Goal: Task Accomplishment & Management: Complete application form

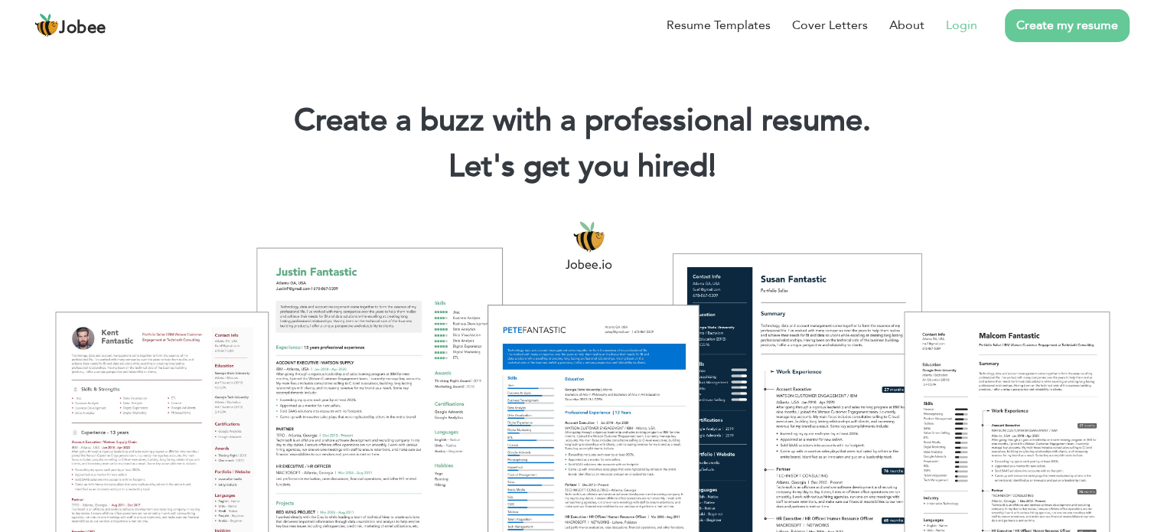
click at [964, 22] on link "Login" at bounding box center [961, 25] width 31 height 18
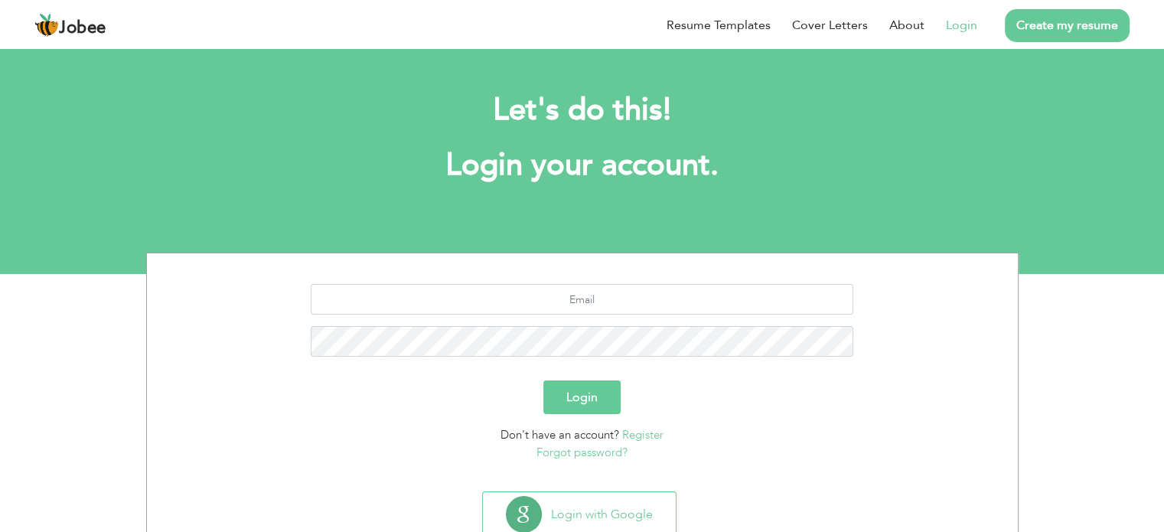
scroll to position [48, 0]
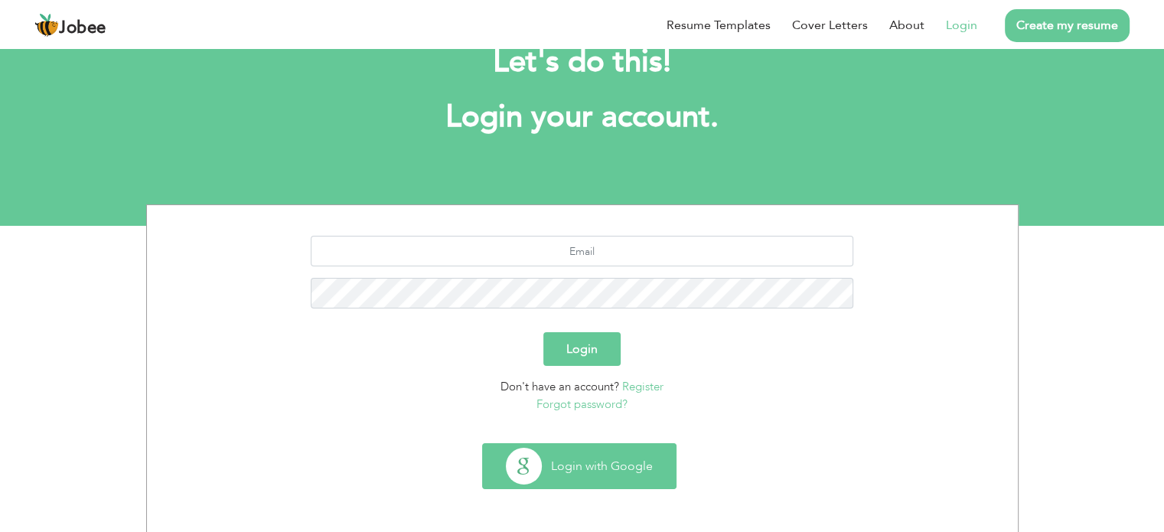
click at [595, 463] on button "Login with Google" at bounding box center [579, 466] width 193 height 44
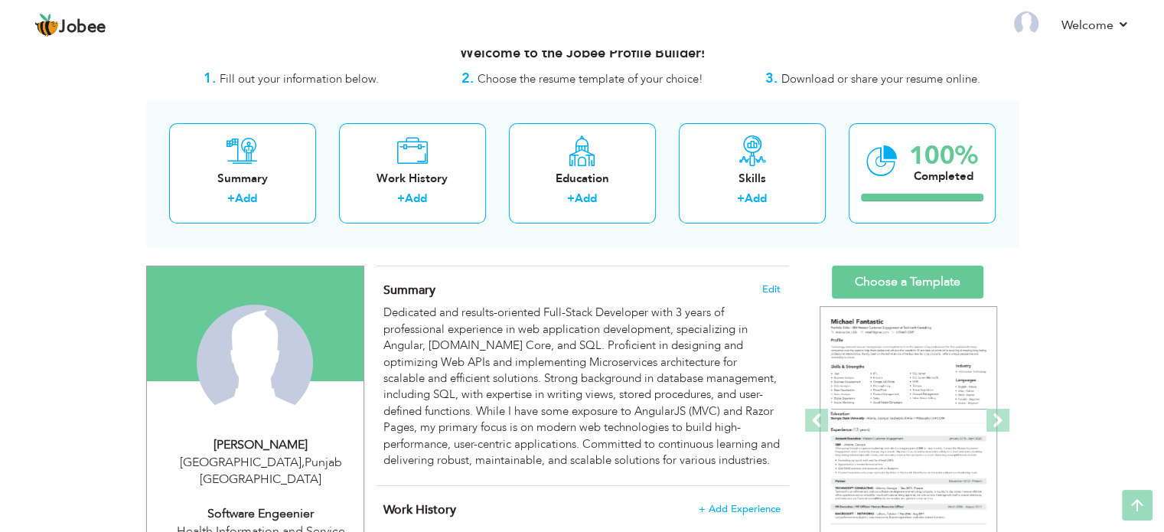
scroll to position [12, 0]
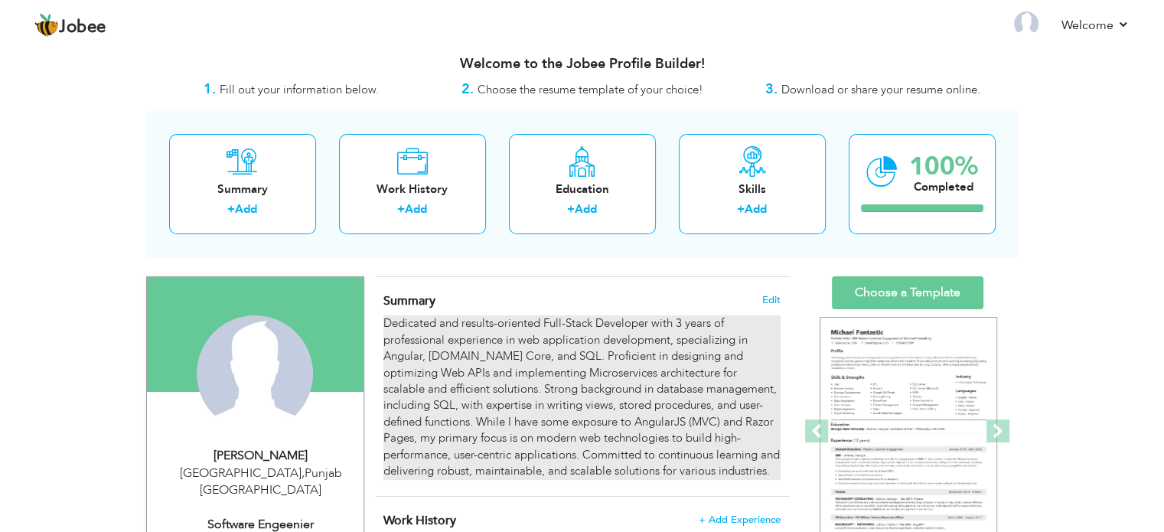
click at [657, 370] on div "Dedicated and results-oriented Full-Stack Developer with 3 years of professiona…" at bounding box center [581, 397] width 396 height 164
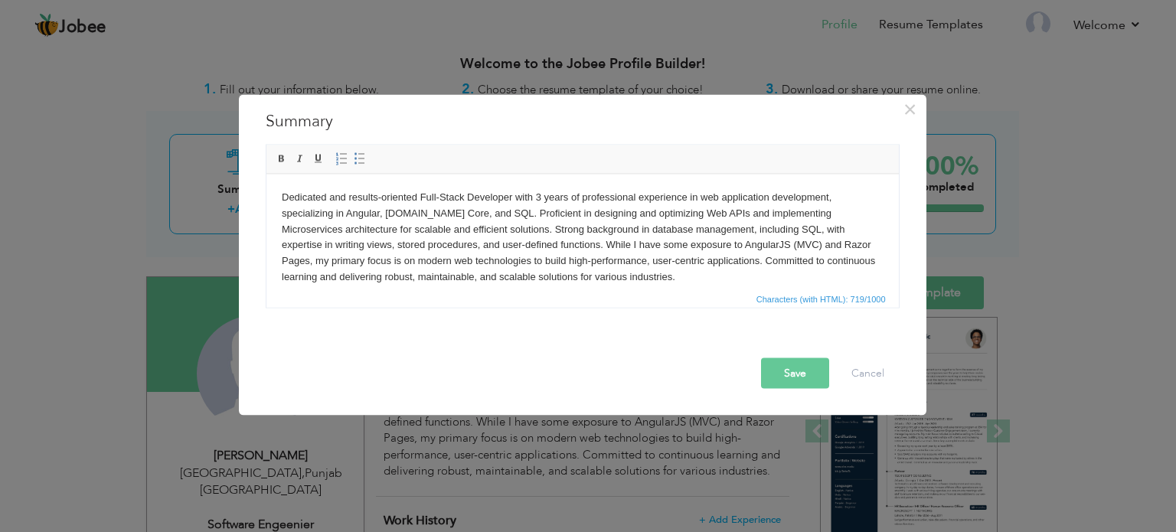
click at [538, 197] on body "Dedicated and results-oriented Full-Stack Developer with 3 years of professiona…" at bounding box center [582, 237] width 602 height 96
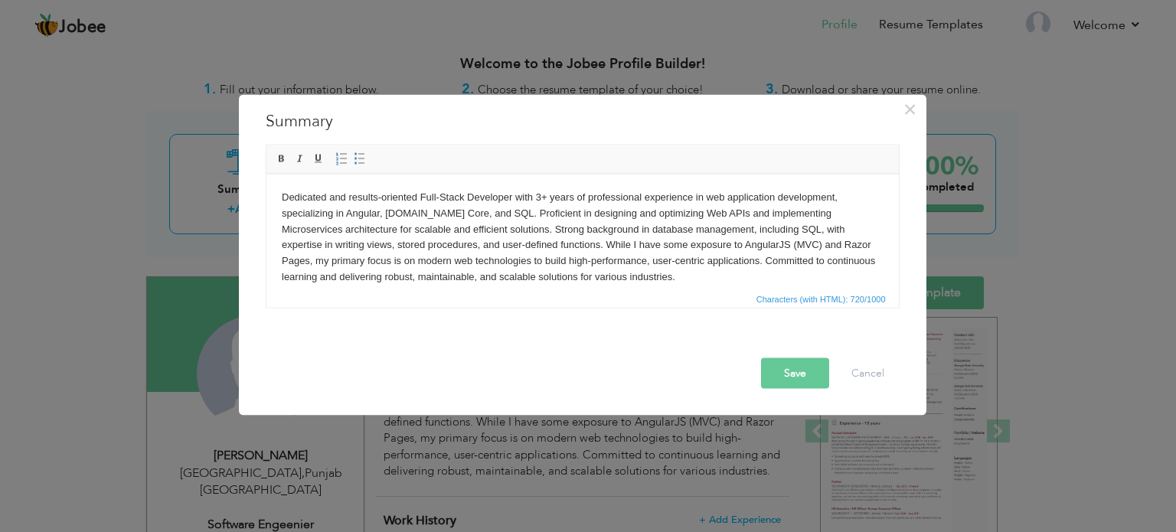
click at [789, 374] on button "Save" at bounding box center [795, 372] width 68 height 31
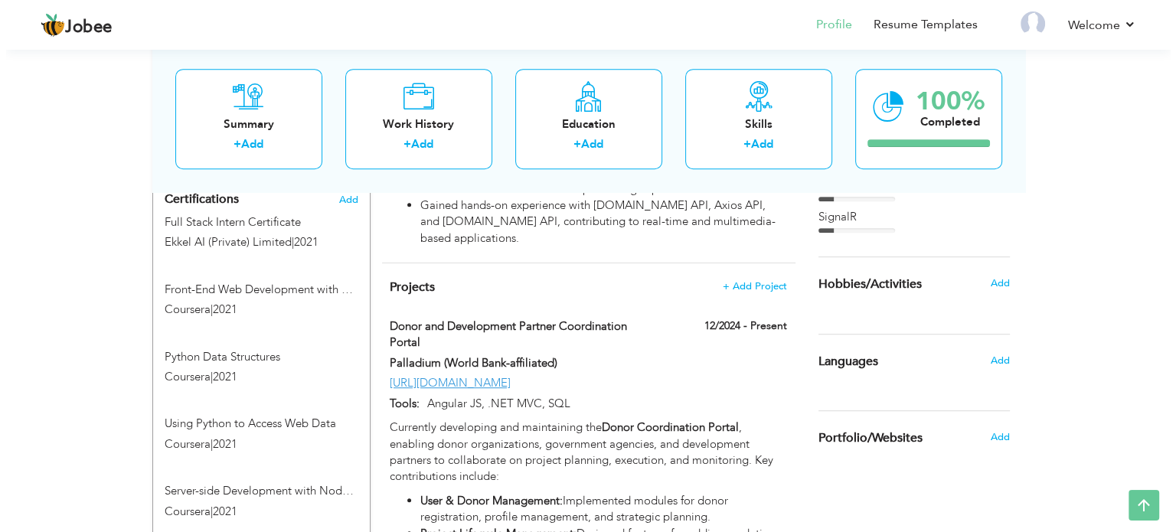
scroll to position [909, 0]
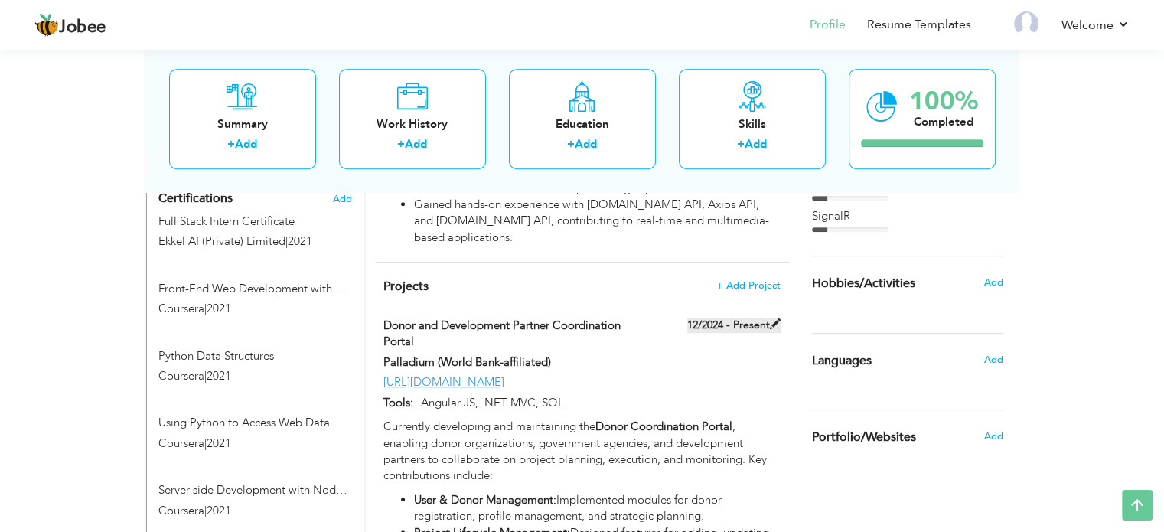
click at [771, 318] on span at bounding box center [775, 323] width 11 height 11
type input "Donor and Development Partner Coordination Portal"
type input "Palladium (World Bank-affiliated)"
type input "12/2024"
type input "https://dcp.pshealthpunjab.gov.pk/"
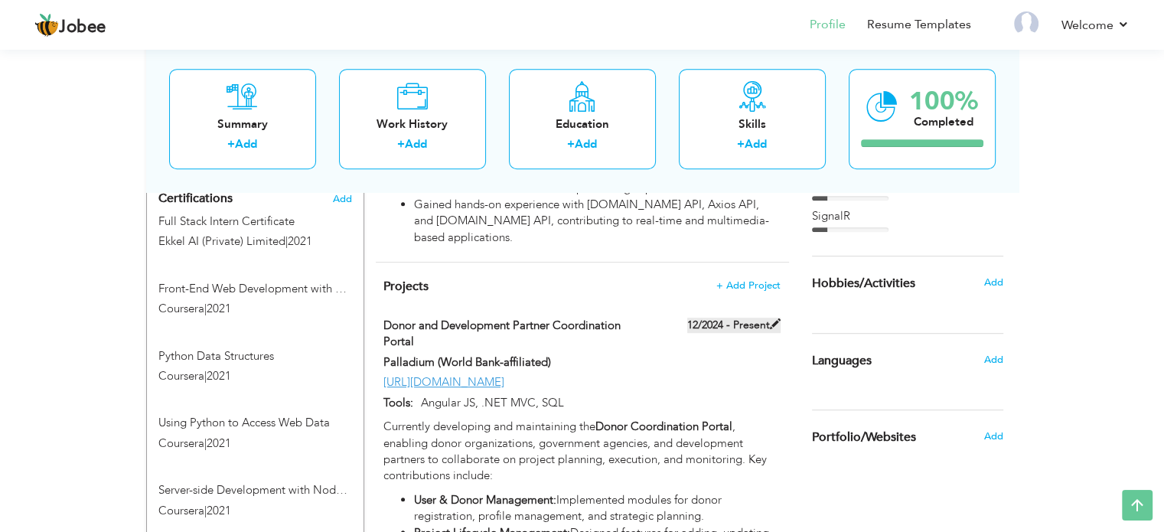
type input "Angular JS, .NET MVC, SQL"
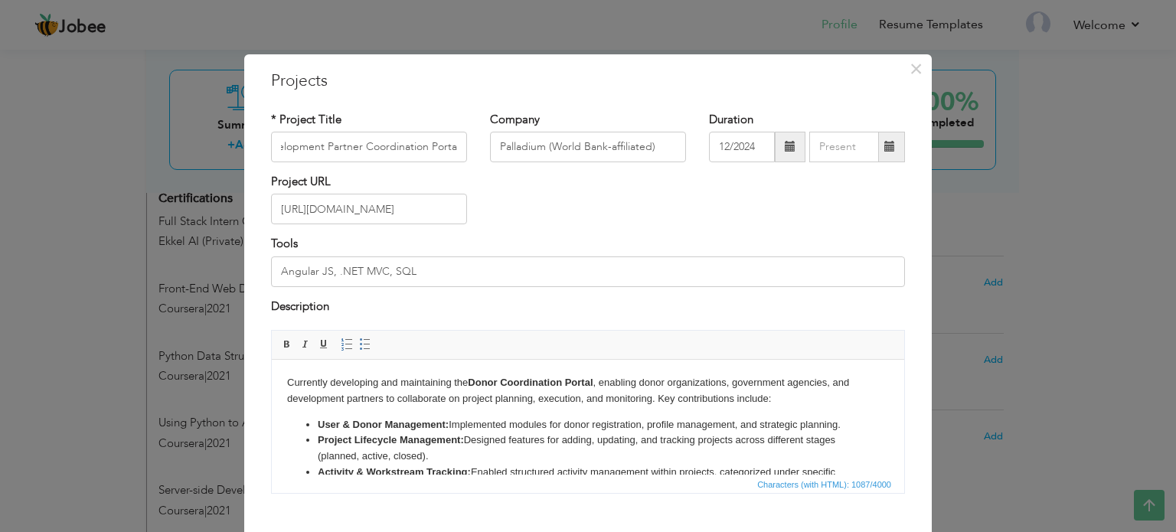
scroll to position [0, 0]
click at [884, 145] on span at bounding box center [889, 146] width 11 height 11
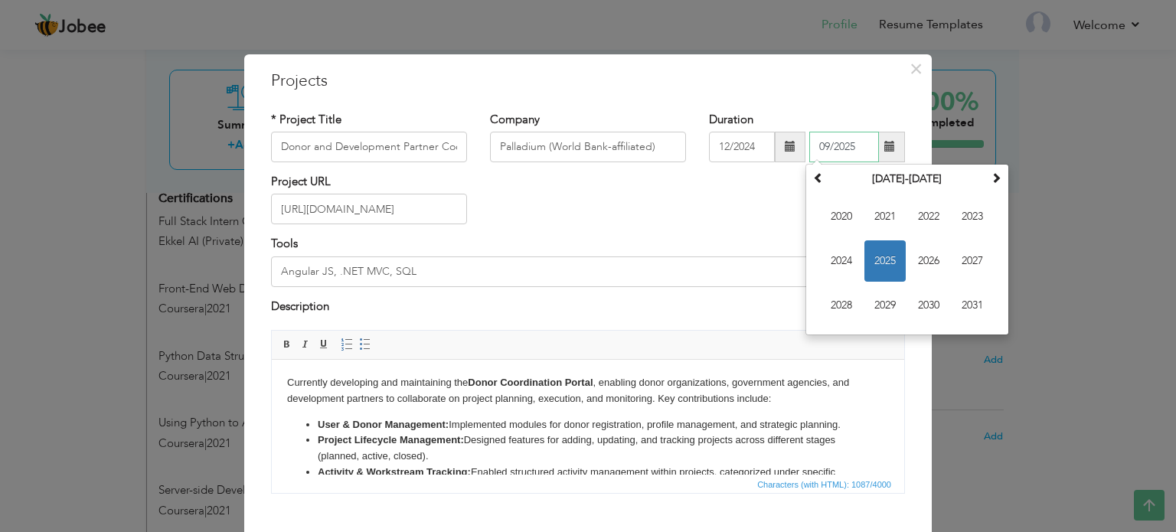
click at [885, 261] on span "2025" at bounding box center [884, 260] width 41 height 41
click at [917, 226] on span "Mar" at bounding box center [928, 216] width 41 height 41
type input "03/2025"
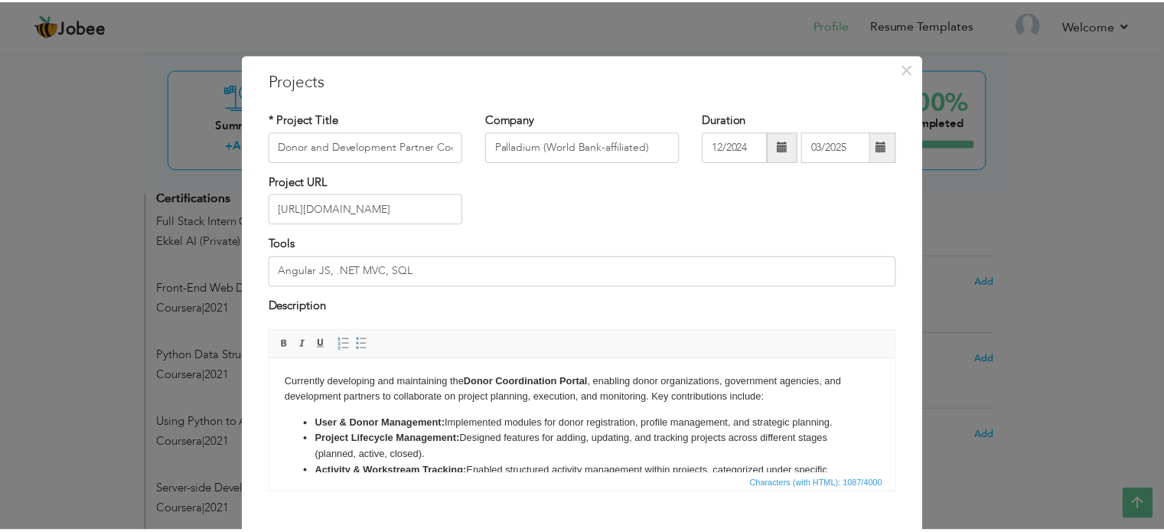
scroll to position [85, 0]
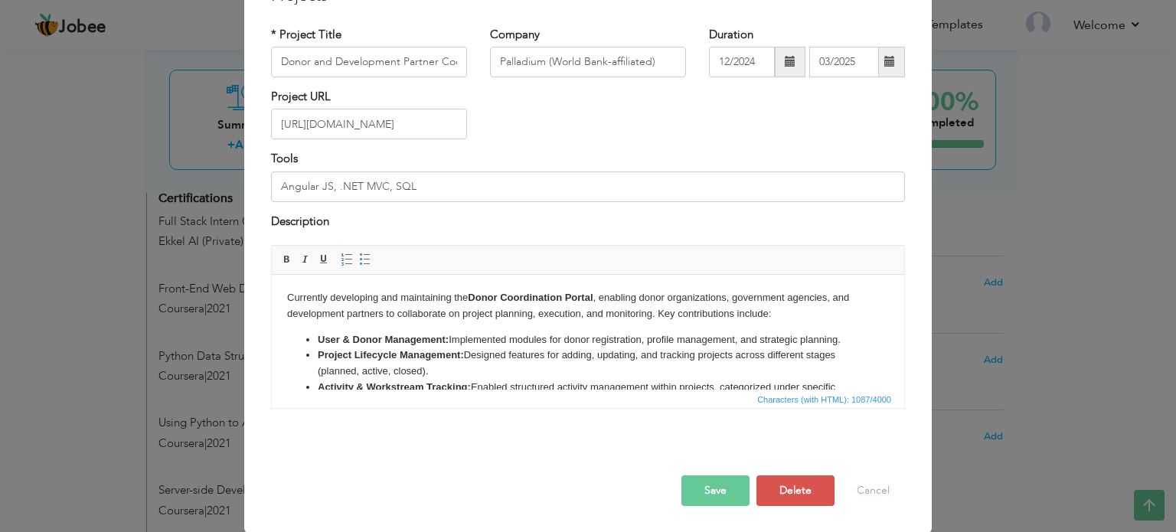
click at [687, 486] on button "Save" at bounding box center [715, 490] width 68 height 31
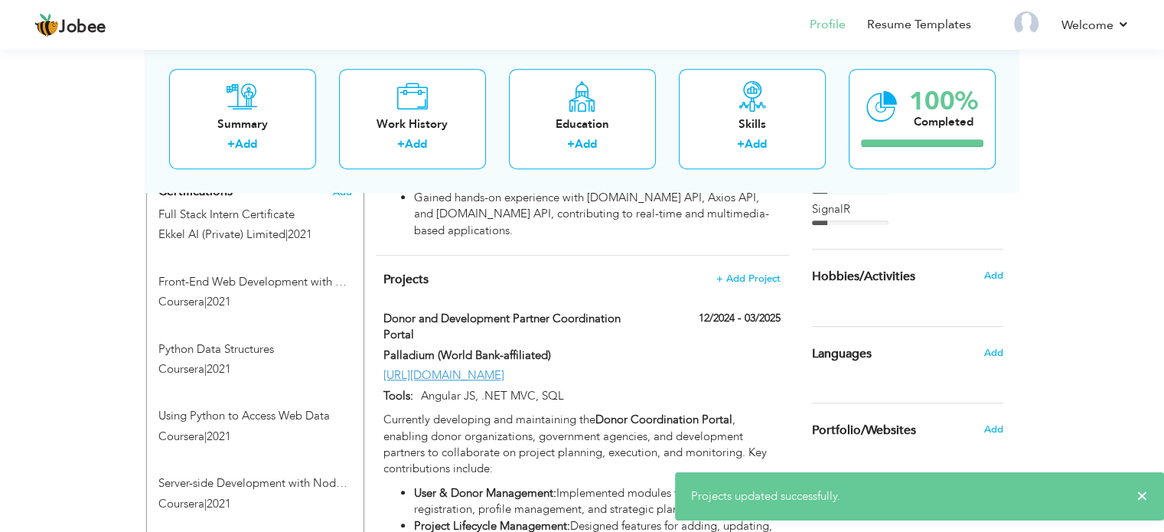
scroll to position [915, 0]
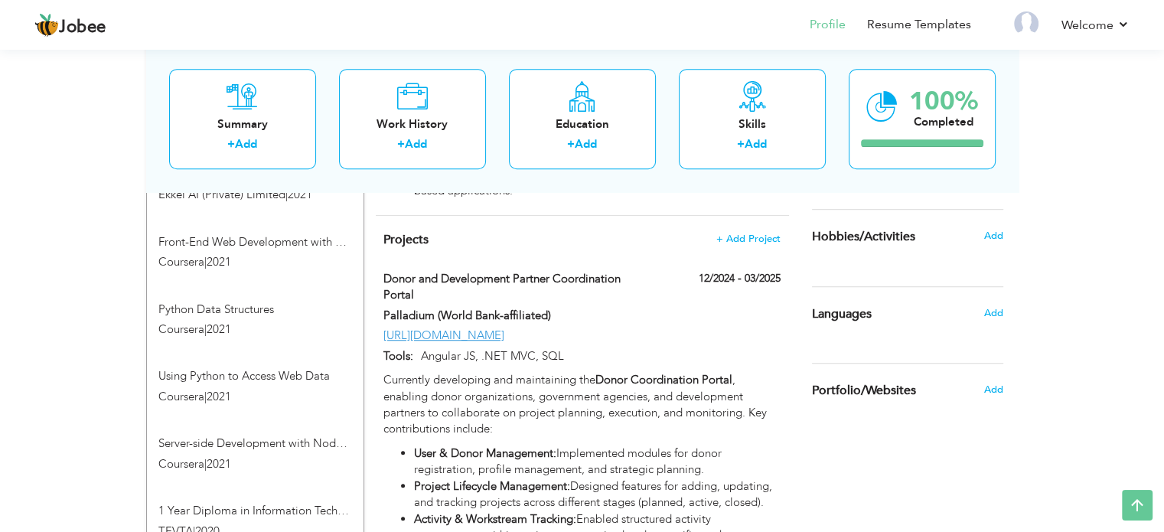
scroll to position [955, 0]
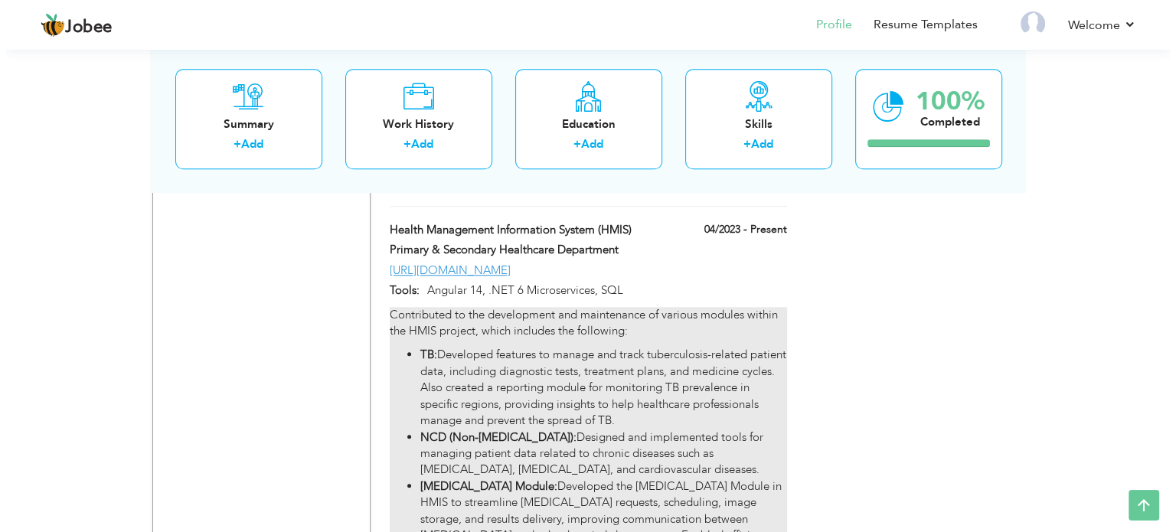
scroll to position [1415, 0]
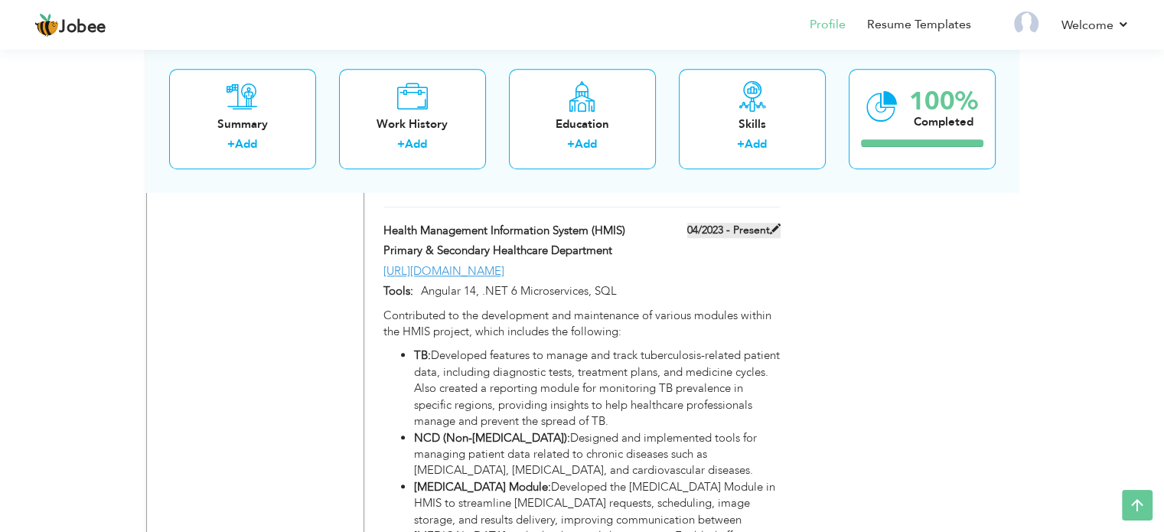
click at [776, 224] on span at bounding box center [775, 229] width 11 height 11
type input "Health Management Information System (HMIS)"
type input "Primary & Secondary Healthcare Department"
type input "04/2023"
type input "[URL][DOMAIN_NAME]"
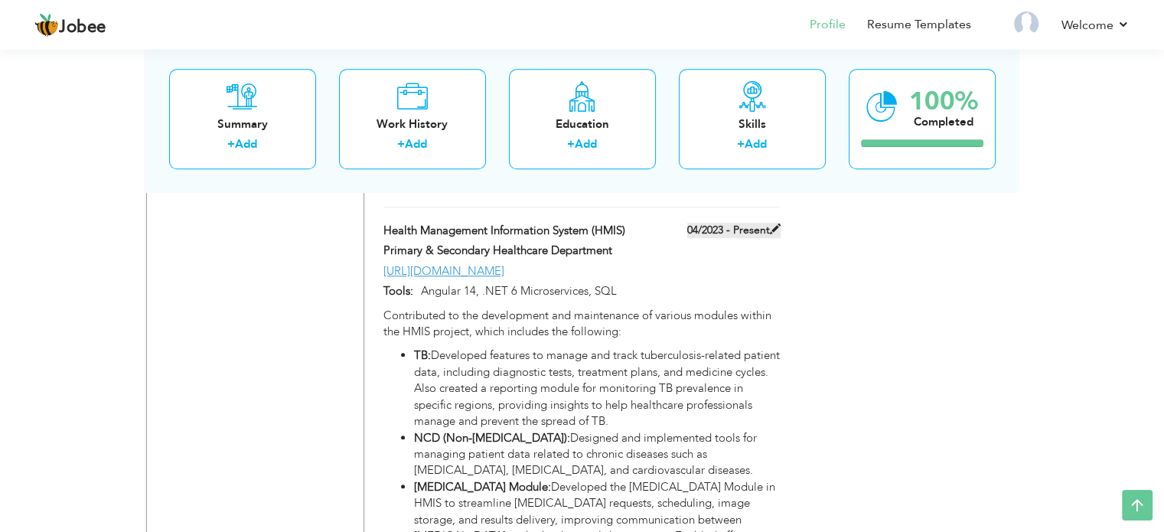
type input "Angular 14, .NET 6 Microservices, SQL"
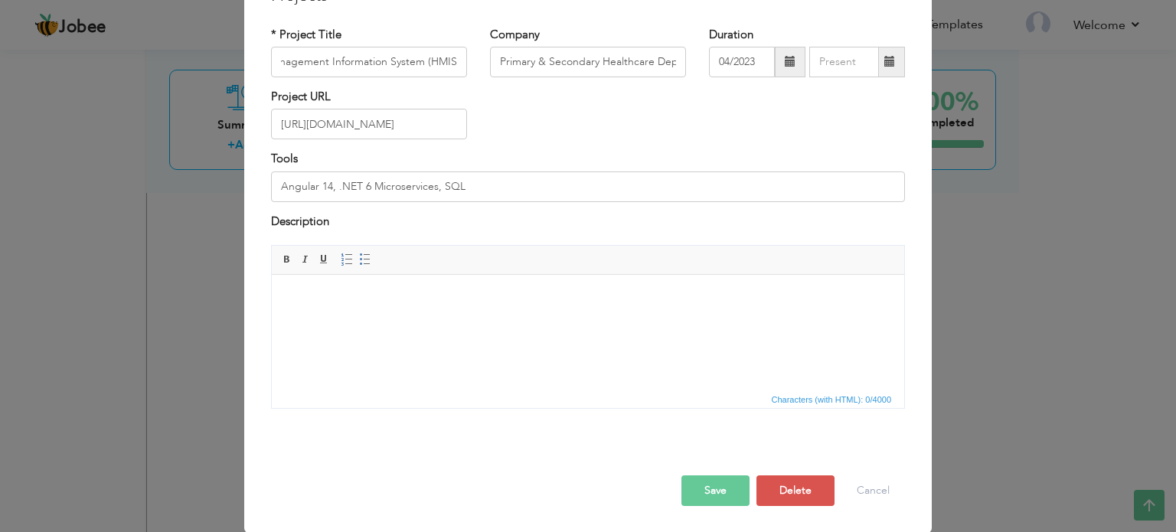
scroll to position [0, 0]
click at [589, 275] on html at bounding box center [588, 275] width 632 height 0
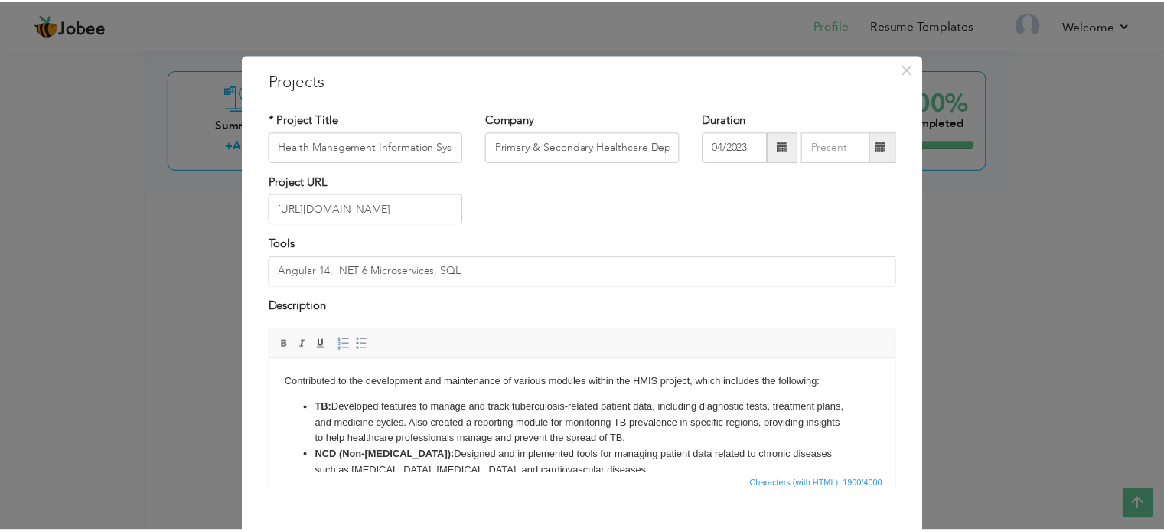
scroll to position [85, 0]
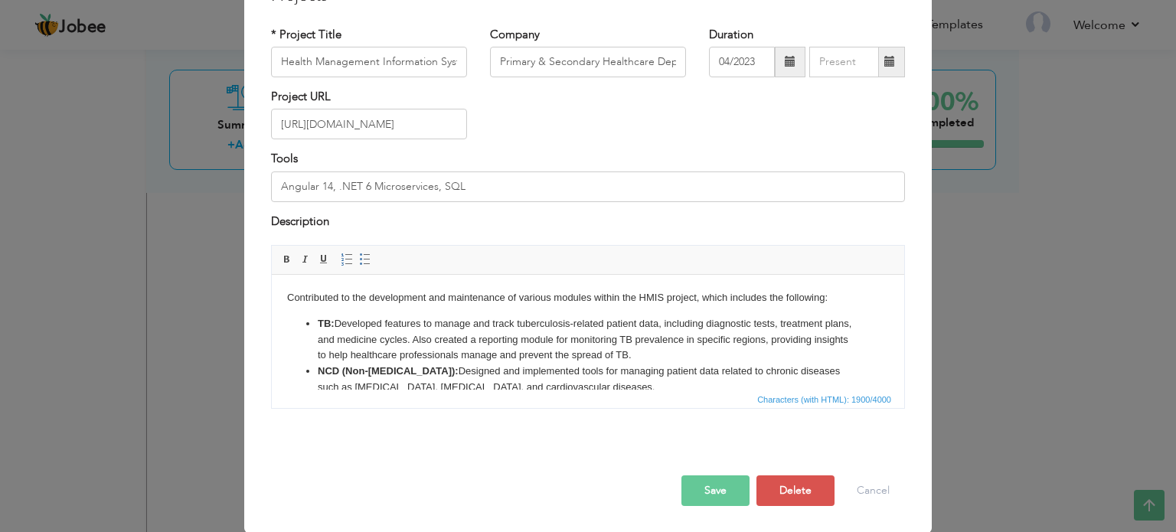
click at [566, 343] on li "TB: Developed features to manage and track tuberculosis-related patient data, i…" at bounding box center [588, 339] width 540 height 47
copy body "Contributed to the development and maintenance of various modules within the HM…"
click at [853, 486] on button "Cancel" at bounding box center [873, 490] width 64 height 31
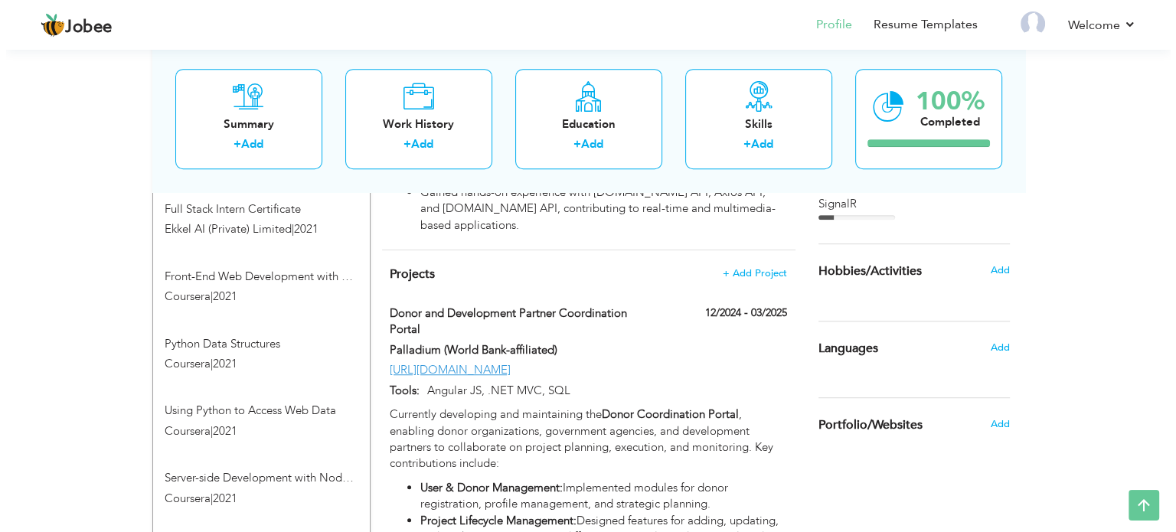
scroll to position [885, 0]
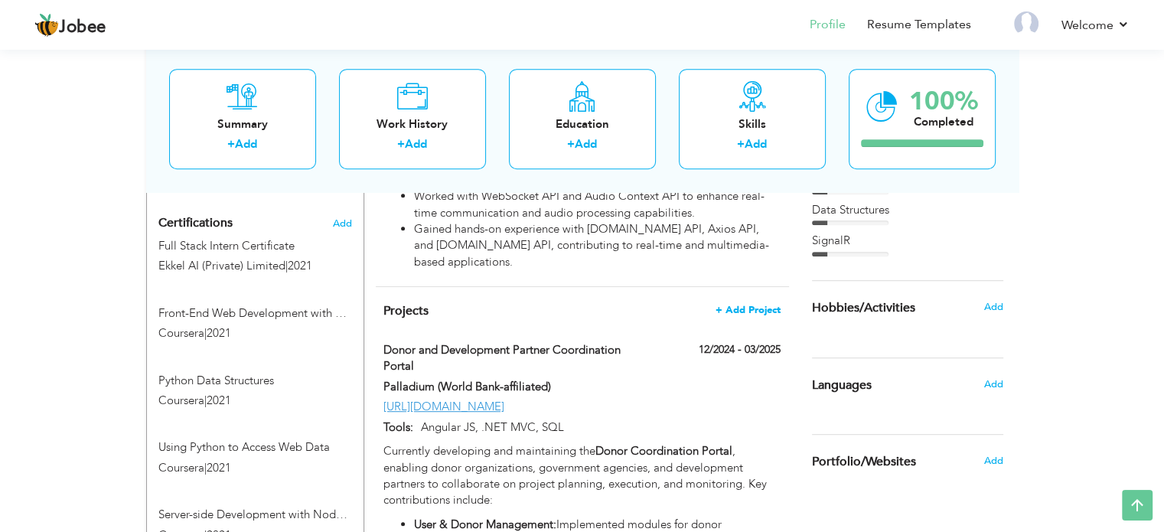
click at [765, 305] on span "+ Add Project" at bounding box center [748, 310] width 65 height 11
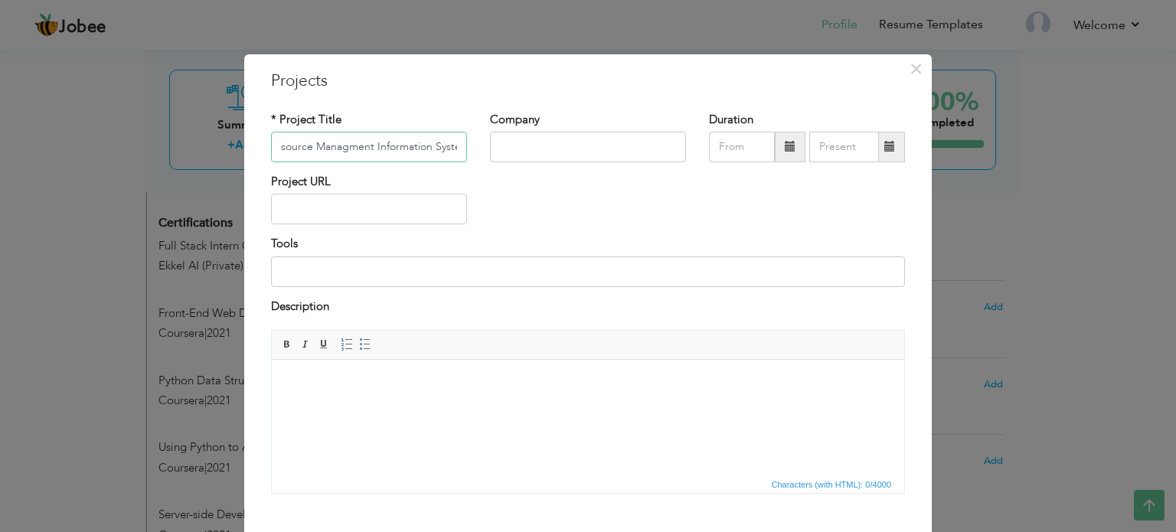
scroll to position [0, 59]
type input "Human Resource Managment Information System"
type input "Primary"
type input "Health & Popoulation Department"
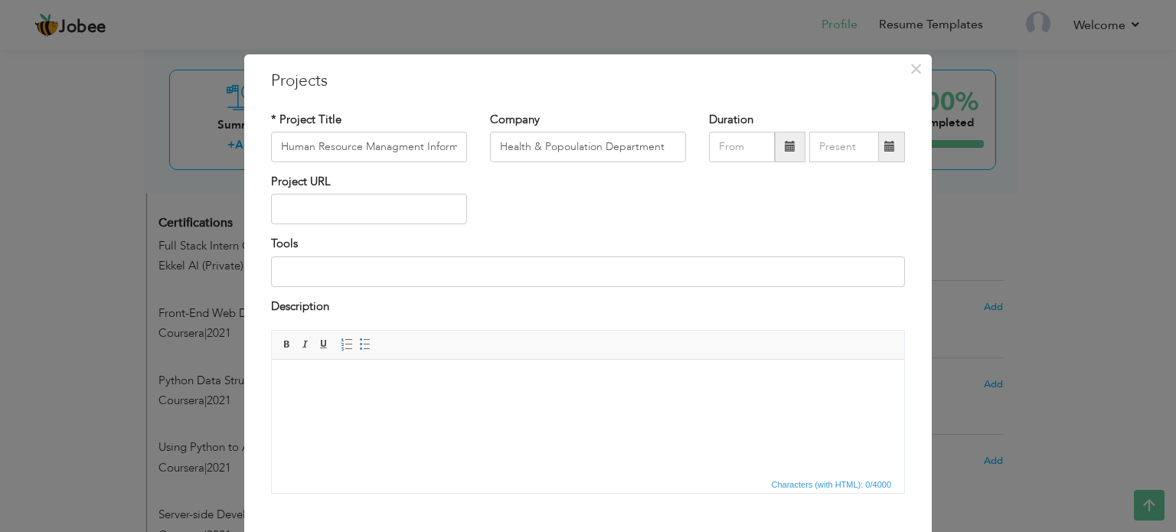
click at [785, 147] on span at bounding box center [790, 146] width 11 height 11
click at [777, 146] on span at bounding box center [790, 147] width 31 height 31
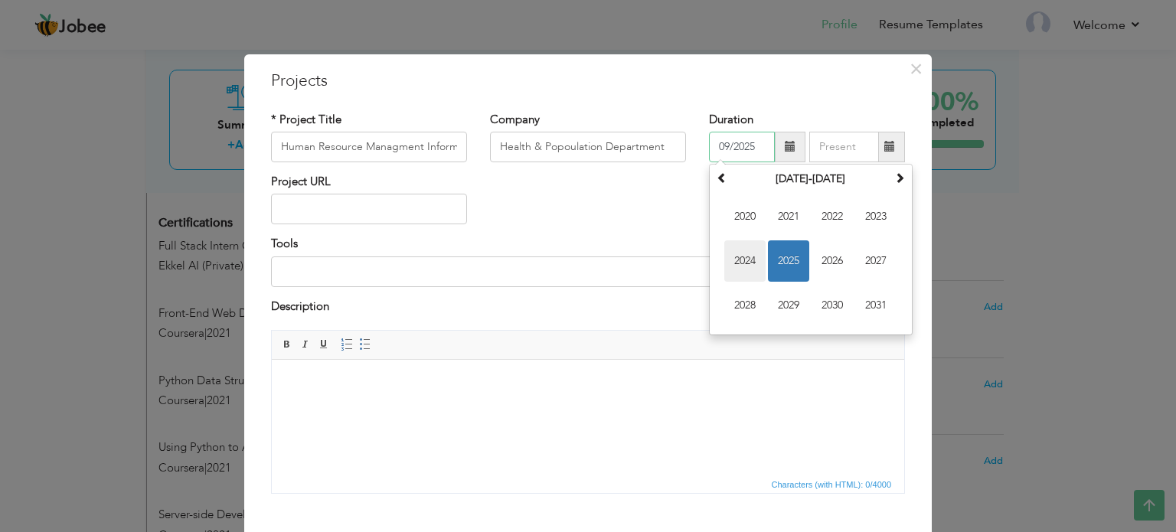
click at [739, 263] on span "2024" at bounding box center [744, 260] width 41 height 41
click at [769, 263] on span "Jun" at bounding box center [788, 260] width 41 height 41
type input "06/2024"
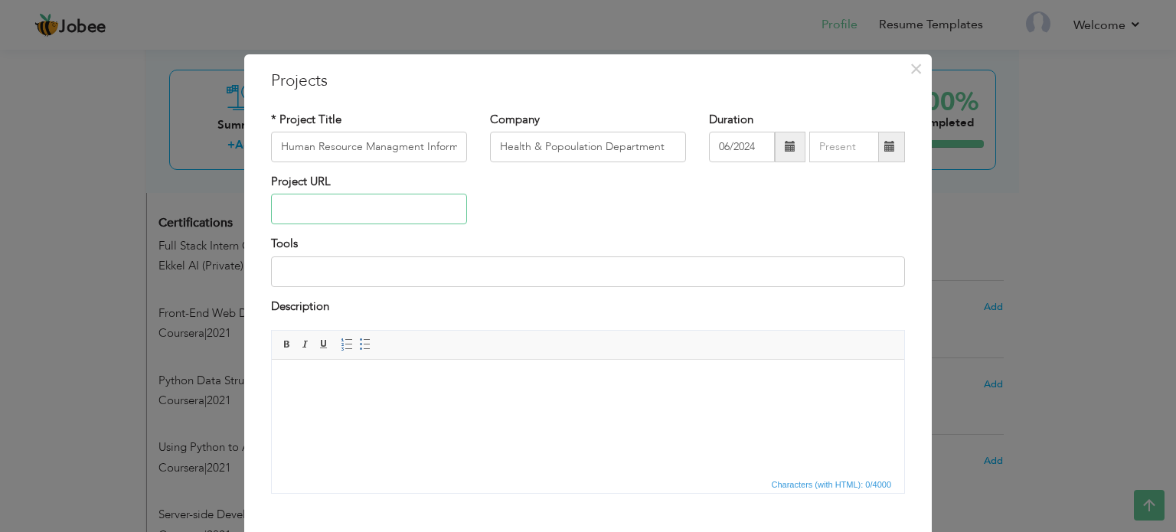
click at [382, 201] on input "text" at bounding box center [369, 209] width 196 height 31
paste input "[URL][DOMAIN_NAME]"
type input "[URL][DOMAIN_NAME]"
type input "Angular 16, .NET 6, SQL"
click at [414, 377] on body at bounding box center [588, 383] width 602 height 16
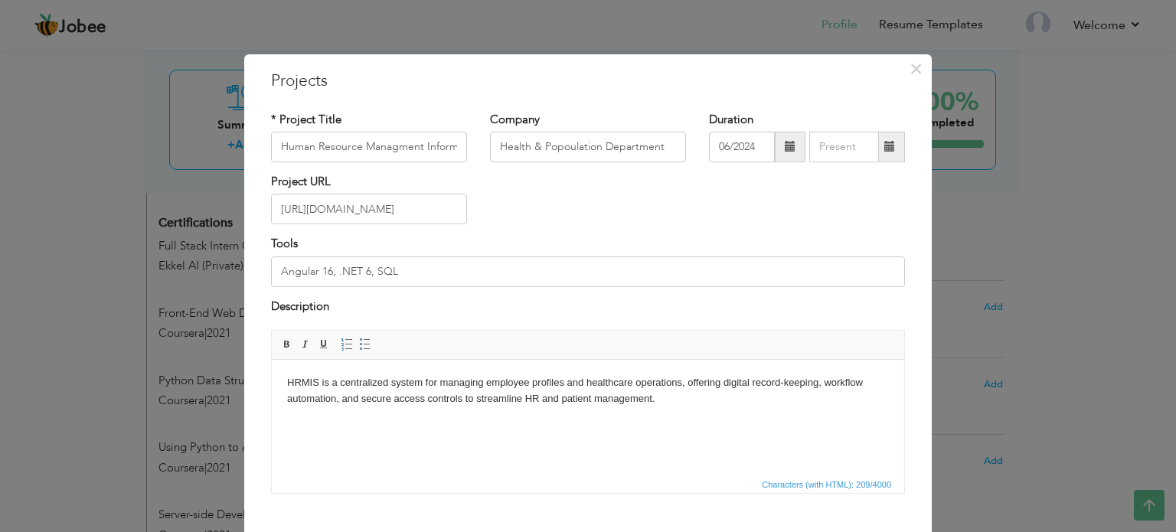
click at [674, 412] on html "HRMIS is a centralized system for managing employee profiles and healthcare ope…" at bounding box center [588, 391] width 632 height 63
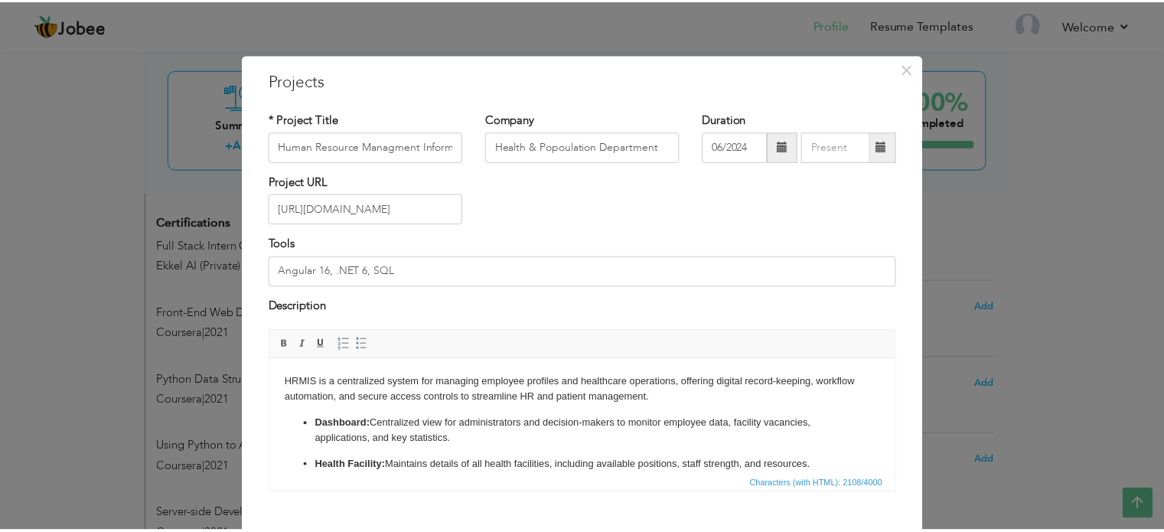
scroll to position [85, 0]
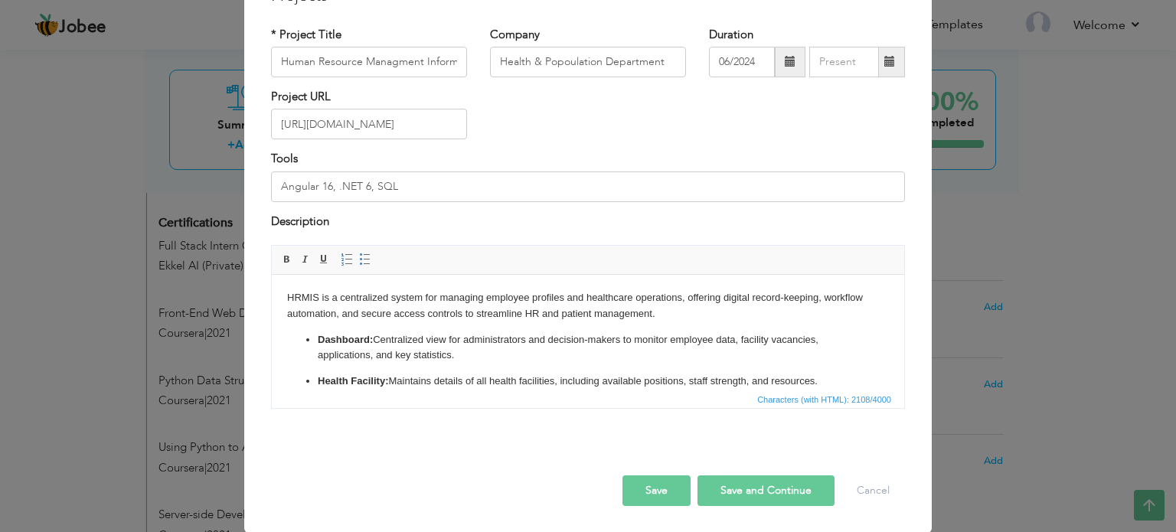
click at [648, 482] on button "Save" at bounding box center [656, 490] width 68 height 31
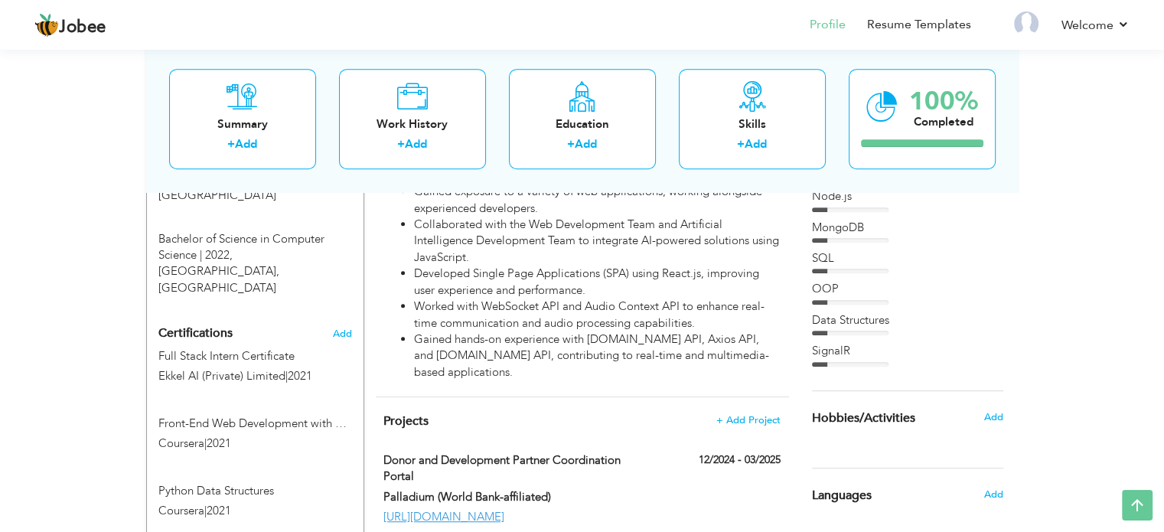
scroll to position [775, 0]
click at [824, 361] on div at bounding box center [819, 363] width 15 height 5
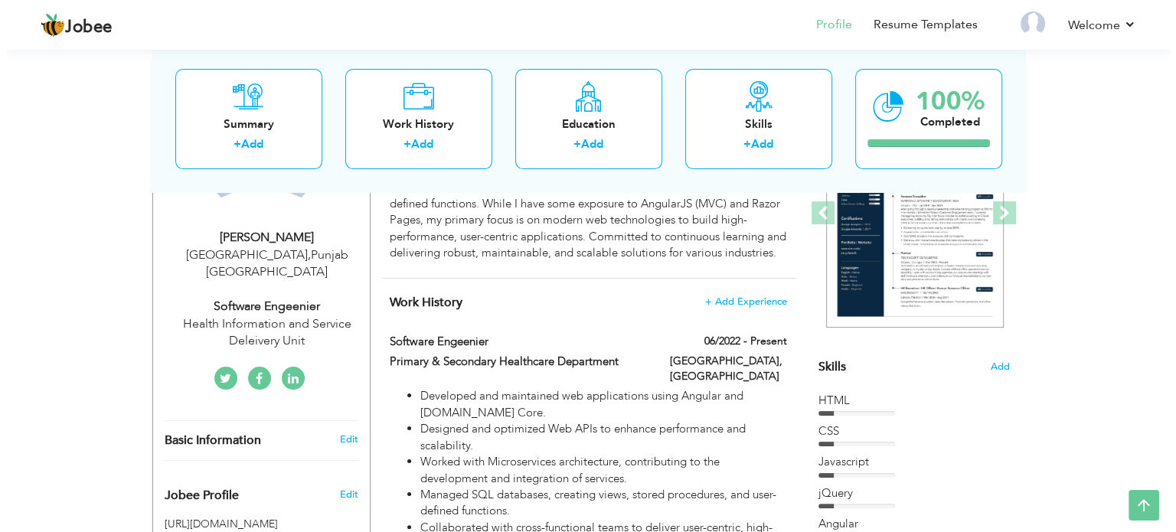
scroll to position [230, 0]
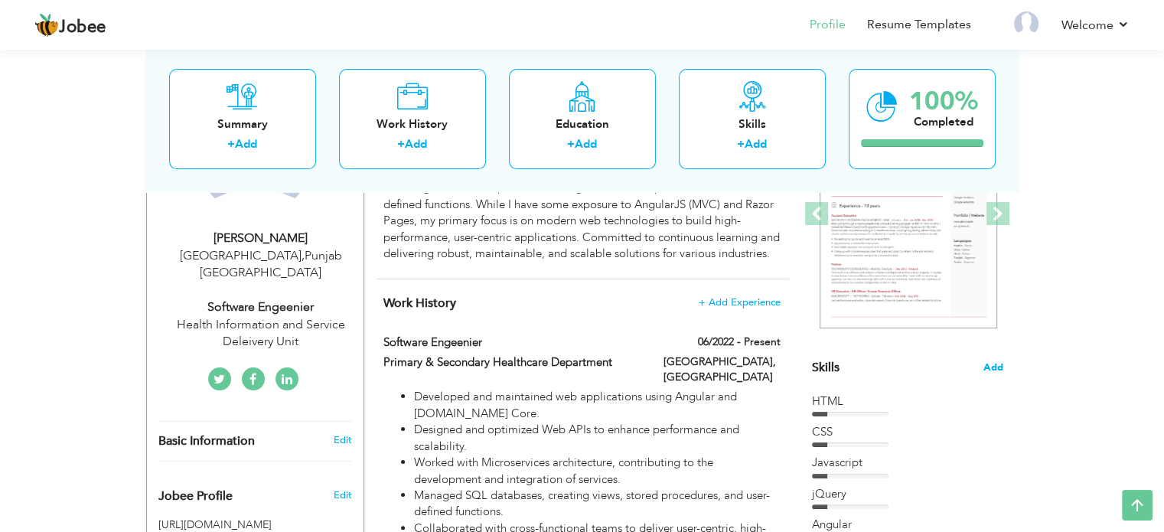
click at [996, 363] on span "Add" at bounding box center [994, 368] width 20 height 15
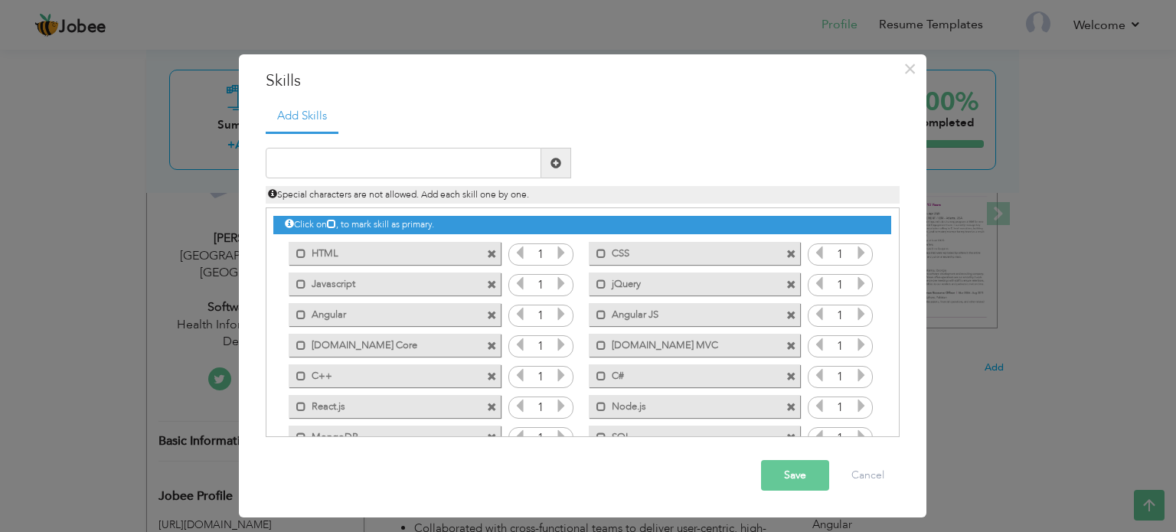
click at [560, 249] on icon at bounding box center [561, 253] width 14 height 14
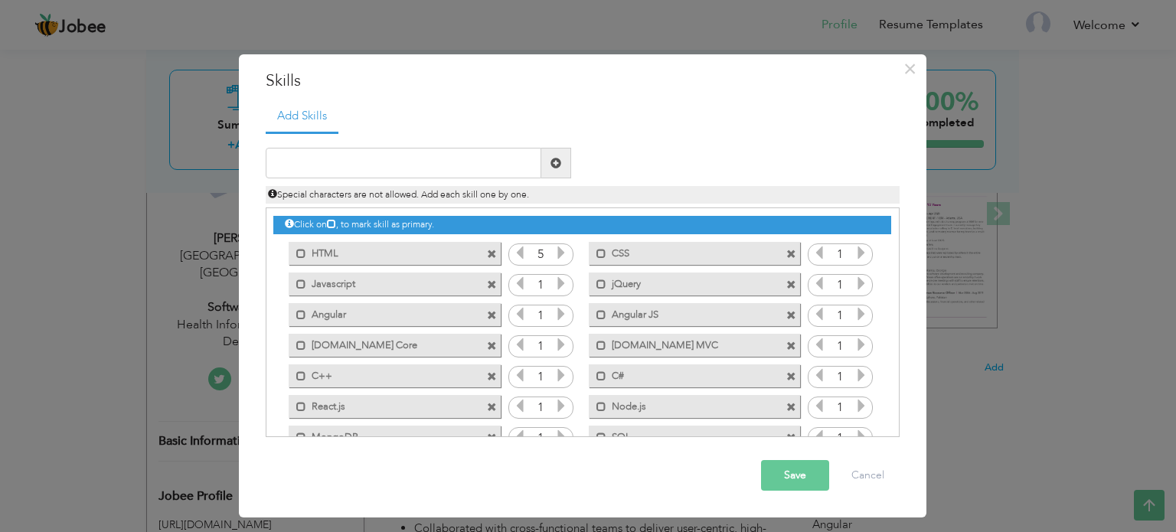
click at [560, 249] on icon at bounding box center [561, 253] width 14 height 14
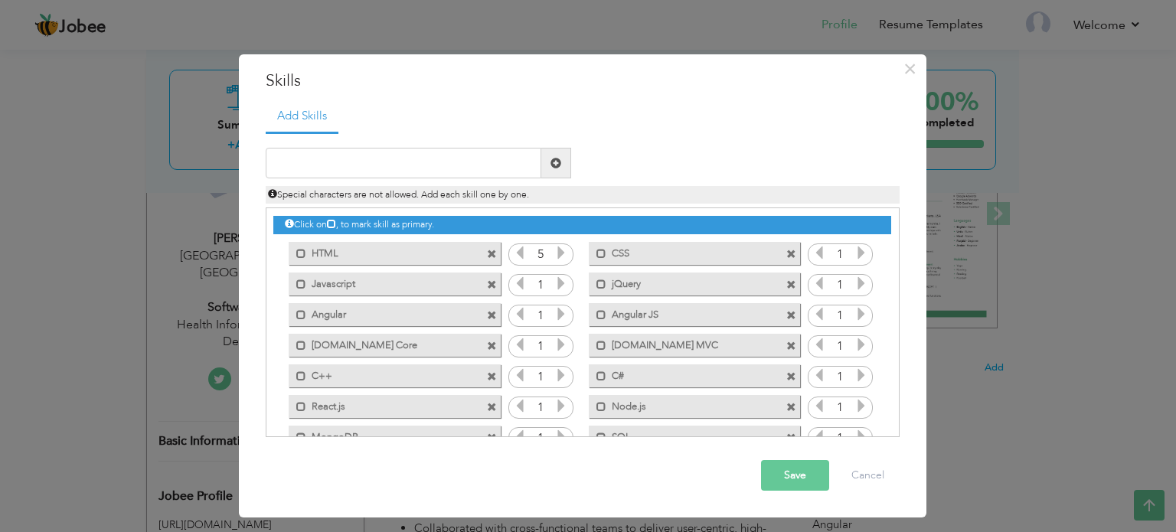
click at [560, 282] on icon at bounding box center [561, 283] width 14 height 14
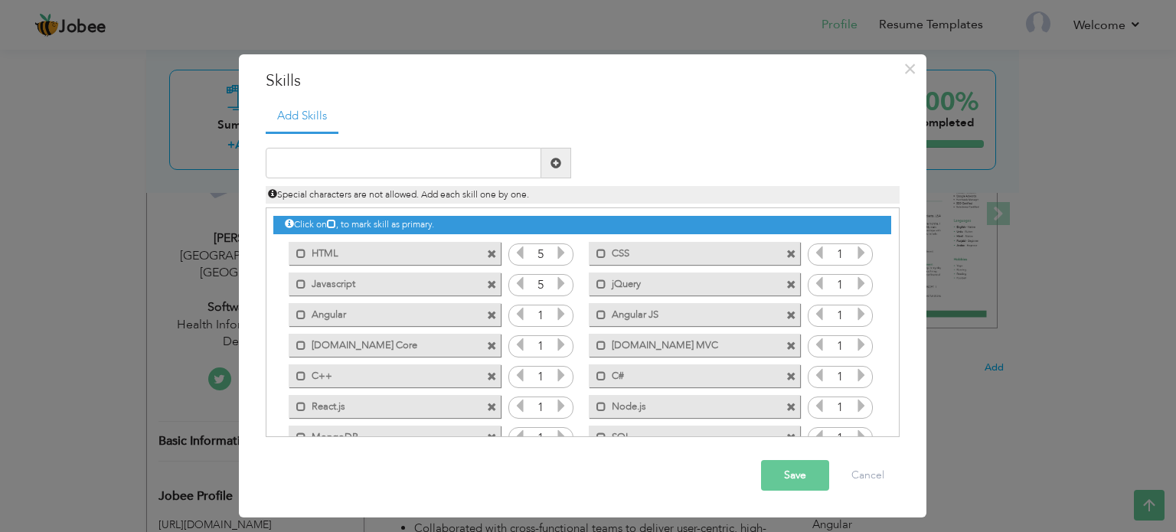
click at [560, 282] on icon at bounding box center [561, 283] width 14 height 14
click at [560, 314] on icon at bounding box center [561, 314] width 14 height 14
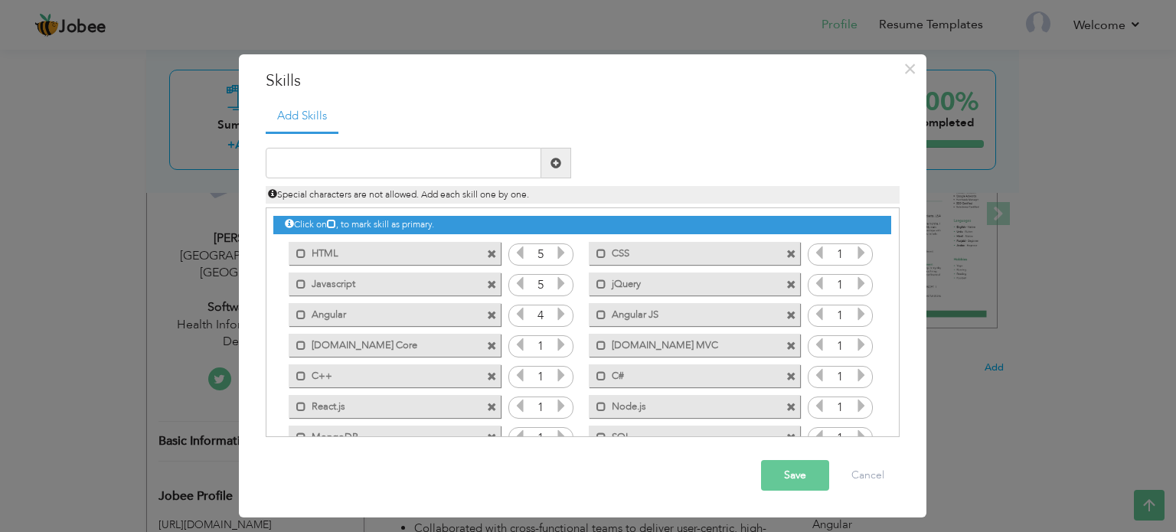
click at [560, 314] on icon at bounding box center [561, 314] width 14 height 14
click at [559, 341] on icon at bounding box center [561, 345] width 14 height 14
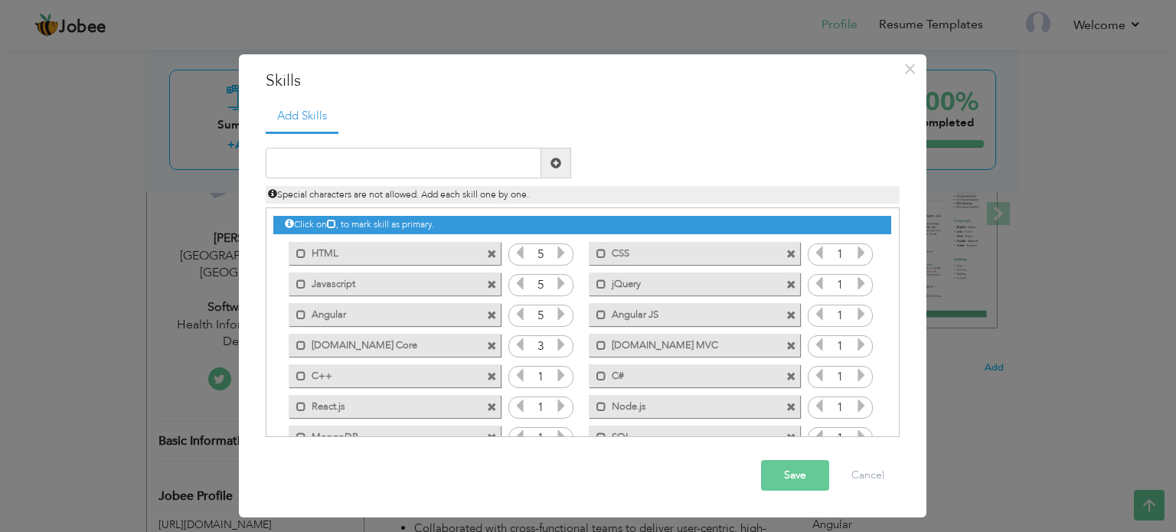
click at [559, 341] on icon at bounding box center [561, 345] width 14 height 14
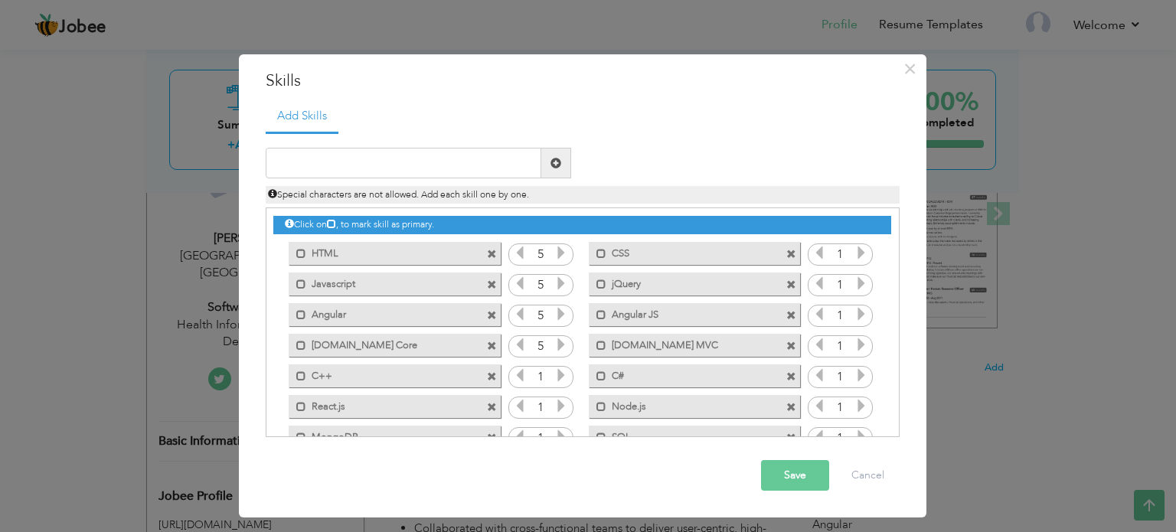
click at [560, 372] on icon at bounding box center [561, 375] width 14 height 14
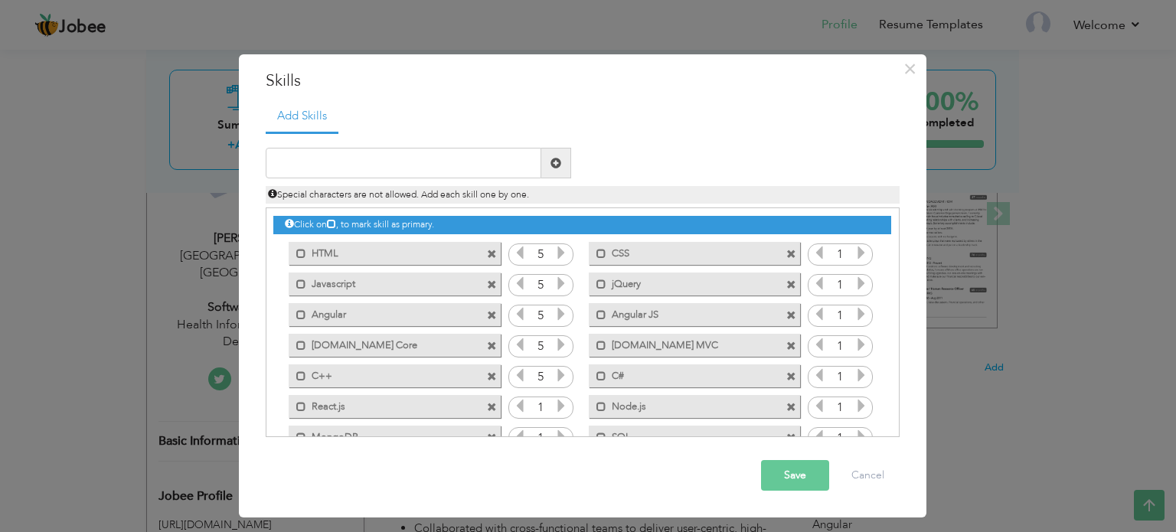
click at [560, 372] on icon at bounding box center [561, 375] width 14 height 14
click at [561, 403] on icon at bounding box center [561, 406] width 14 height 14
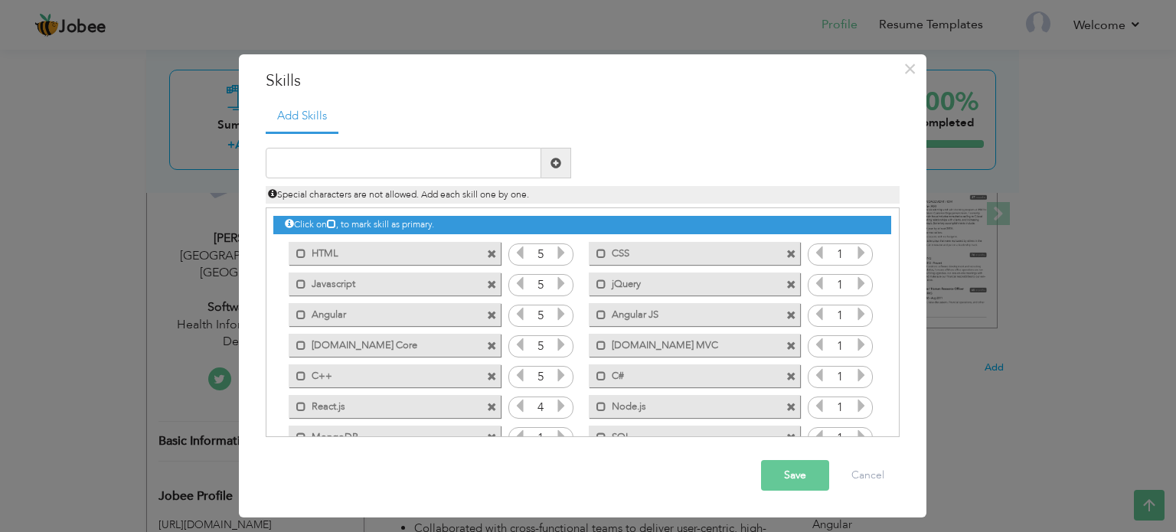
click at [561, 403] on icon at bounding box center [561, 406] width 14 height 14
drag, startPoint x: 561, startPoint y: 403, endPoint x: 559, endPoint y: 431, distance: 28.4
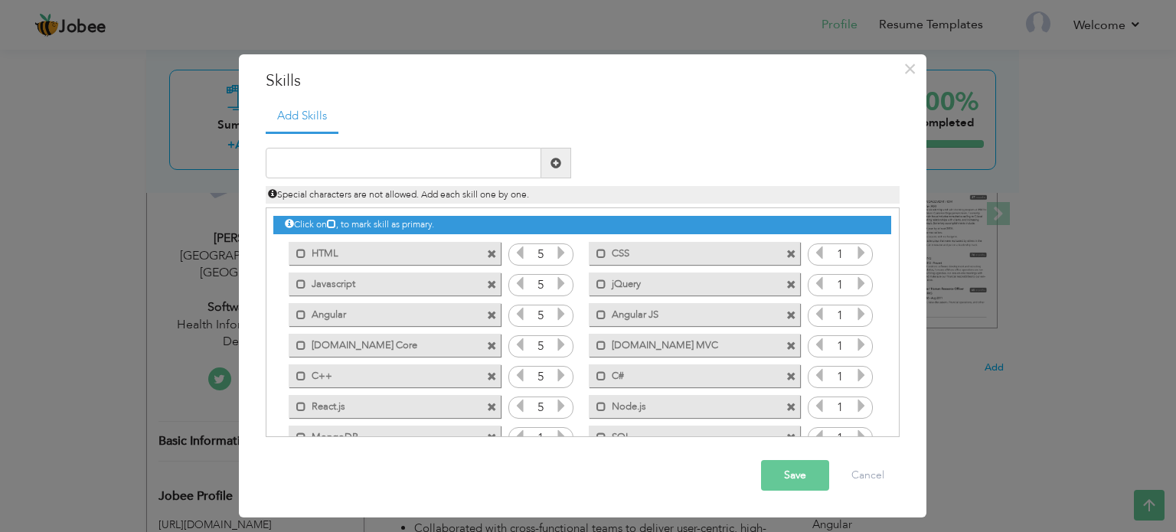
click at [559, 431] on div "Click on , to mark skill as primary. Mark as primary skill. HTML 1 CSS 1 Javasc…" at bounding box center [581, 360] width 617 height 305
click at [559, 431] on icon at bounding box center [561, 436] width 14 height 14
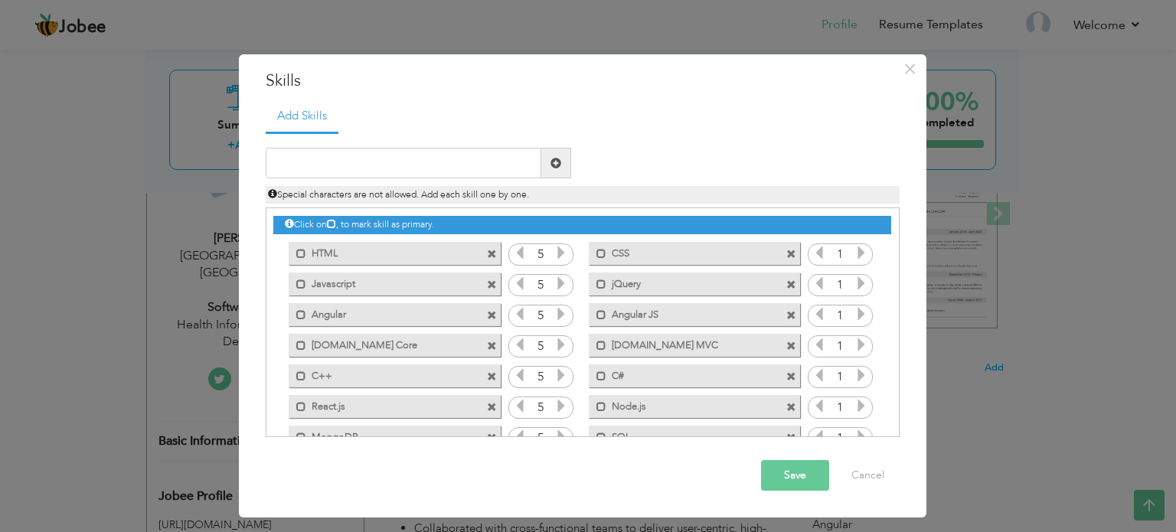
click at [559, 431] on icon at bounding box center [561, 436] width 14 height 14
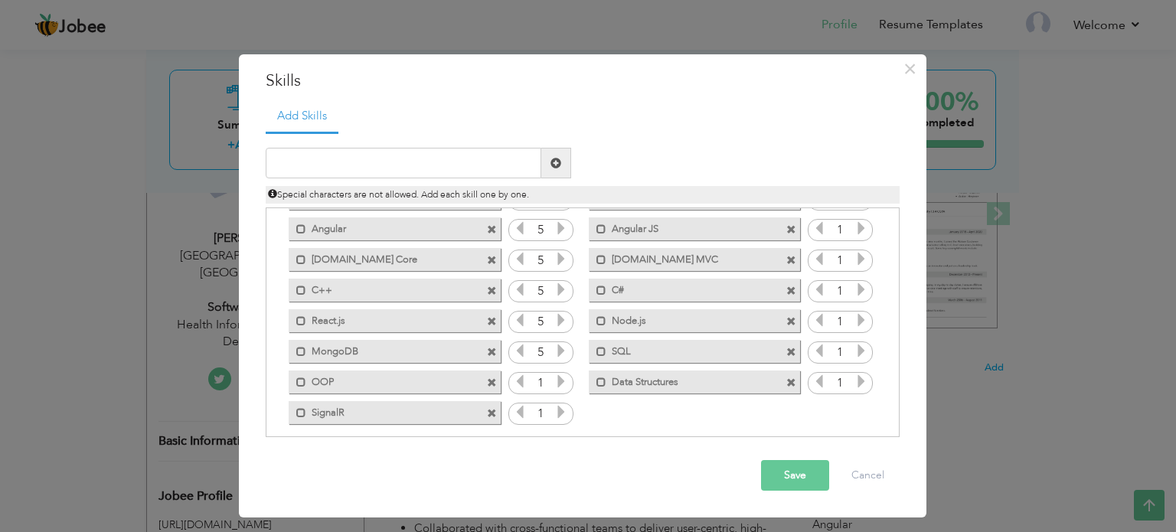
scroll to position [90, 0]
click at [560, 380] on icon at bounding box center [561, 377] width 14 height 14
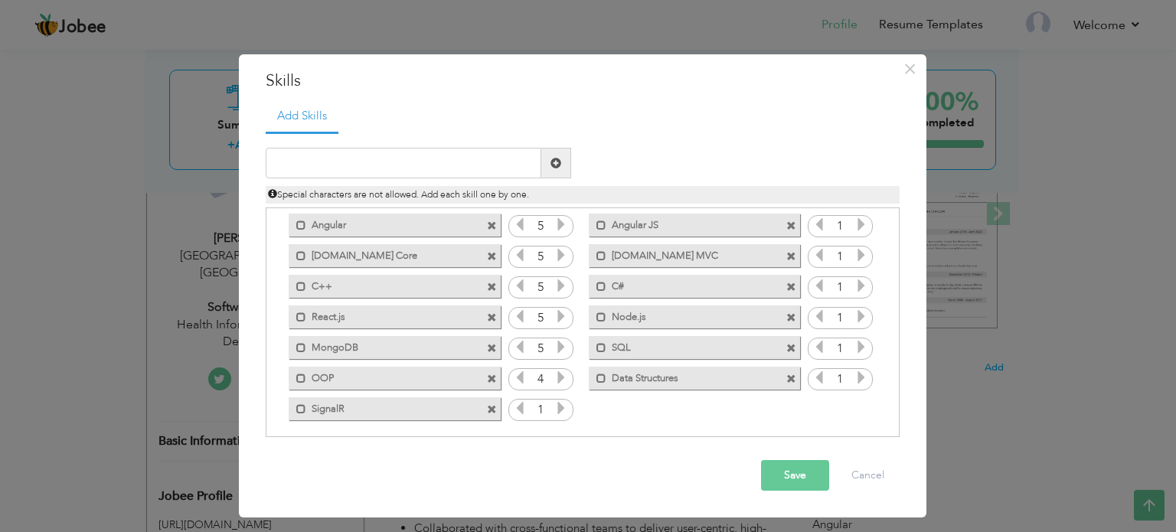
click at [560, 380] on icon at bounding box center [561, 377] width 14 height 14
click at [560, 411] on icon at bounding box center [561, 408] width 14 height 14
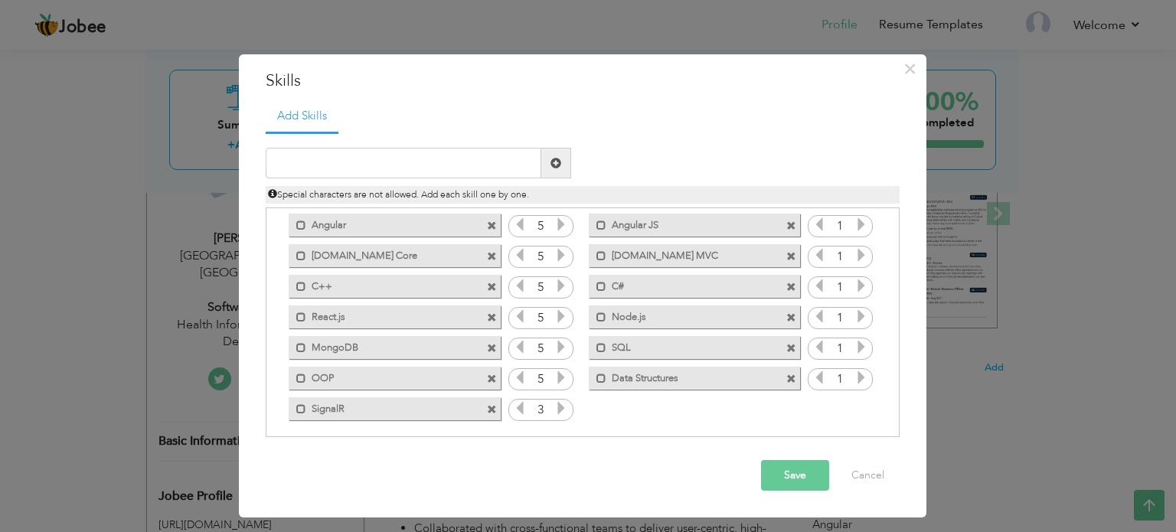
click at [560, 411] on icon at bounding box center [561, 408] width 14 height 14
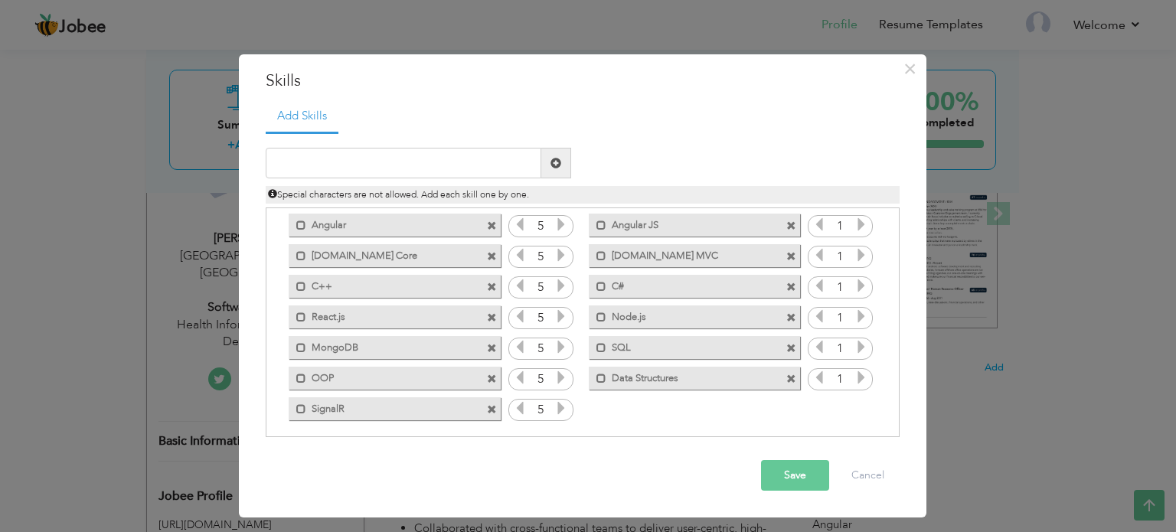
click at [560, 411] on icon at bounding box center [561, 408] width 14 height 14
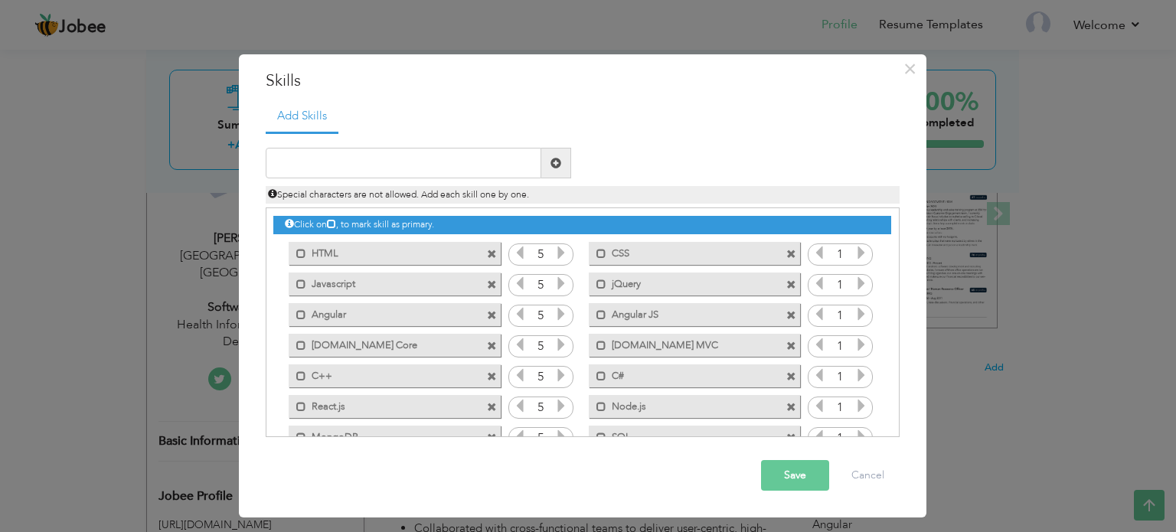
click at [857, 250] on icon at bounding box center [861, 253] width 14 height 14
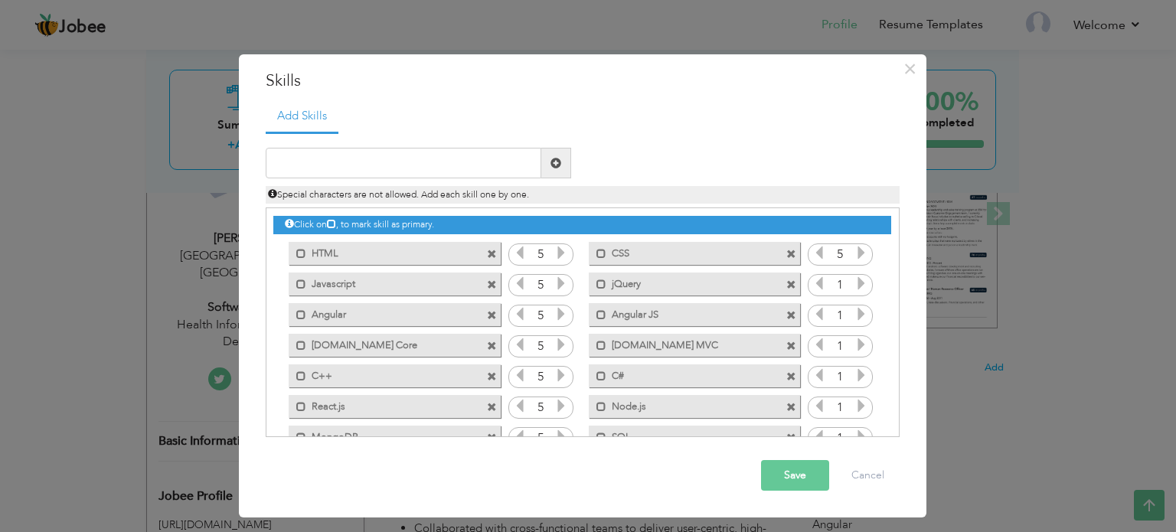
click at [857, 250] on icon at bounding box center [861, 253] width 14 height 14
click at [863, 285] on icon at bounding box center [861, 283] width 14 height 14
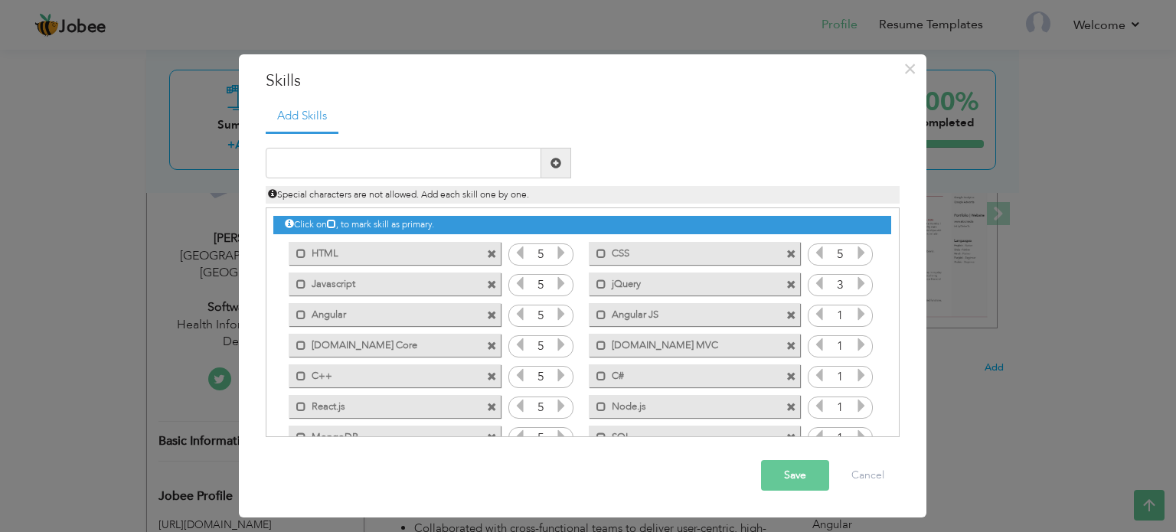
click at [863, 285] on icon at bounding box center [861, 283] width 14 height 14
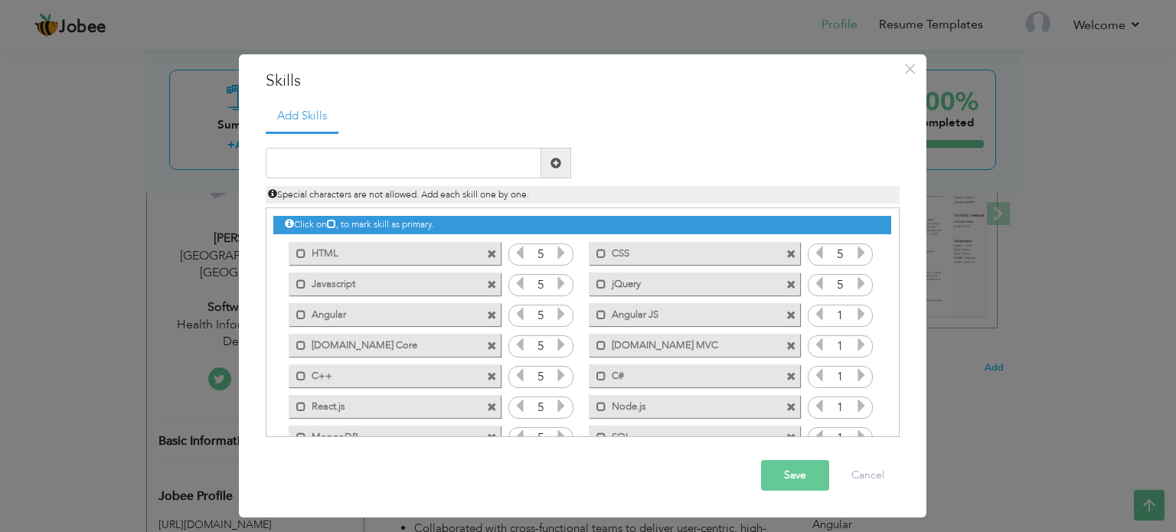
click at [860, 308] on icon at bounding box center [861, 314] width 14 height 14
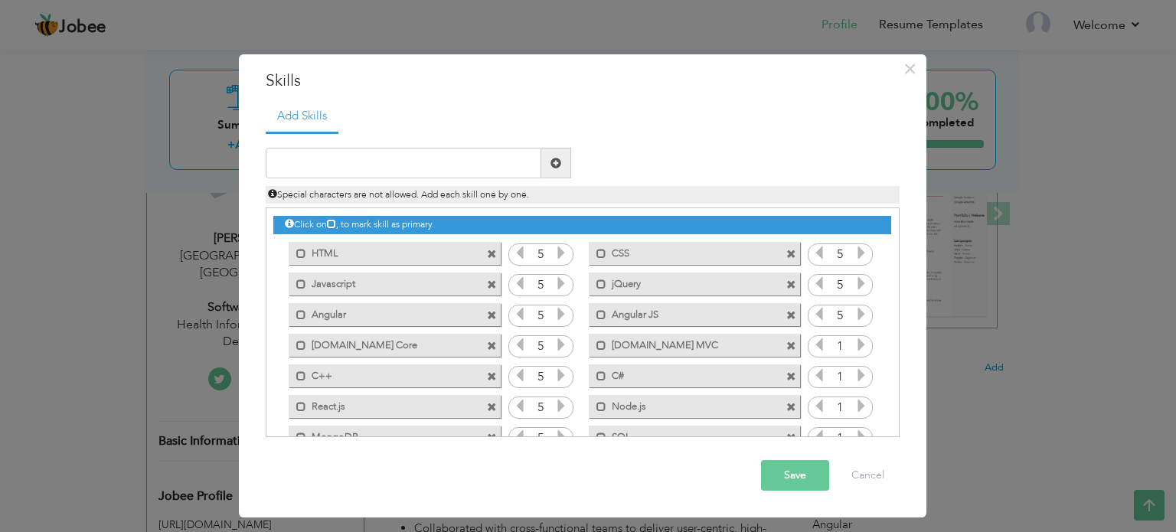
click at [860, 308] on icon at bounding box center [861, 314] width 14 height 14
click at [860, 338] on icon at bounding box center [861, 345] width 14 height 14
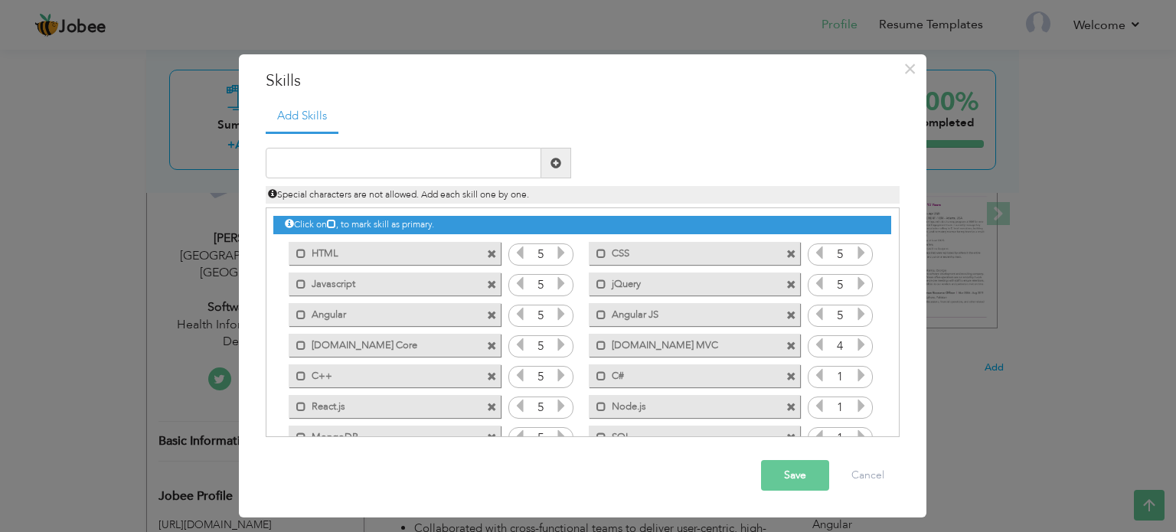
click at [860, 338] on icon at bounding box center [861, 345] width 14 height 14
click at [860, 377] on icon at bounding box center [861, 375] width 14 height 14
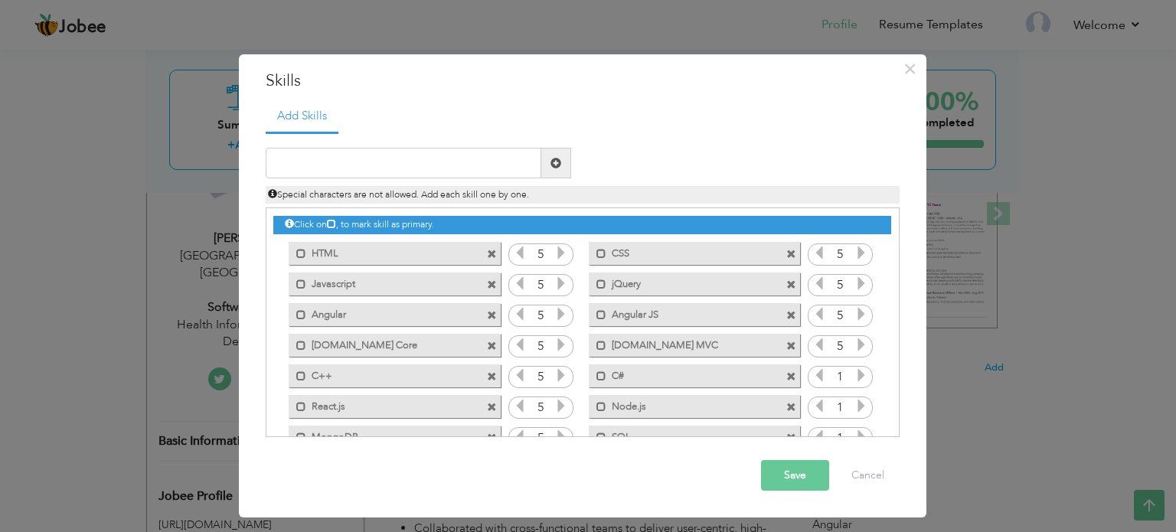
click at [860, 377] on icon at bounding box center [861, 375] width 14 height 14
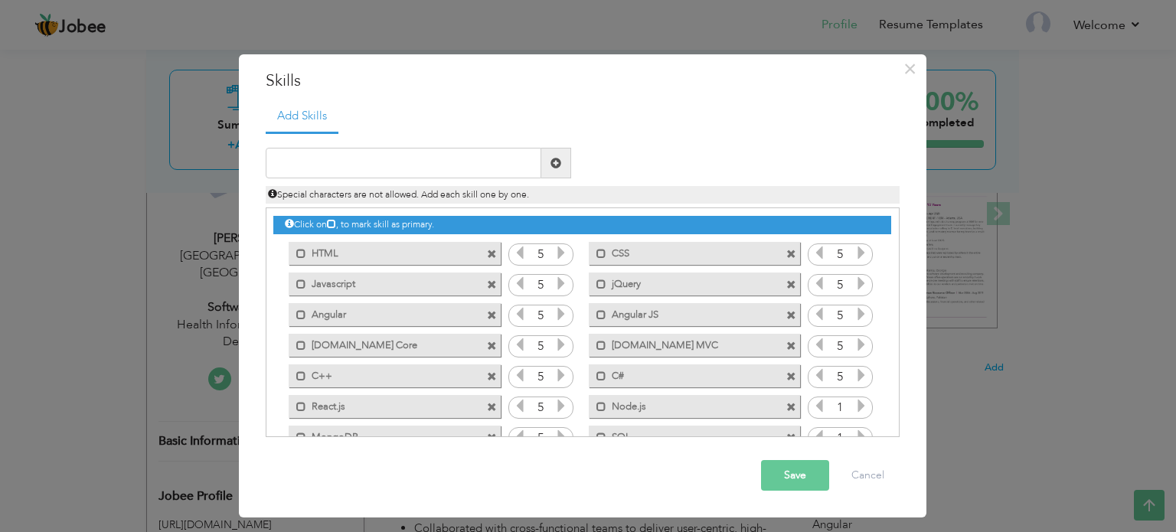
click at [860, 377] on icon at bounding box center [861, 375] width 14 height 14
click at [857, 403] on icon at bounding box center [861, 406] width 14 height 14
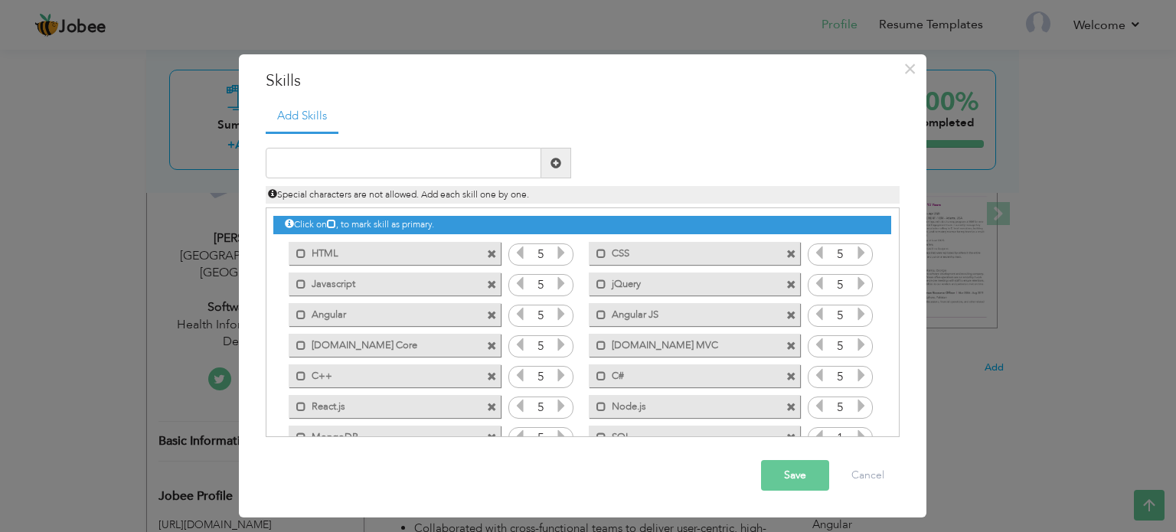
click at [857, 403] on icon at bounding box center [861, 406] width 14 height 14
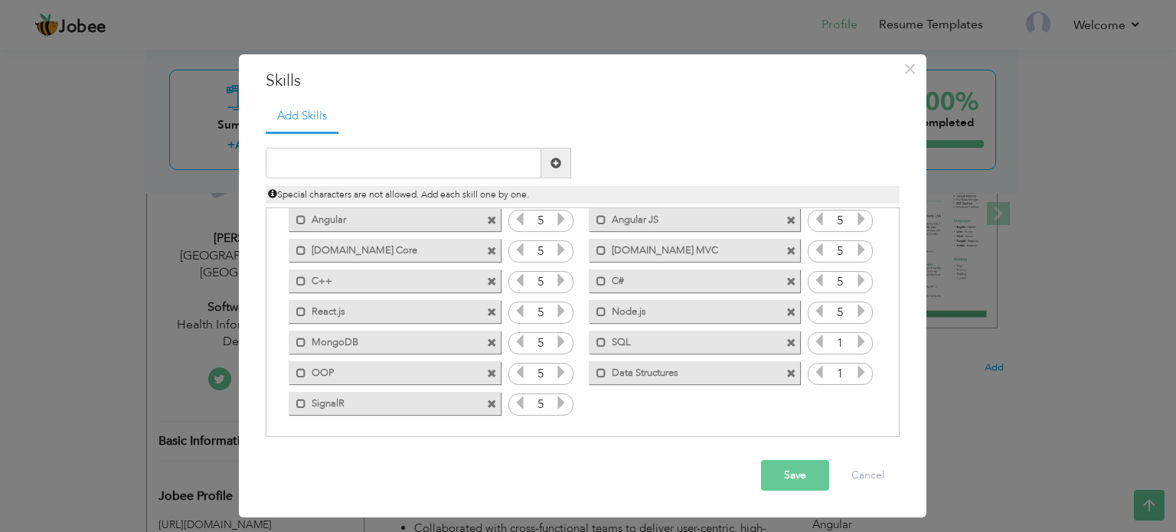
click at [854, 373] on icon at bounding box center [861, 372] width 14 height 14
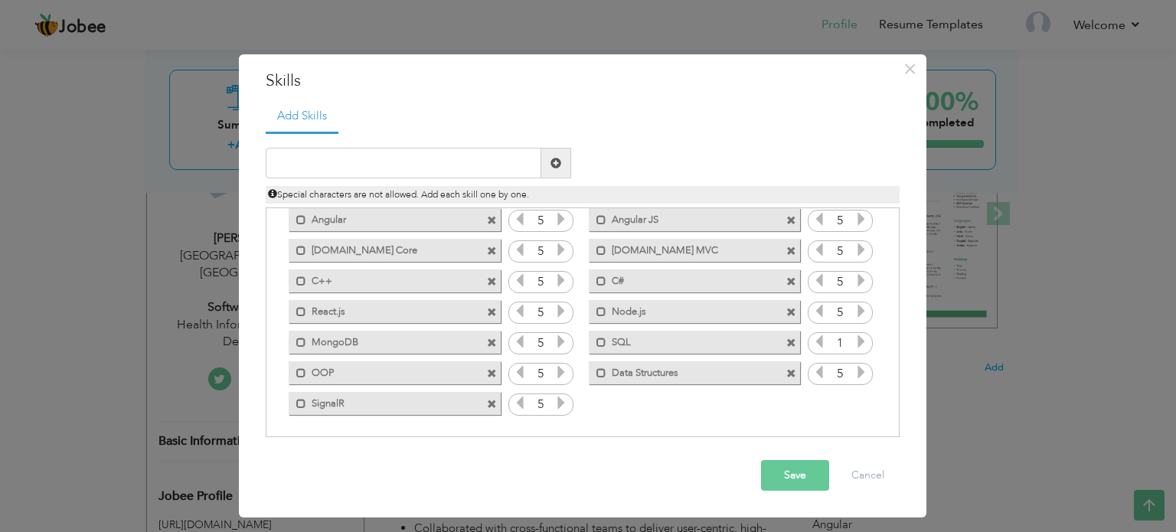
click at [854, 373] on icon at bounding box center [861, 372] width 14 height 14
click at [804, 474] on button "Save" at bounding box center [795, 475] width 68 height 31
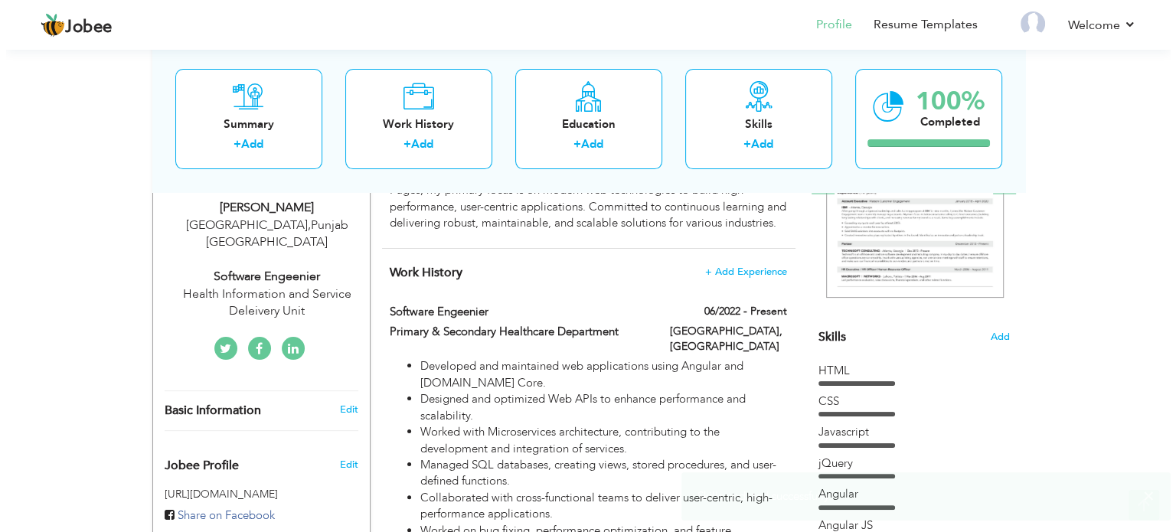
scroll to position [271, 0]
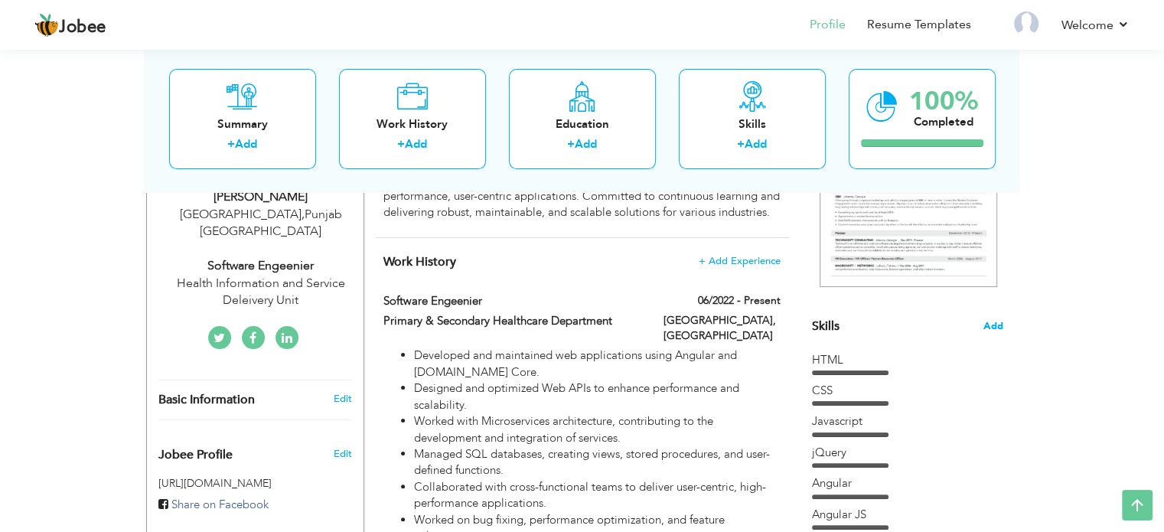
click at [1001, 331] on span "Add" at bounding box center [994, 326] width 20 height 15
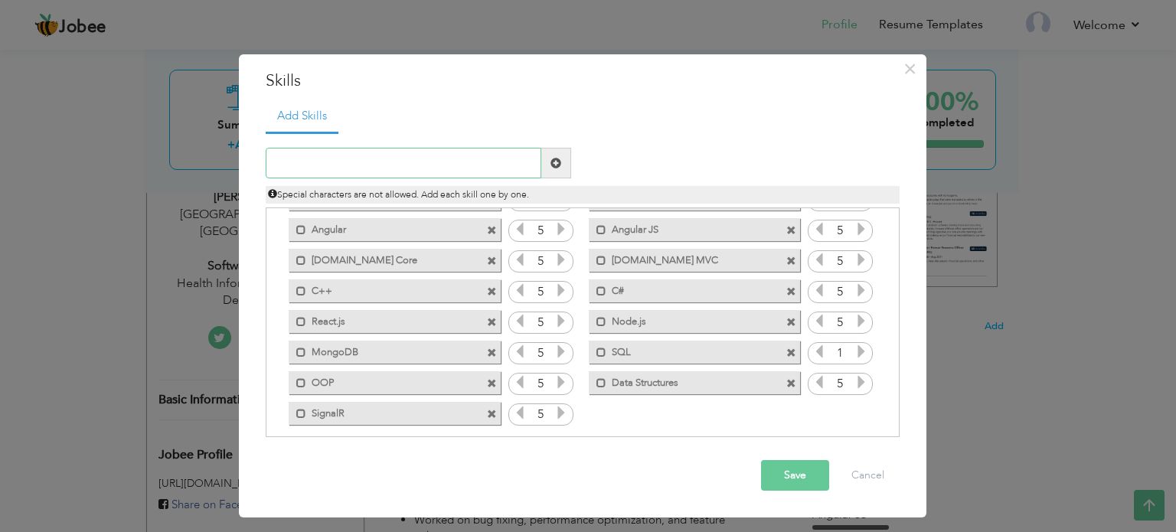
scroll to position [95, 0]
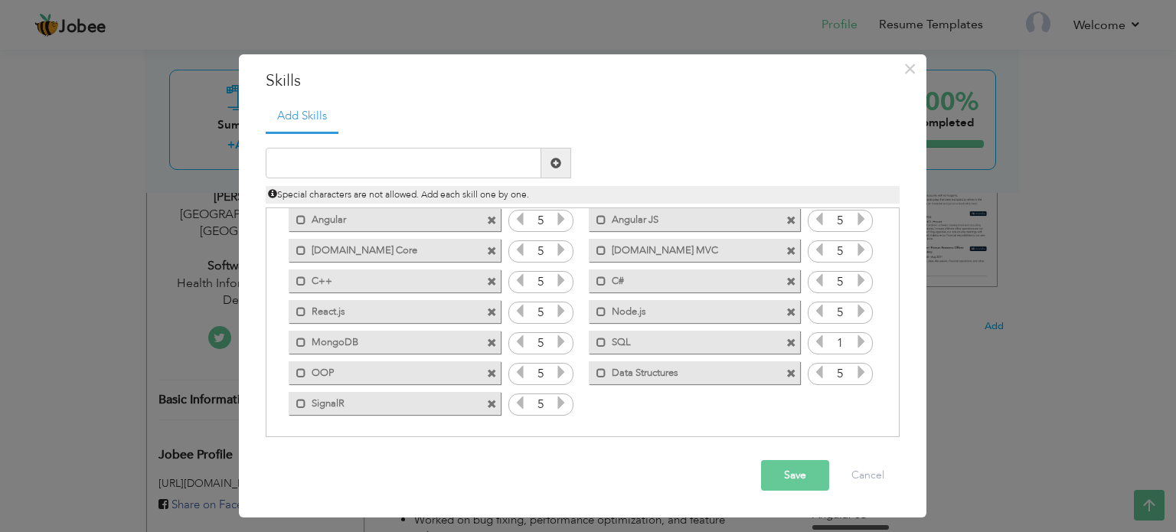
click at [854, 339] on icon at bounding box center [861, 341] width 14 height 14
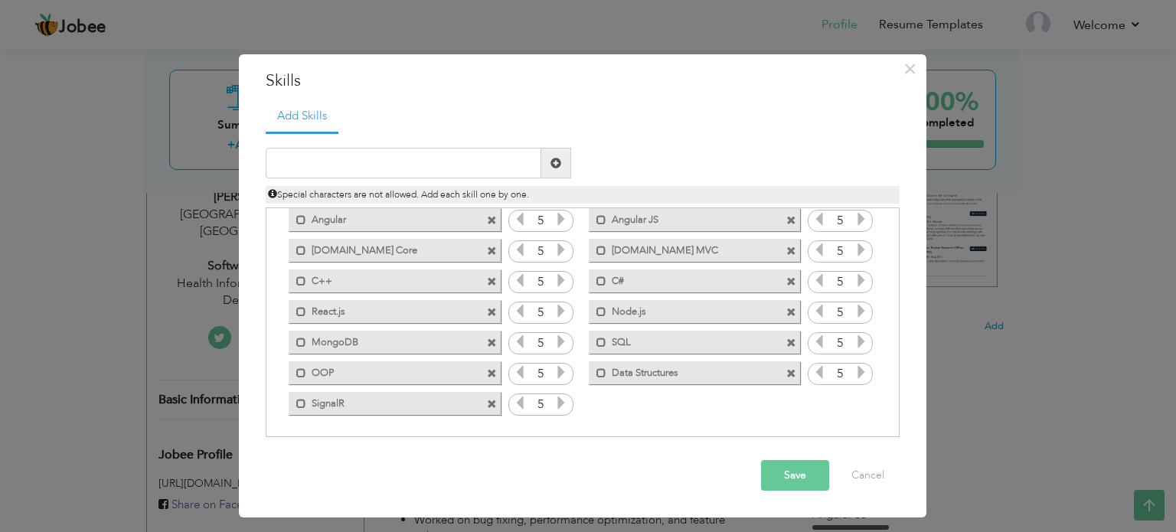
click at [854, 339] on icon at bounding box center [861, 341] width 14 height 14
click at [799, 478] on button "Save" at bounding box center [795, 475] width 68 height 31
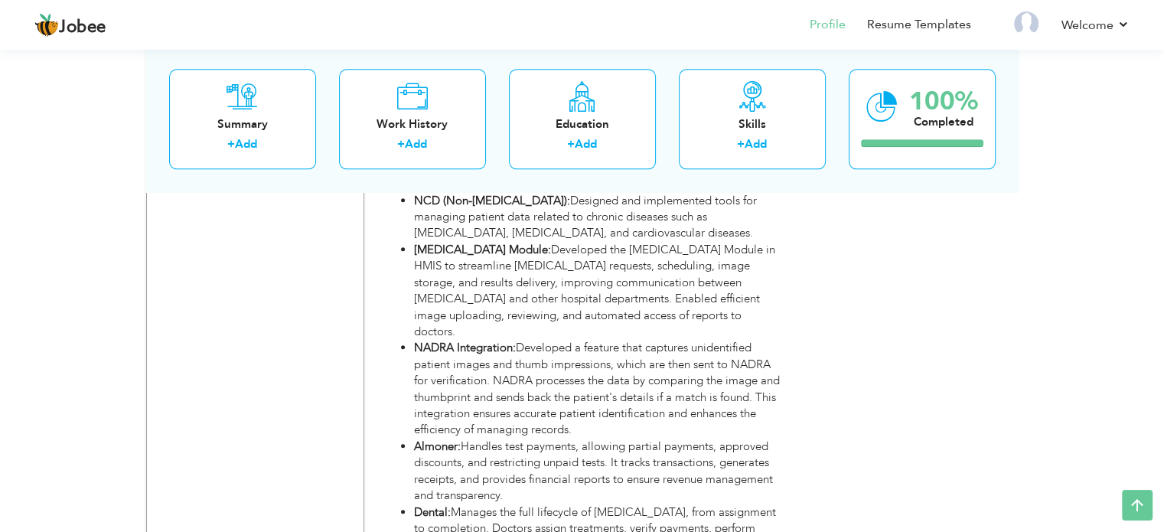
scroll to position [1670, 0]
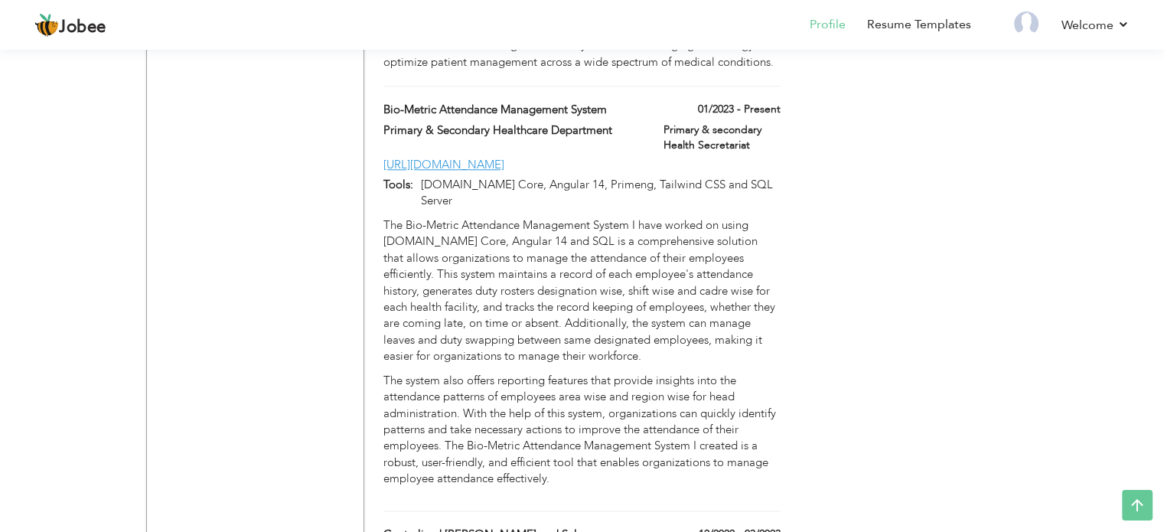
scroll to position [1620, 0]
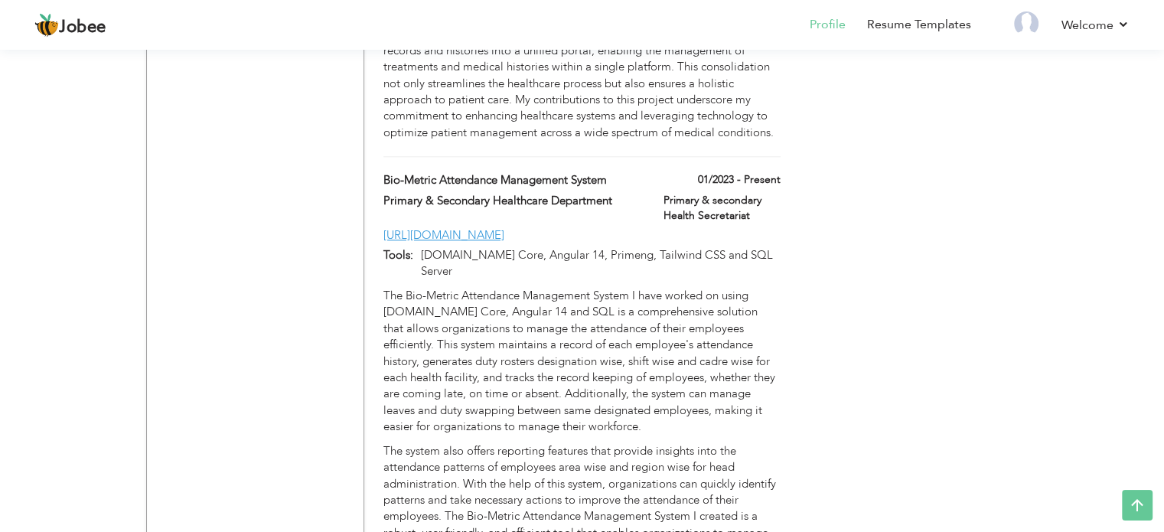
drag, startPoint x: 387, startPoint y: 218, endPoint x: 551, endPoint y: 475, distance: 304.7
click at [551, 475] on div "The Bio-Metric Attendance Management System I have worked on using [DOMAIN_NAME…" at bounding box center [581, 423] width 396 height 270
drag, startPoint x: 551, startPoint y: 475, endPoint x: 404, endPoint y: 294, distance: 232.9
click at [404, 294] on div "The Bio-Metric Attendance Management System I have worked on using [DOMAIN_NAME…" at bounding box center [581, 423] width 396 height 270
click at [404, 294] on p "The Bio-Metric Attendance Management System I have worked on using [DOMAIN_NAME…" at bounding box center [581, 362] width 396 height 148
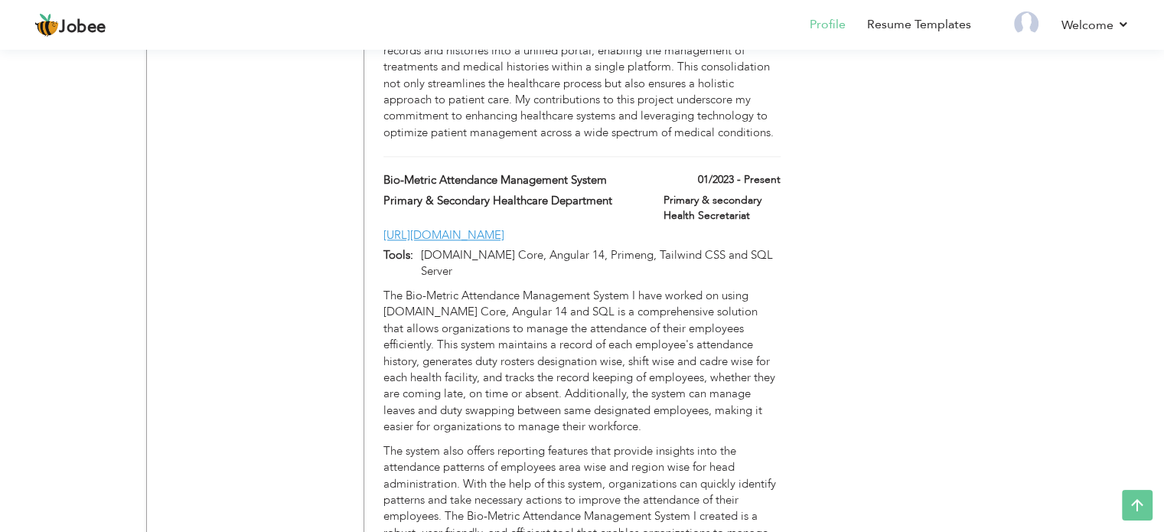
click at [404, 294] on p "The Bio-Metric Attendance Management System I have worked on using [DOMAIN_NAME…" at bounding box center [581, 362] width 396 height 148
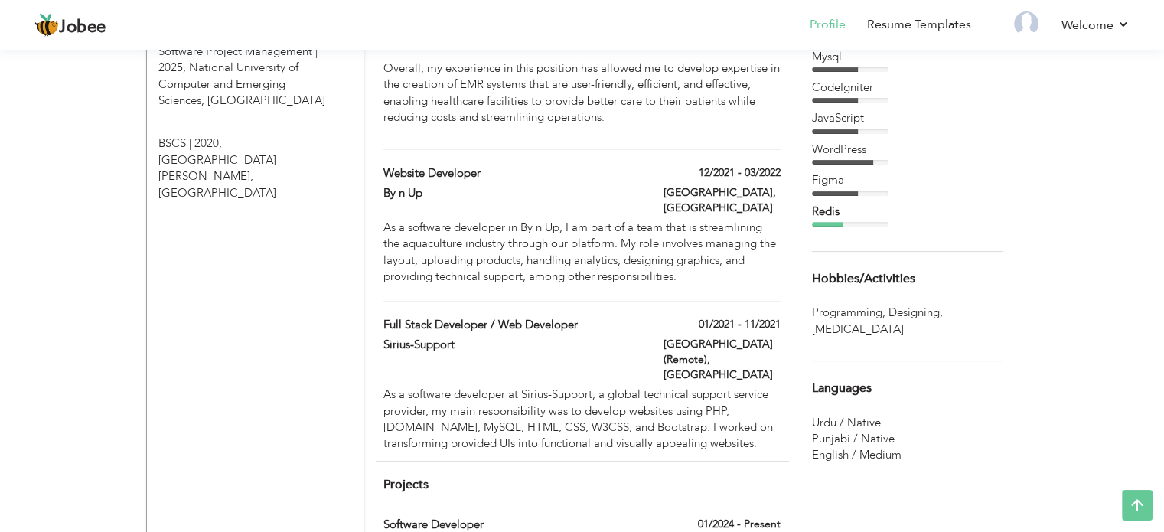
scroll to position [0, 0]
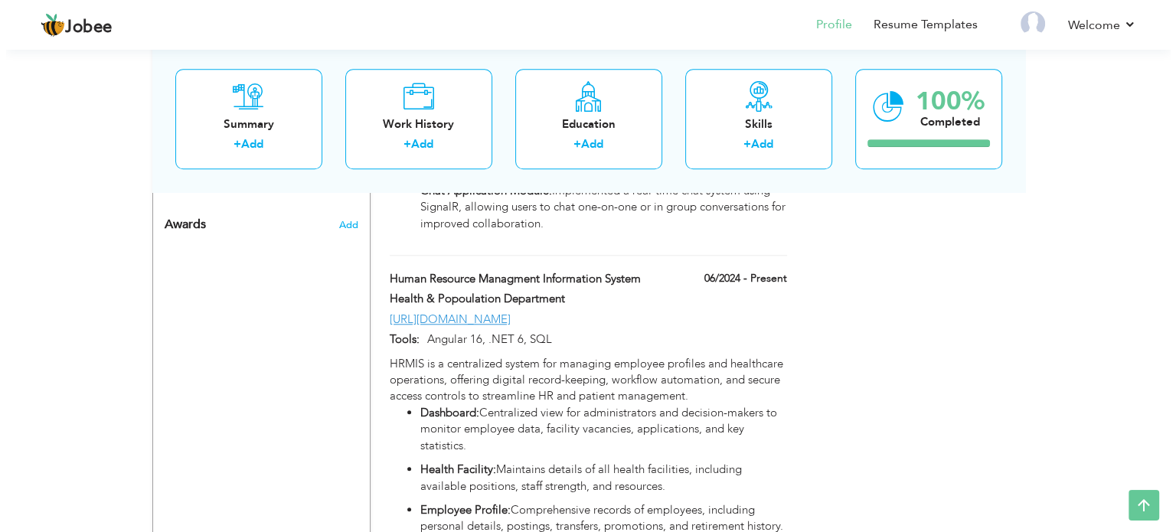
scroll to position [1366, 0]
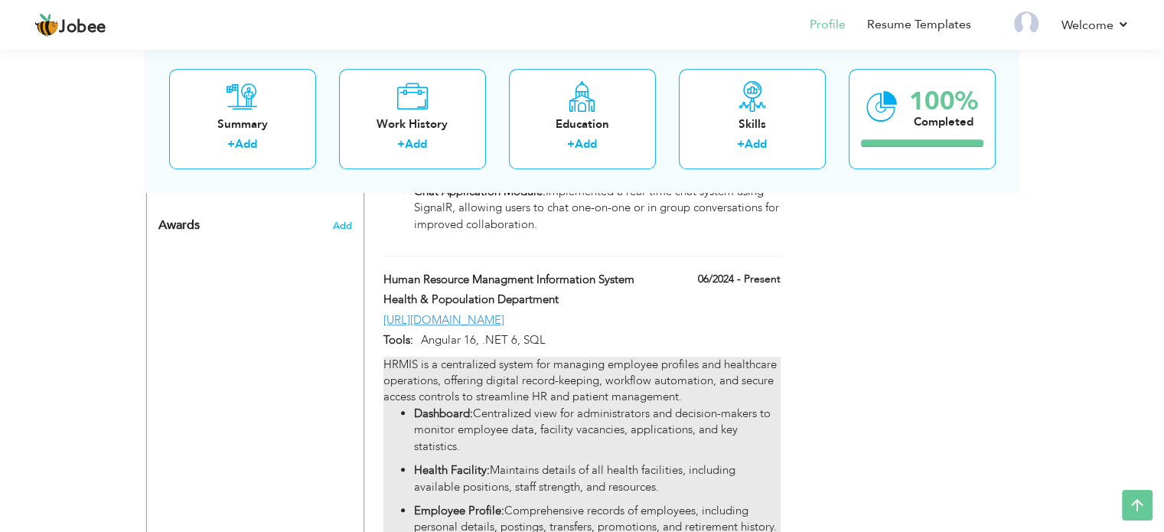
type input "Human Resource Managment Information System"
type input "Health & Popoulation Department"
type input "06/2024"
type input "https://hrmis.pshealthpunjab.gov.pk/"
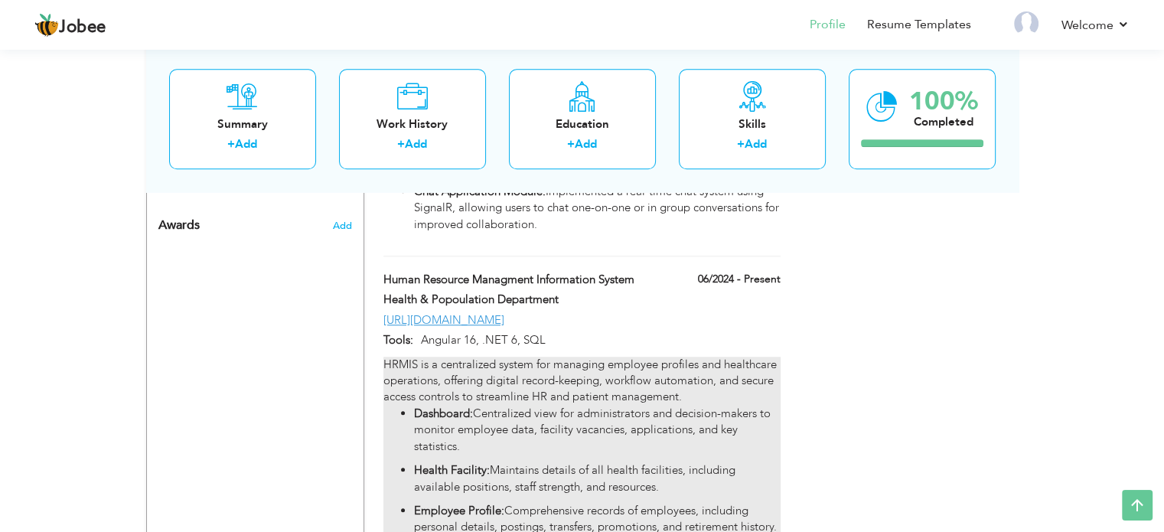
type input "Angular 16, .NET 6, SQL"
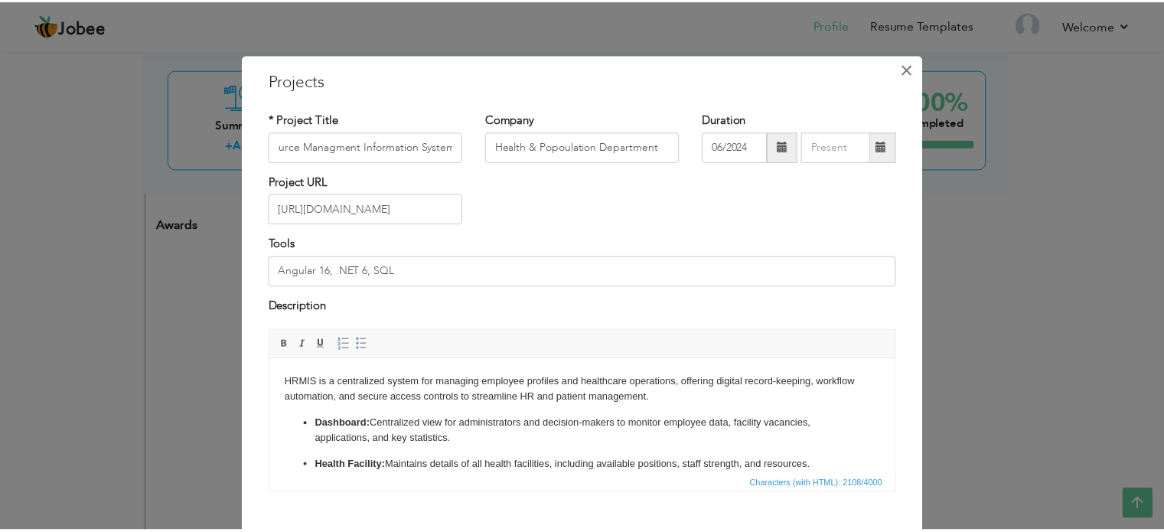
scroll to position [0, 0]
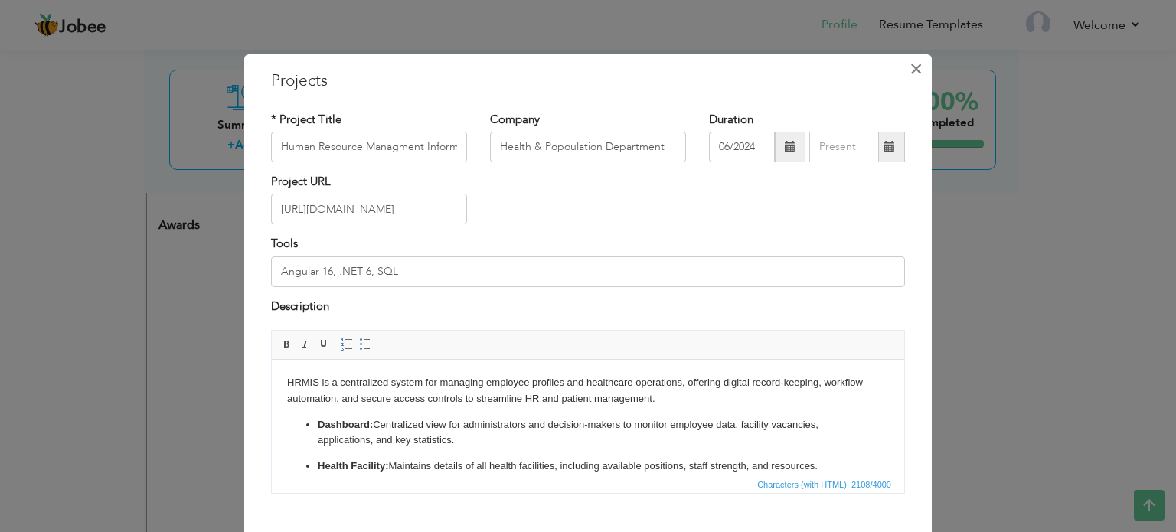
click at [912, 65] on span "×" at bounding box center [915, 69] width 13 height 28
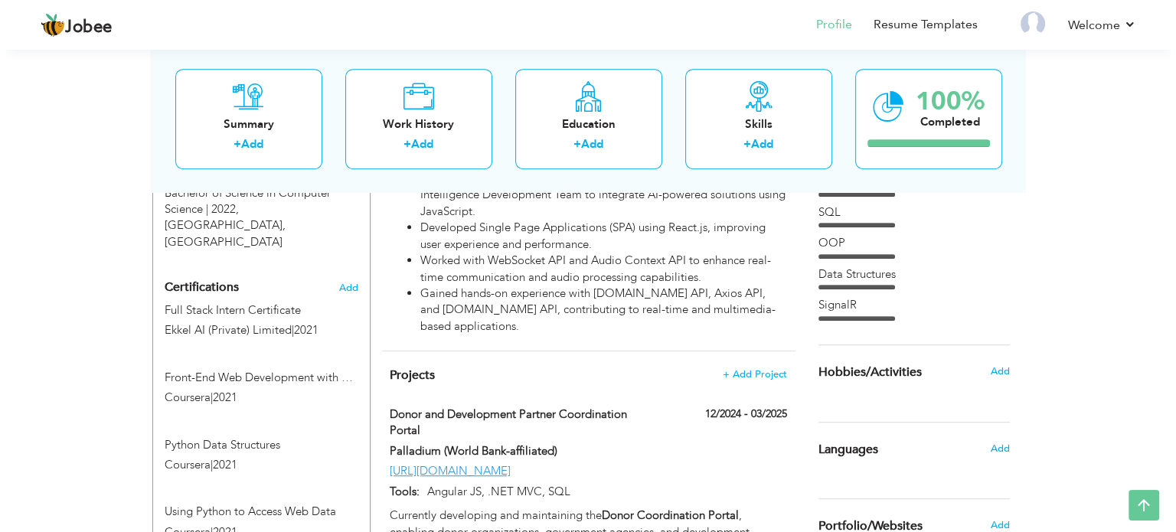
scroll to position [825, 0]
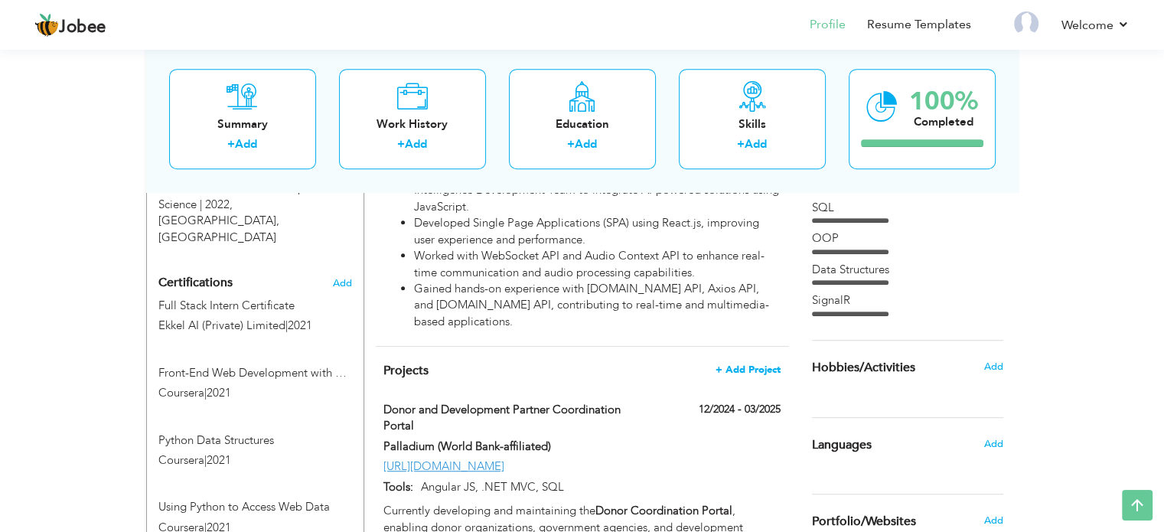
click at [743, 364] on span "+ Add Project" at bounding box center [748, 369] width 65 height 11
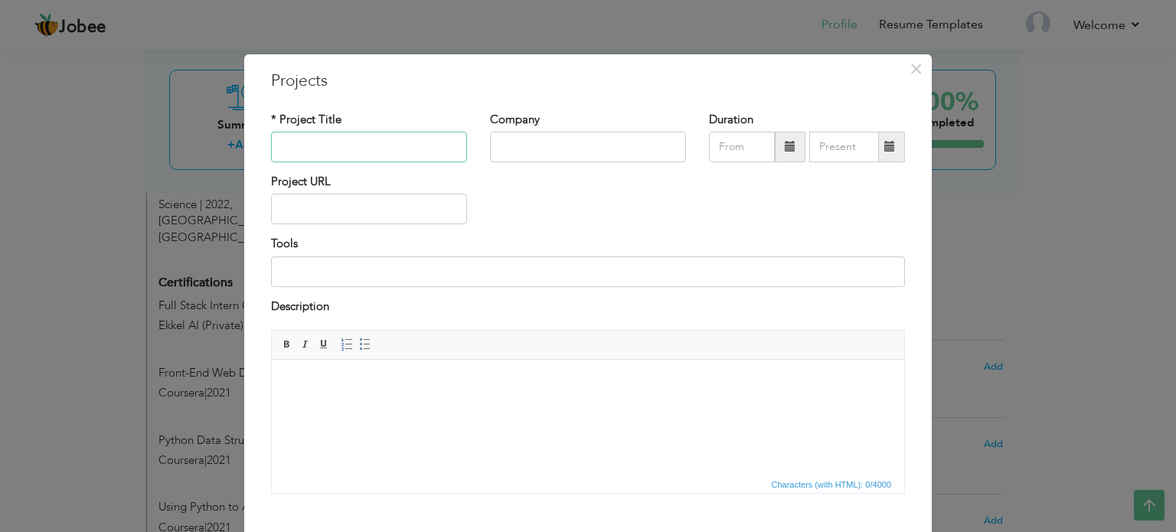
paste input "Bio-Metric Attendance Management System"
type input "Bio-Metric Attendance Management System"
click at [543, 145] on input "text" at bounding box center [588, 147] width 196 height 31
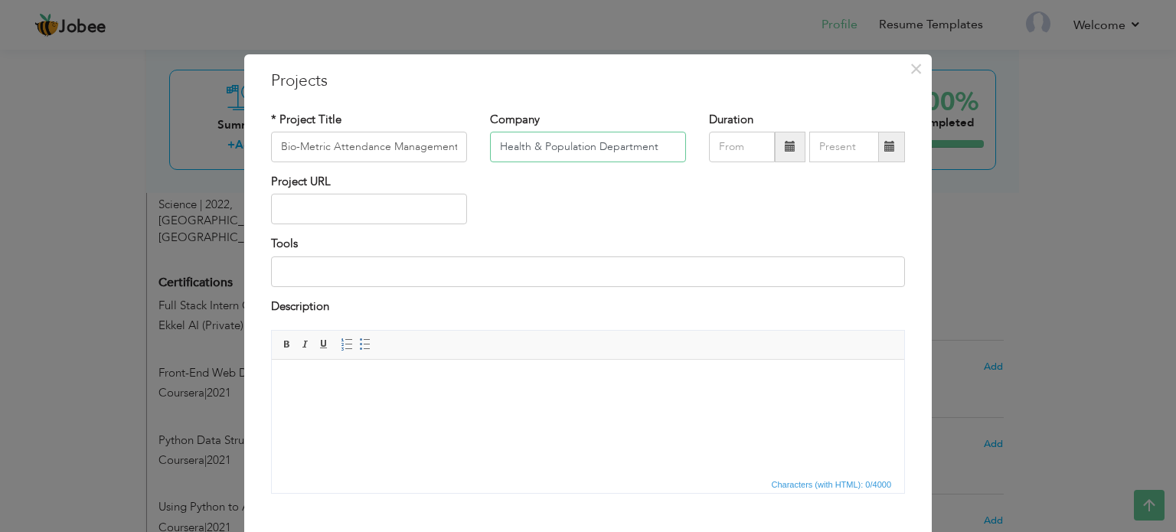
type input "Health & Population Department"
click at [785, 143] on span at bounding box center [790, 146] width 11 height 11
type input "09/2025"
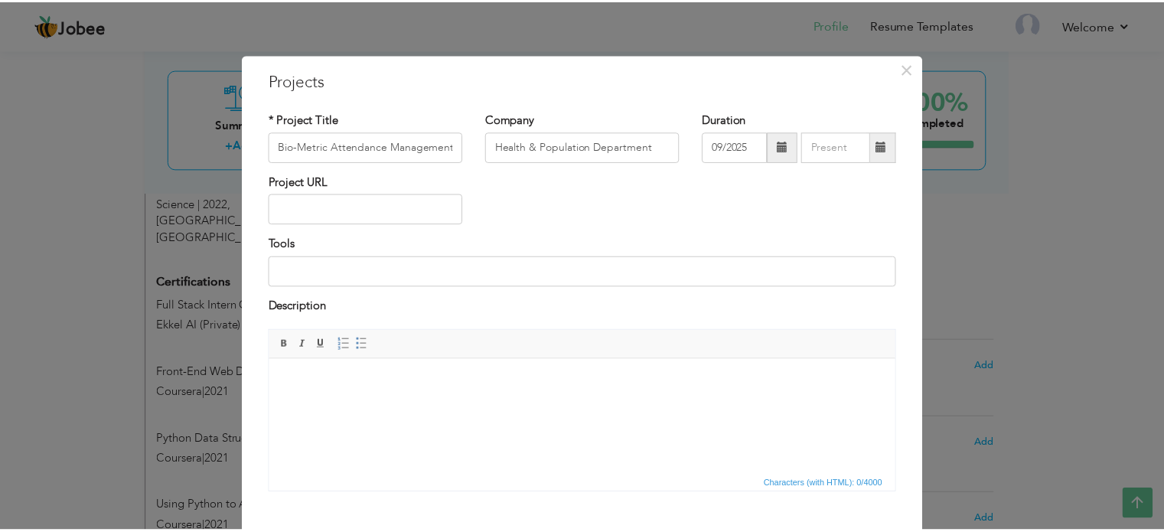
scroll to position [85, 0]
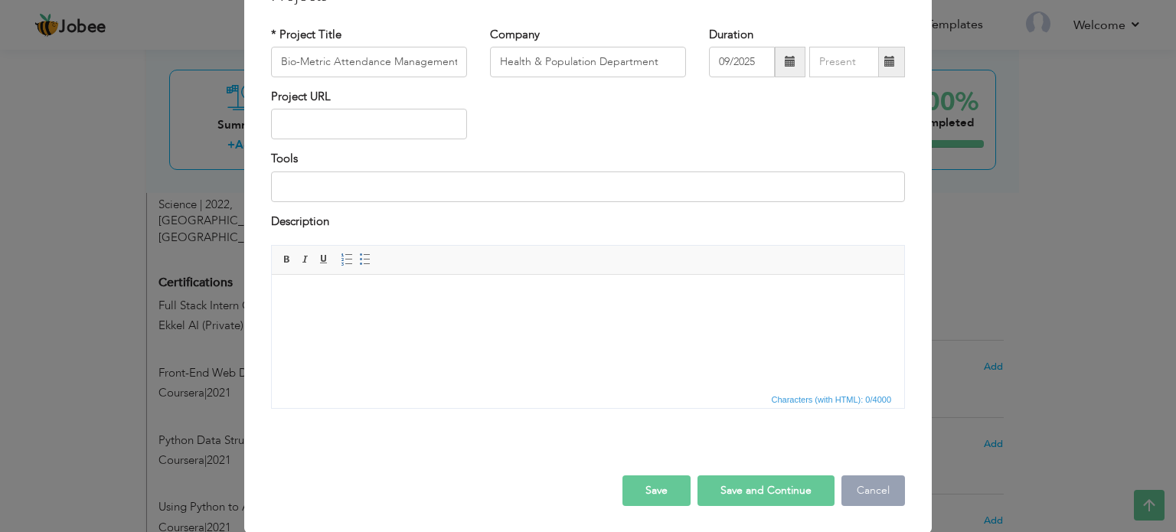
click at [860, 490] on button "Cancel" at bounding box center [873, 490] width 64 height 31
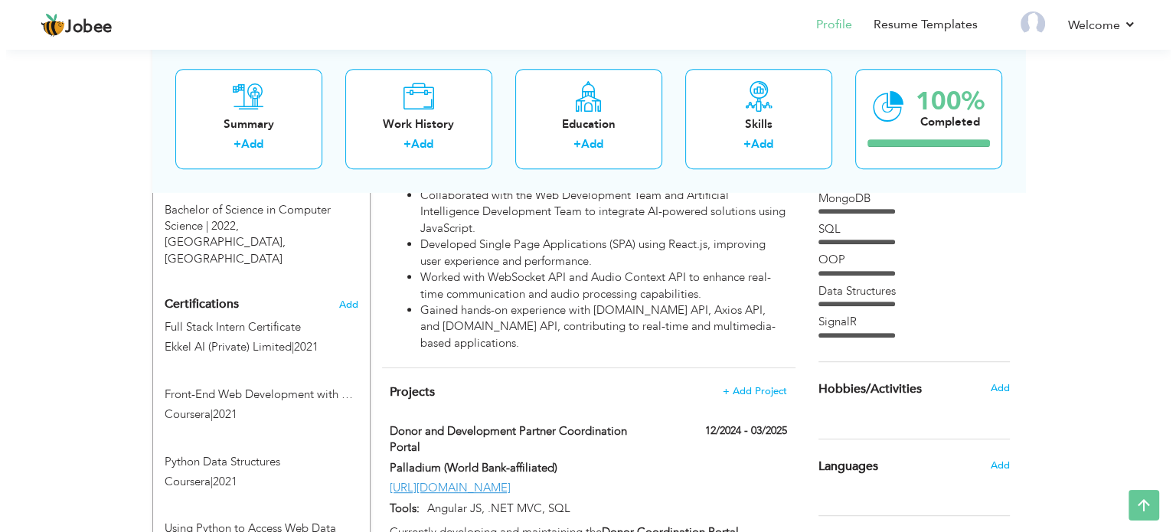
scroll to position [869, 0]
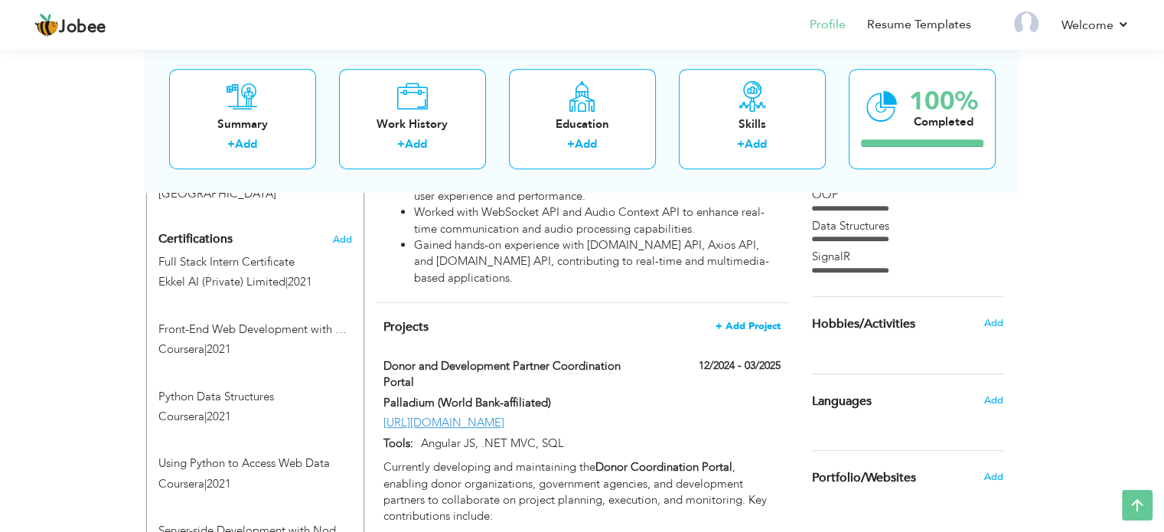
click at [755, 321] on span "+ Add Project" at bounding box center [748, 326] width 65 height 11
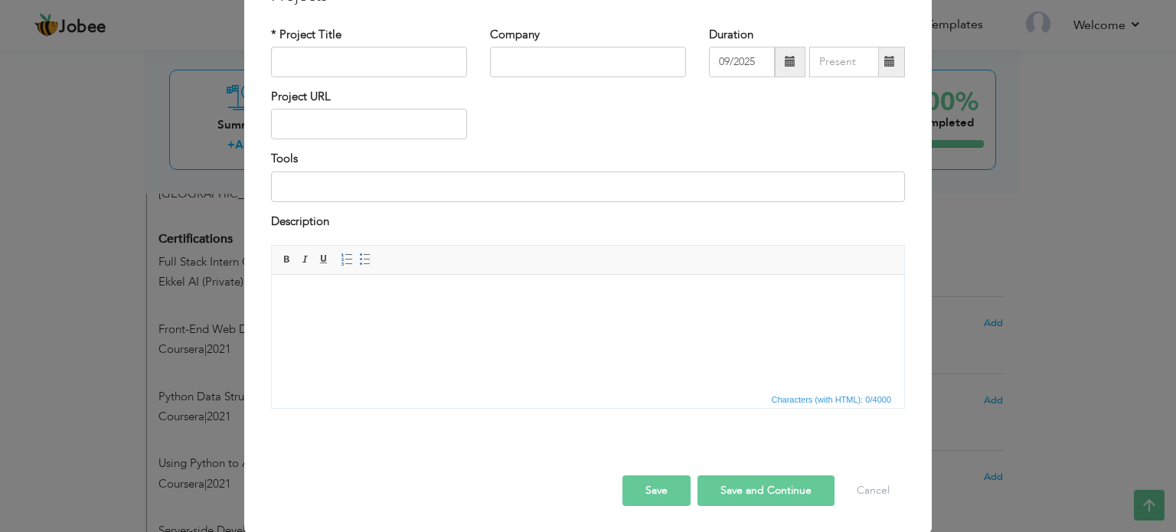
scroll to position [0, 0]
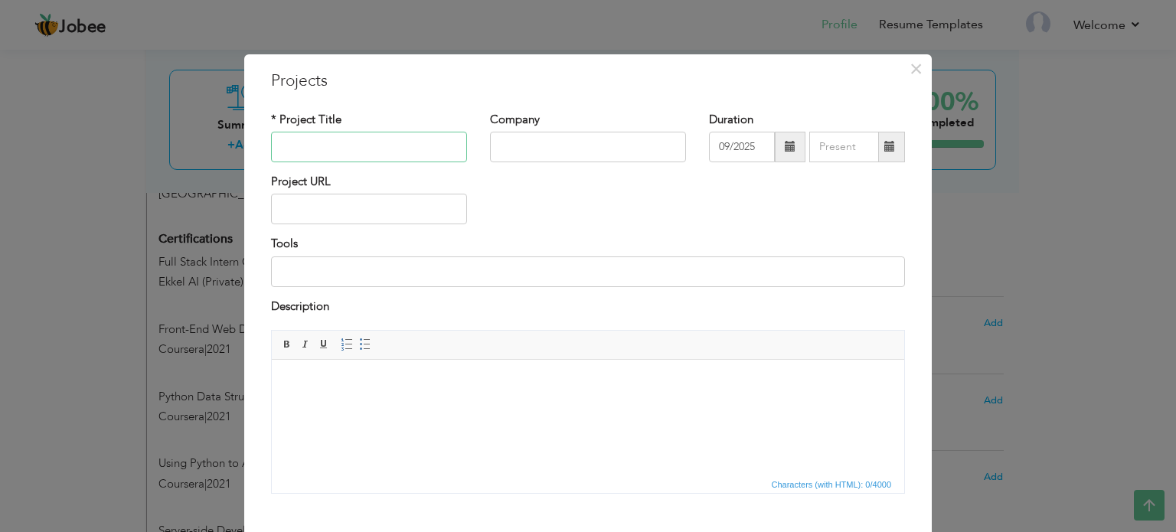
paste input "Bio-Metric Attendance Management System"
type input "Bio-Metric Attendance Management System"
click at [577, 145] on input "text" at bounding box center [588, 147] width 196 height 31
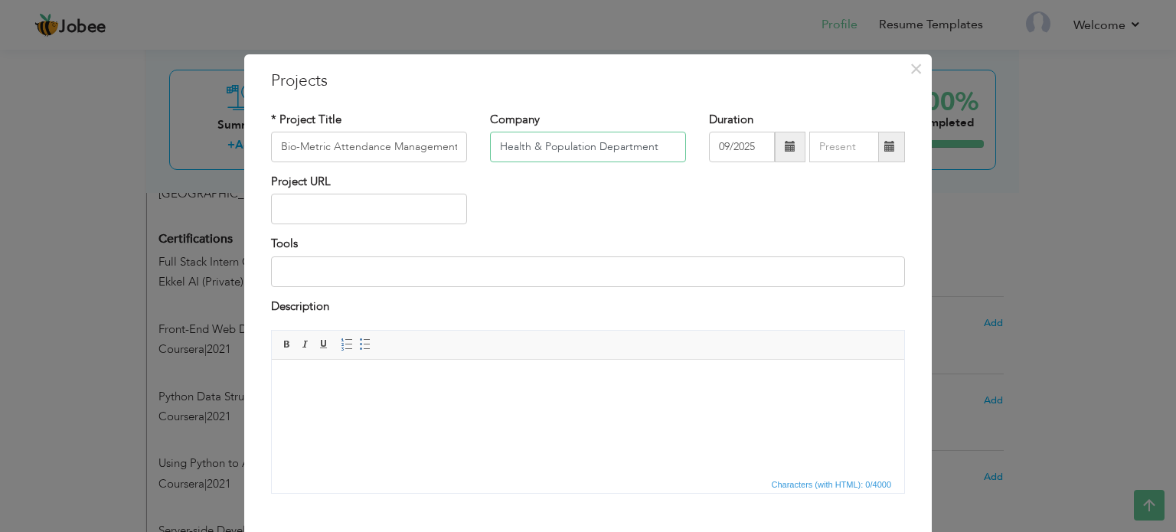
type input "Health & Population Department"
click at [785, 145] on span at bounding box center [790, 146] width 11 height 11
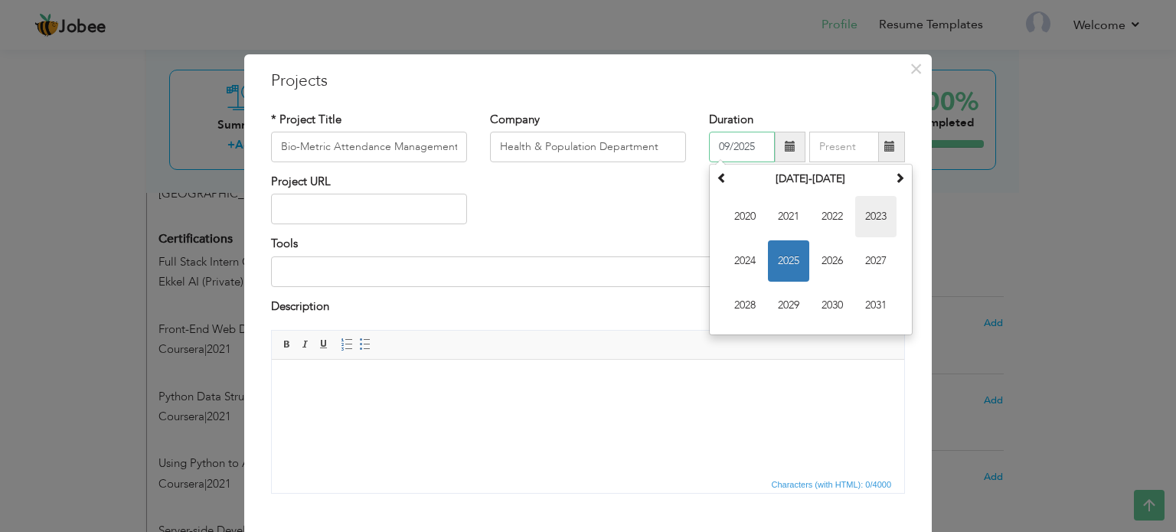
click at [871, 224] on span "2023" at bounding box center [875, 216] width 41 height 41
click at [733, 221] on span "Jan" at bounding box center [744, 216] width 41 height 41
type input "01/2023"
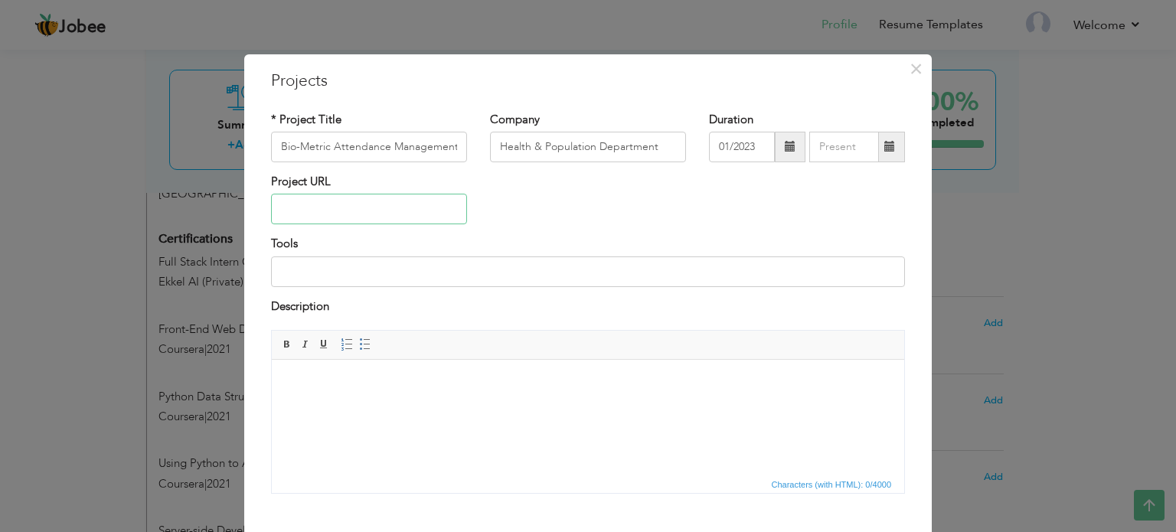
click at [361, 210] on input "text" at bounding box center [369, 209] width 196 height 31
paste input "[URL][DOMAIN_NAME]"
type input "[URL][DOMAIN_NAME]"
click at [274, 255] on div "Tools" at bounding box center [588, 261] width 634 height 51
click at [284, 267] on input at bounding box center [588, 271] width 634 height 31
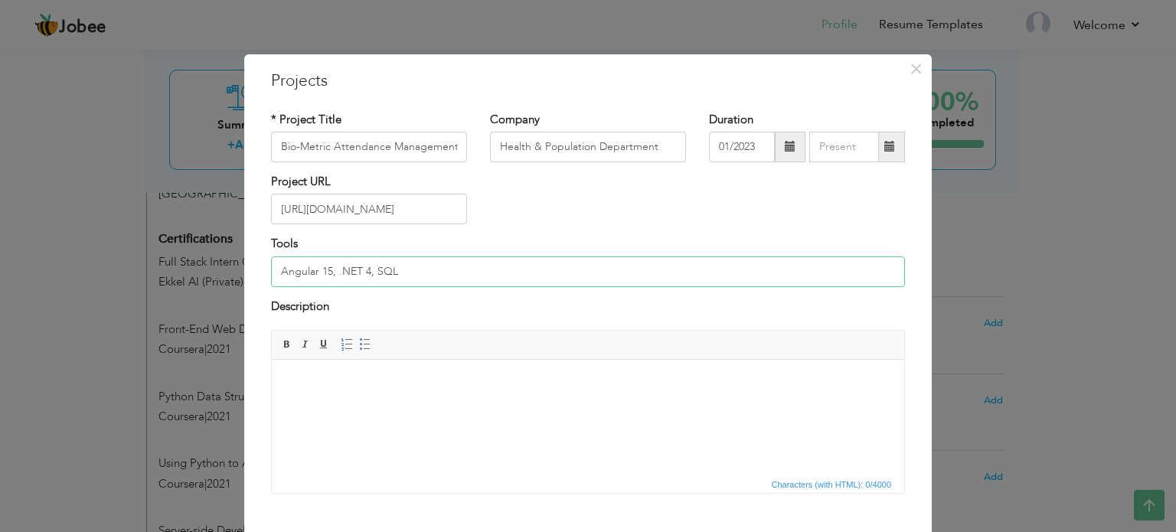
type input "Angular 15, .NET 4, SQL"
click at [437, 375] on body at bounding box center [588, 383] width 602 height 16
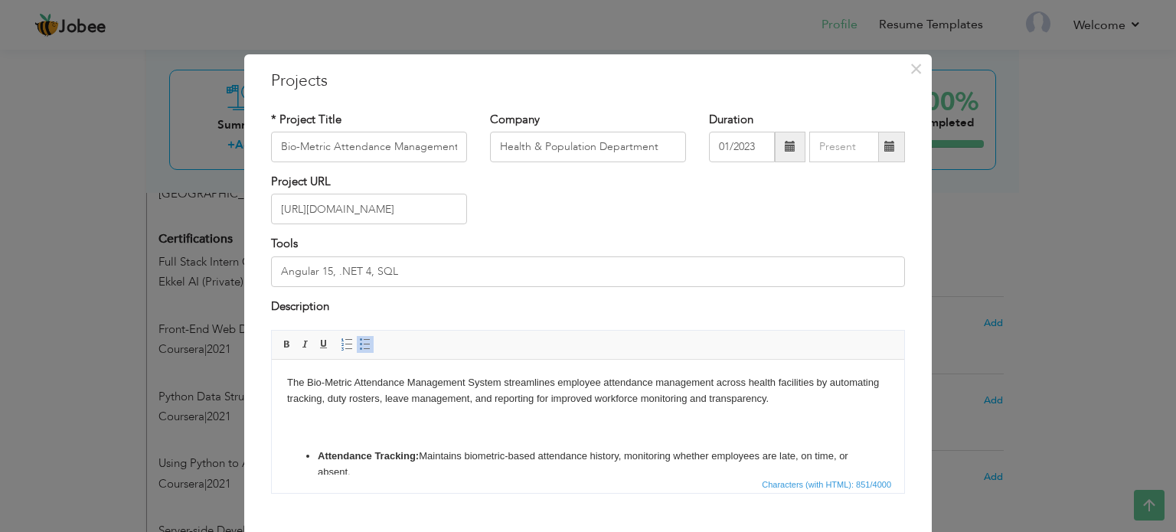
click at [674, 436] on body "The Bio-Metric Attendance Management System streamlines employee attendance man…" at bounding box center [588, 487] width 602 height 225
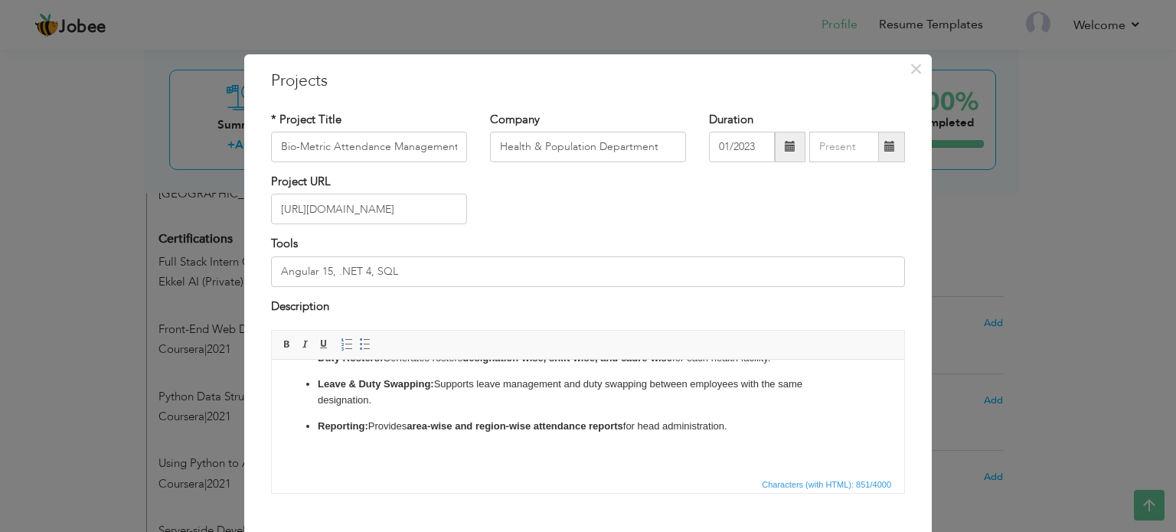
scroll to position [85, 0]
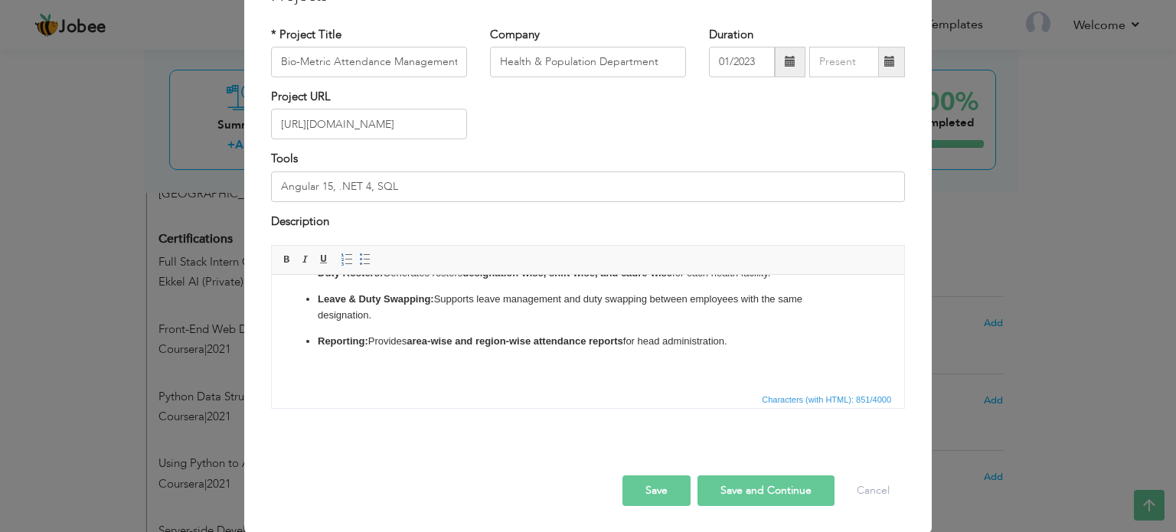
click at [664, 491] on button "Save" at bounding box center [656, 490] width 68 height 31
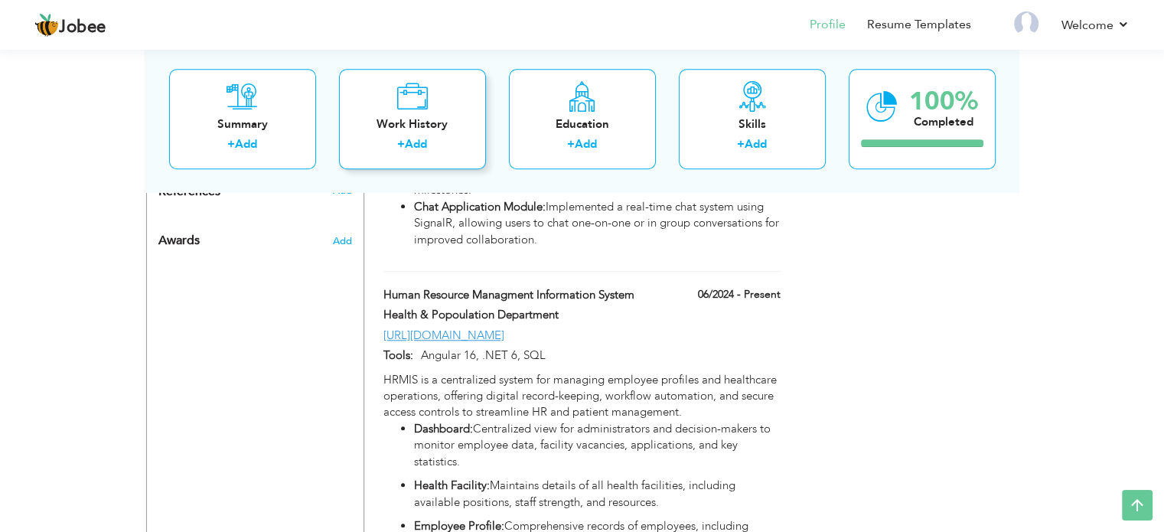
scroll to position [1341, 0]
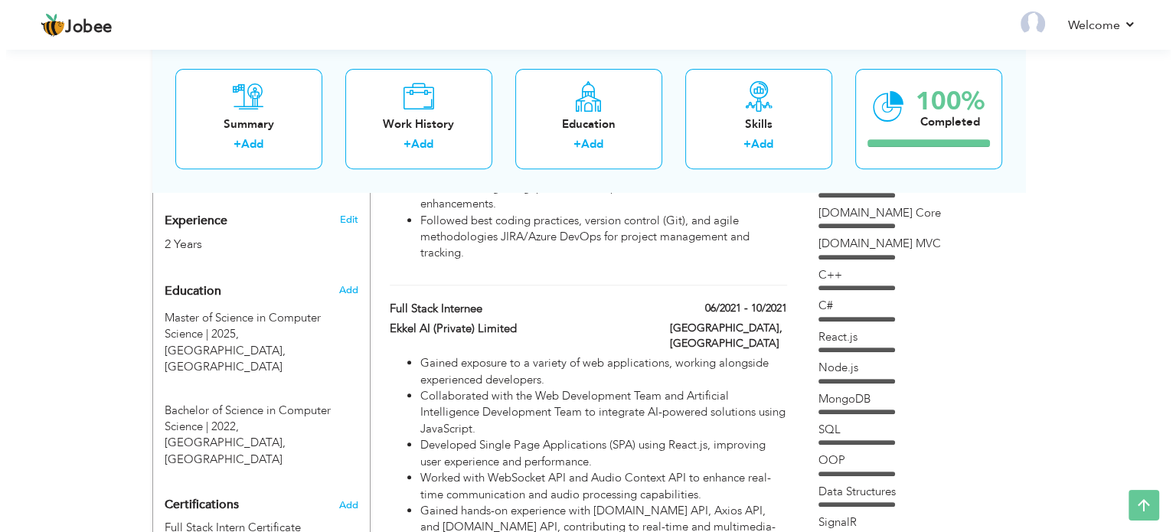
scroll to position [462, 0]
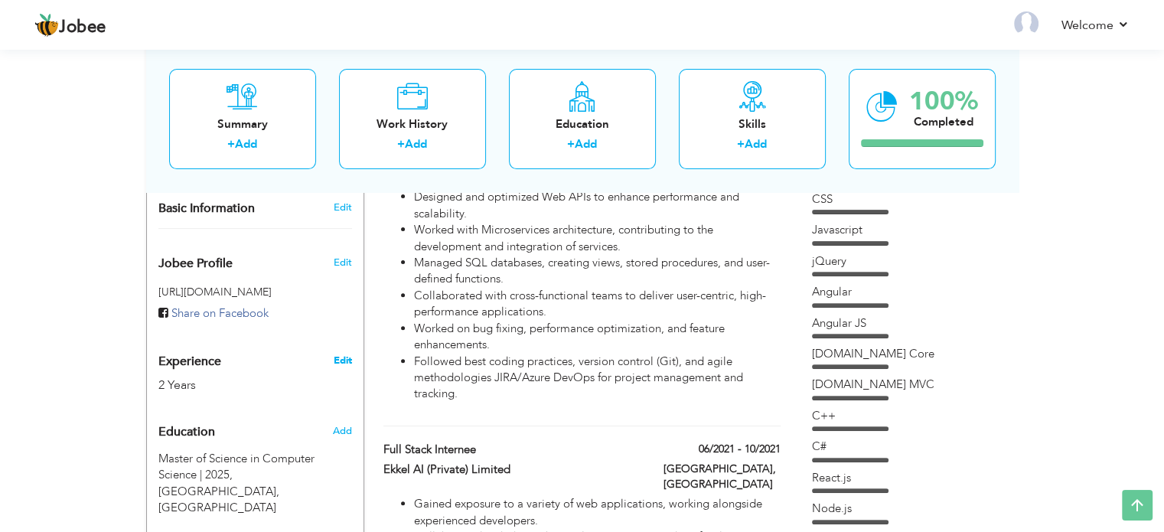
click at [334, 354] on link "Edit" at bounding box center [342, 361] width 18 height 14
type input "Araiz"
type input "Javed"
type input "03224360730"
select select "number:166"
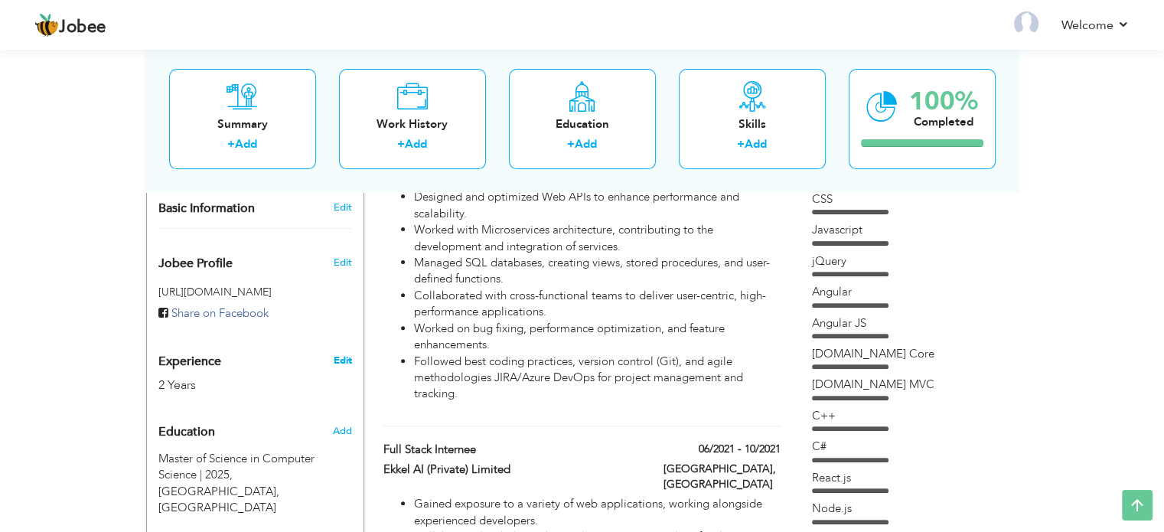
type input "Punjab"
type input "[GEOGRAPHIC_DATA]"
select select "number:4"
type input "Health Information and Service Deleivery Unit"
type input "Software Engeenier"
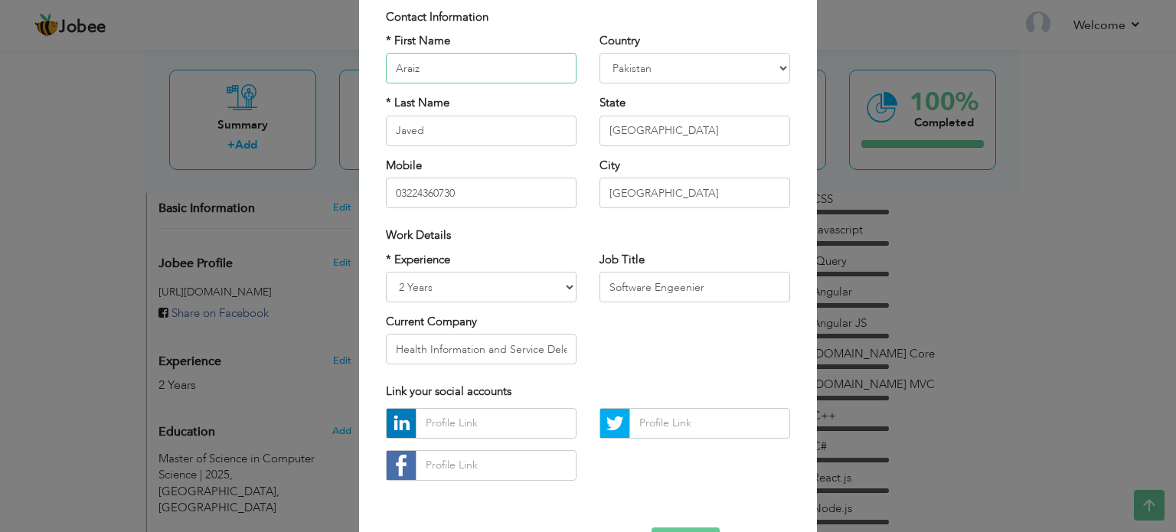
scroll to position [113, 0]
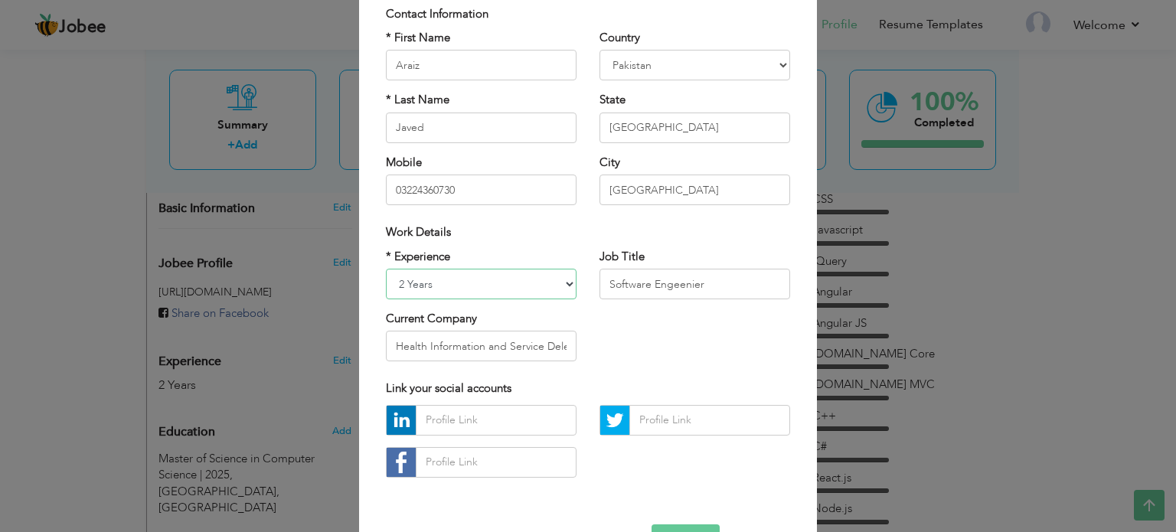
click at [494, 281] on select "Entry Level Less than 1 Year 1 Year 2 Years 3 Years 4 Years 5 Years 6 Years 7 Y…" at bounding box center [481, 284] width 191 height 31
select select "number:5"
click at [386, 269] on select "Entry Level Less than 1 Year 1 Year 2 Years 3 Years 4 Years 5 Years 6 Years 7 Y…" at bounding box center [481, 284] width 191 height 31
click at [604, 282] on input "Software Engeenier" at bounding box center [694, 284] width 191 height 31
type input "Software Engeenier"
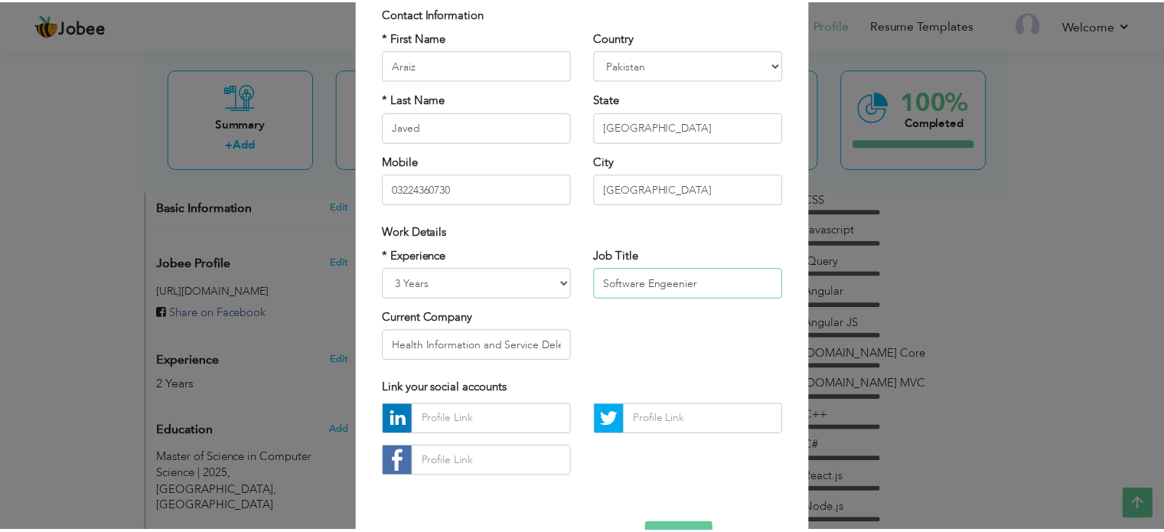
scroll to position [162, 0]
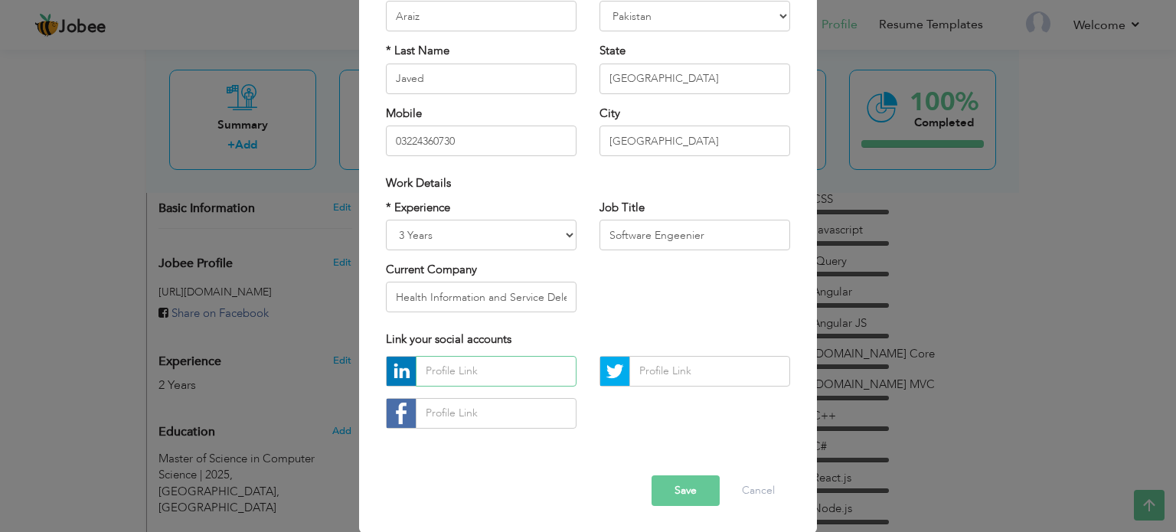
click at [483, 371] on input "text" at bounding box center [496, 371] width 161 height 31
click at [686, 486] on button "Save" at bounding box center [685, 490] width 68 height 31
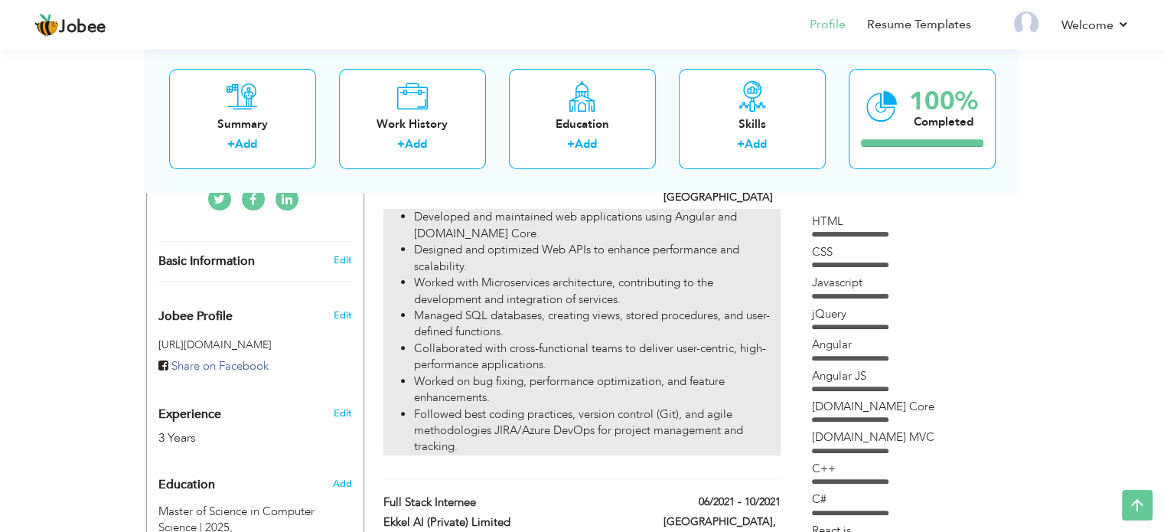
scroll to position [677, 0]
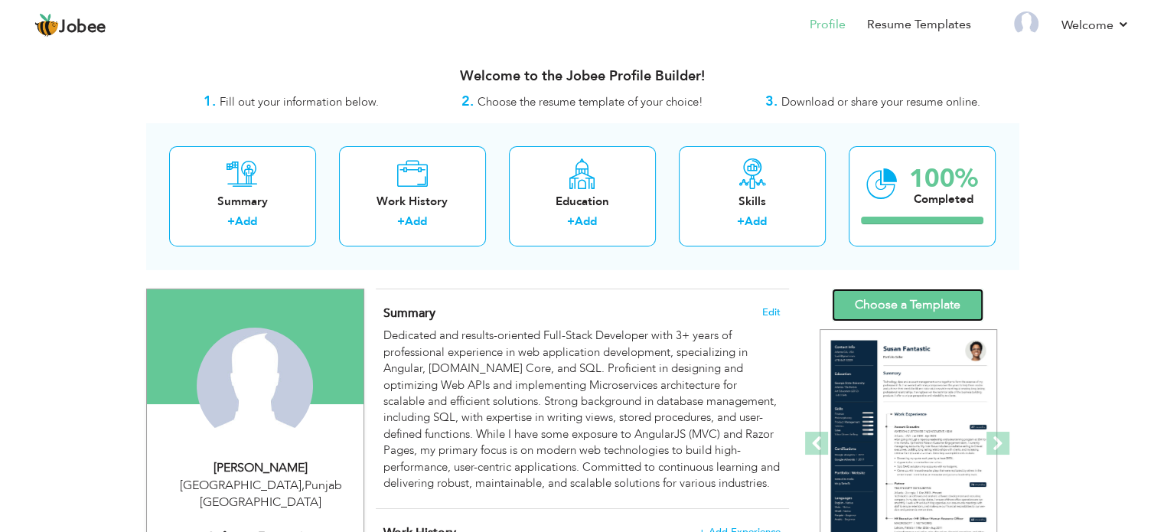
click at [894, 296] on link "Choose a Template" at bounding box center [908, 305] width 152 height 33
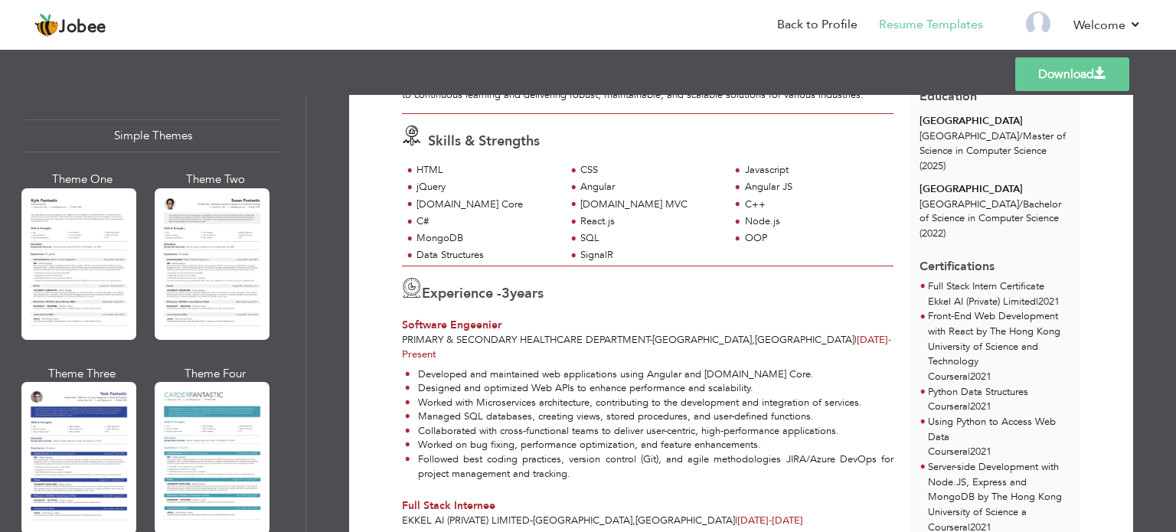
scroll to position [2686, 0]
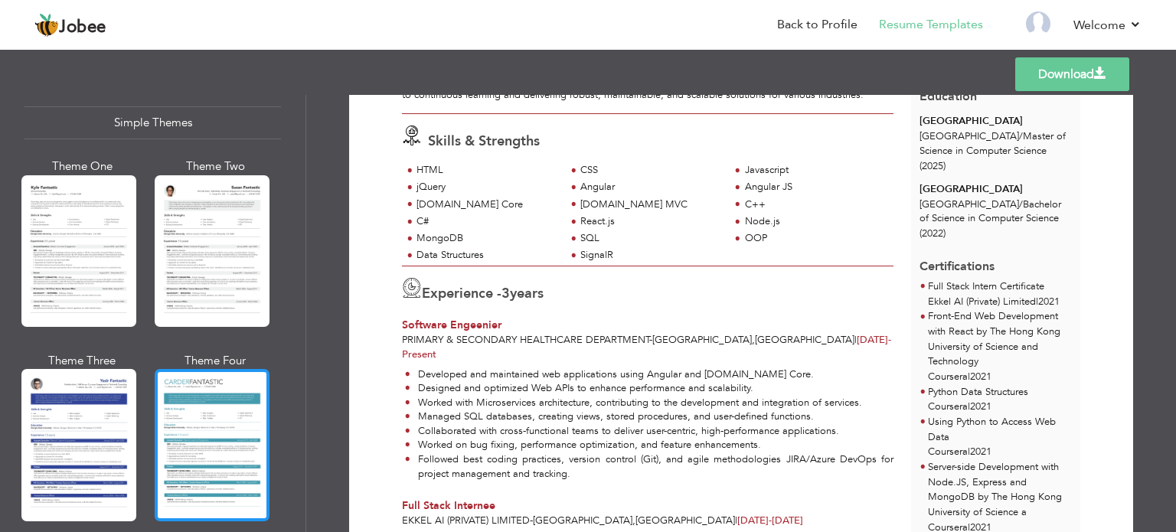
click at [227, 373] on div at bounding box center [212, 445] width 115 height 152
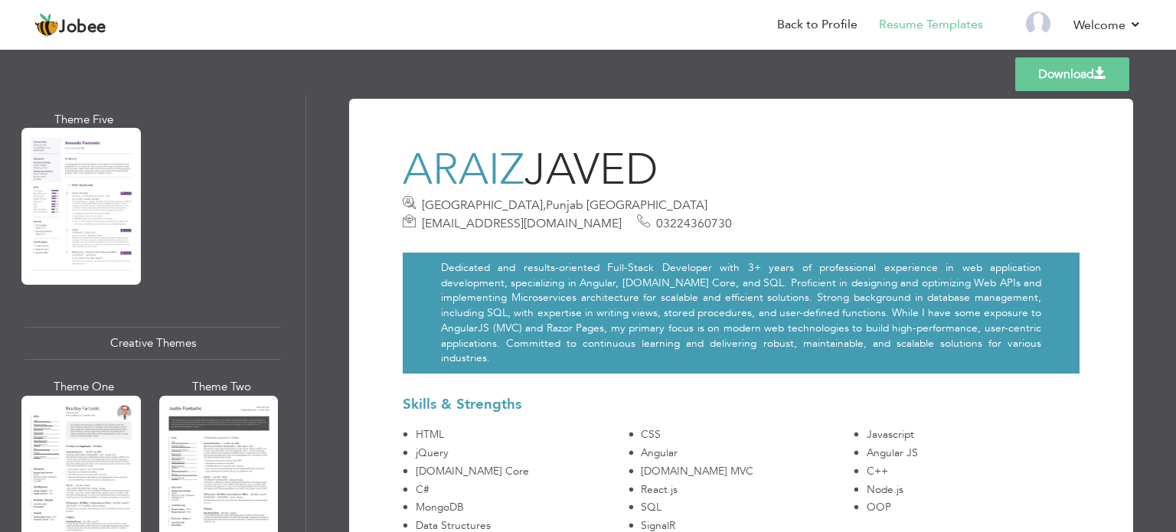
scroll to position [1587, 0]
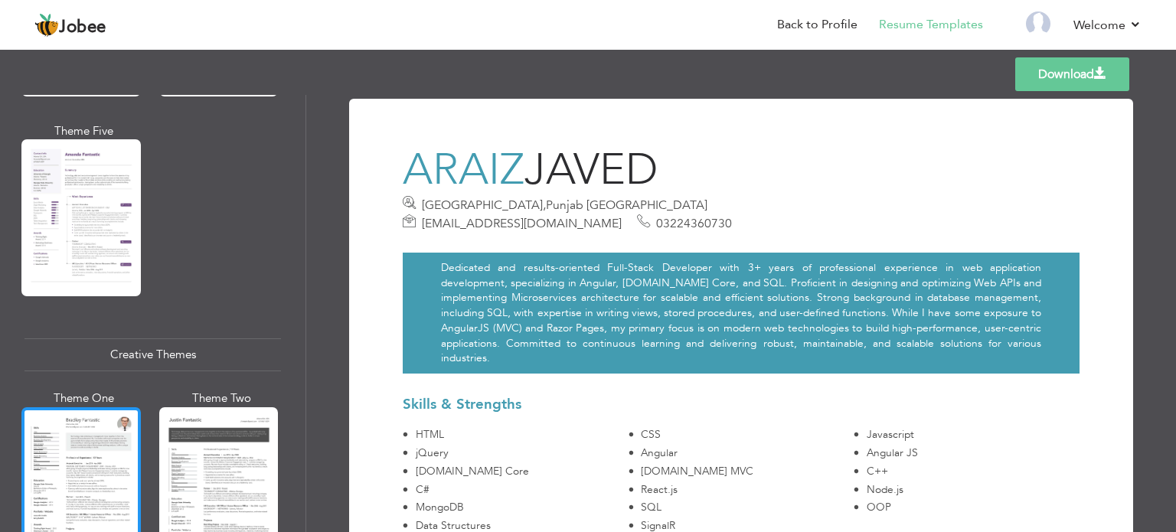
click at [95, 442] on div at bounding box center [80, 485] width 119 height 157
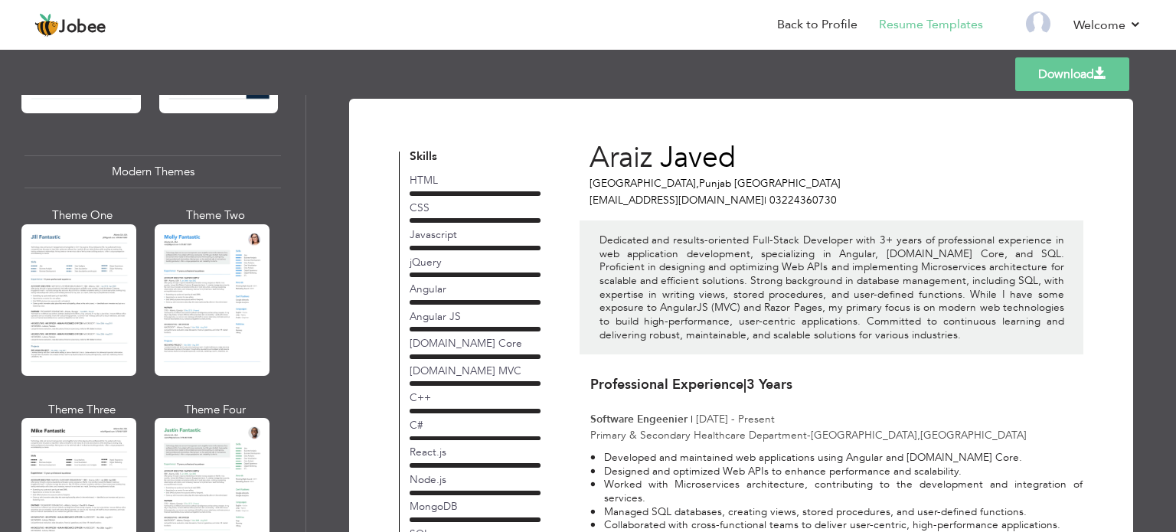
scroll to position [646, 0]
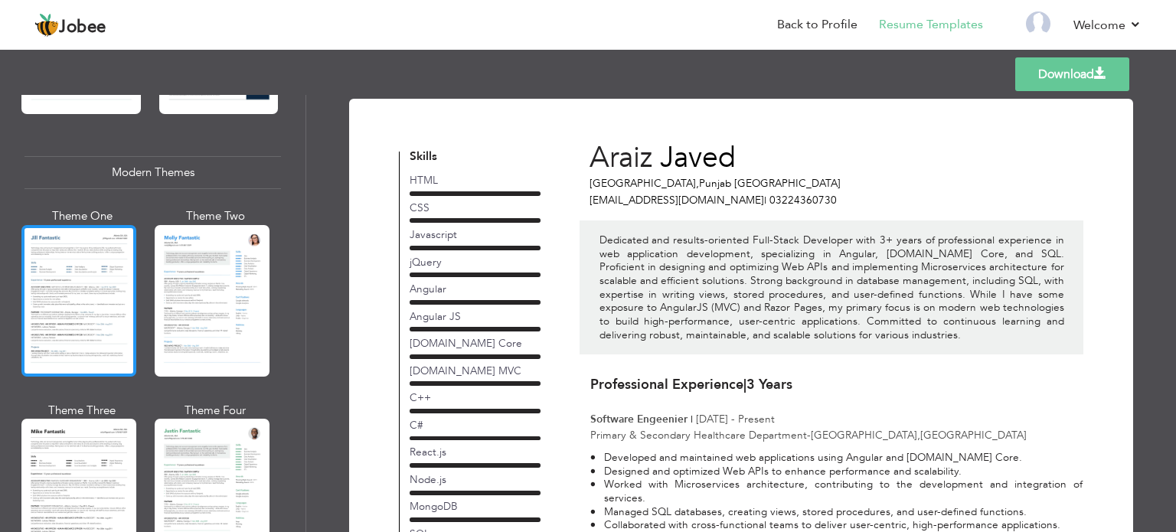
click at [85, 289] on div at bounding box center [78, 301] width 115 height 152
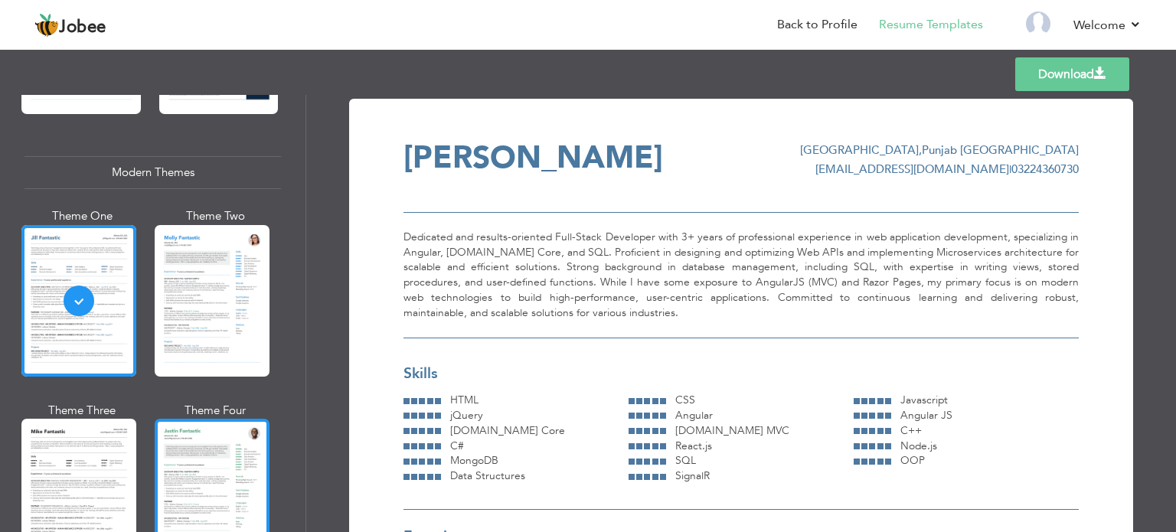
click at [208, 452] on div at bounding box center [212, 495] width 115 height 152
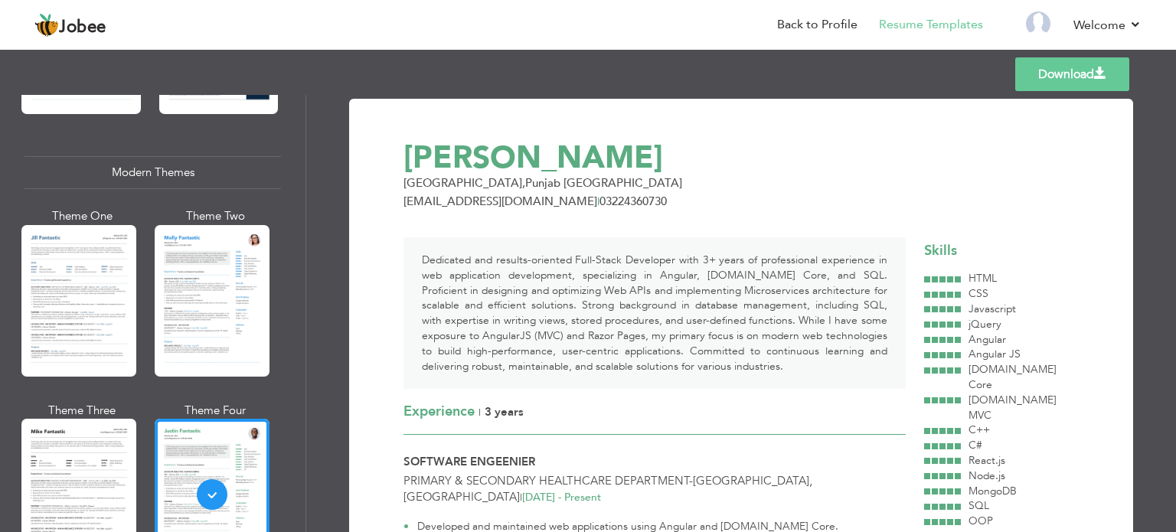
click at [317, 417] on div "Download [PERSON_NAME] [GEOGRAPHIC_DATA] , [GEOGRAPHIC_DATA] [GEOGRAPHIC_DATA] …" at bounding box center [741, 313] width 870 height 437
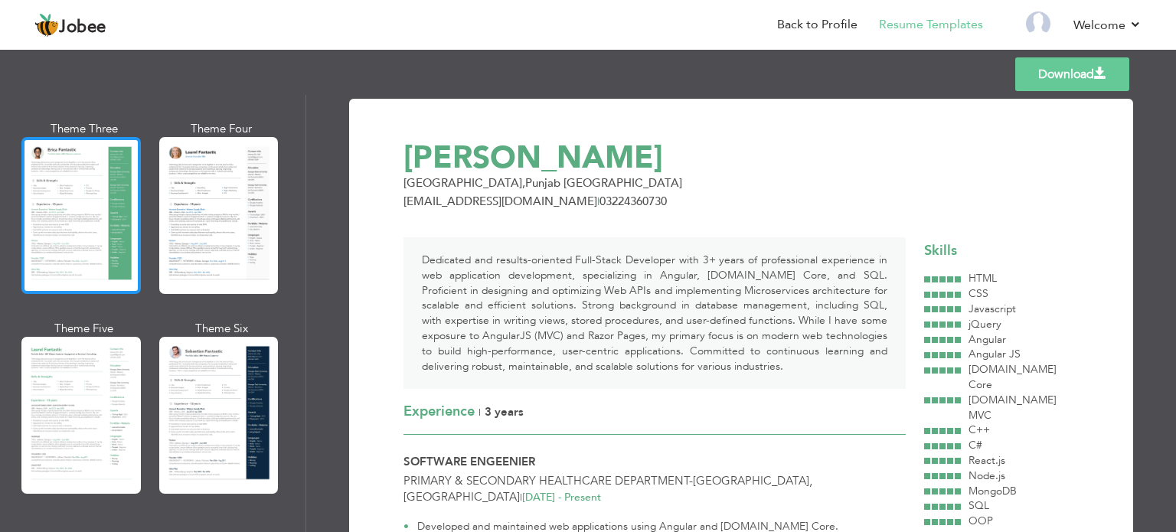
scroll to position [0, 0]
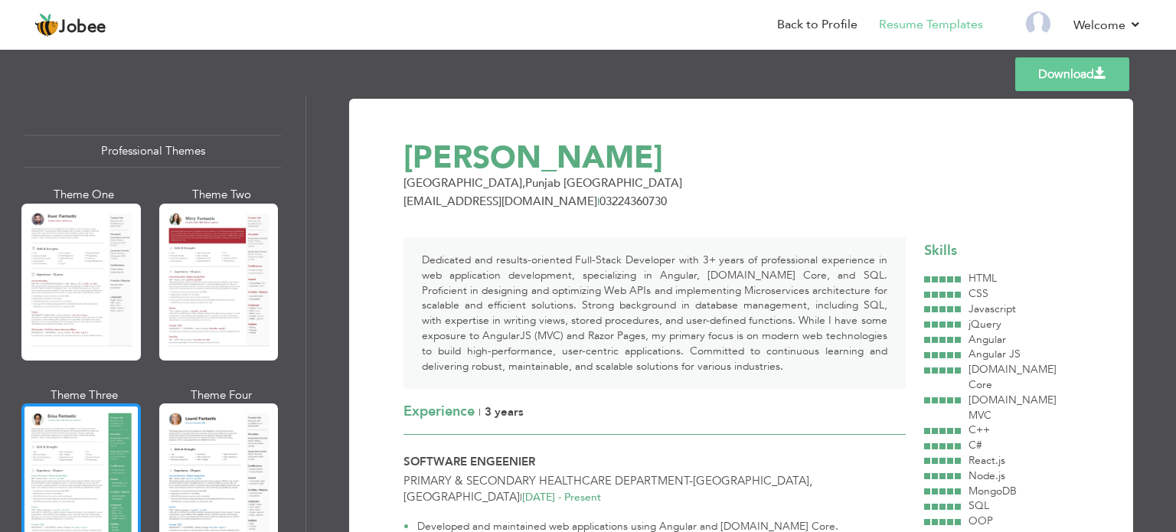
click at [94, 221] on div at bounding box center [80, 282] width 119 height 157
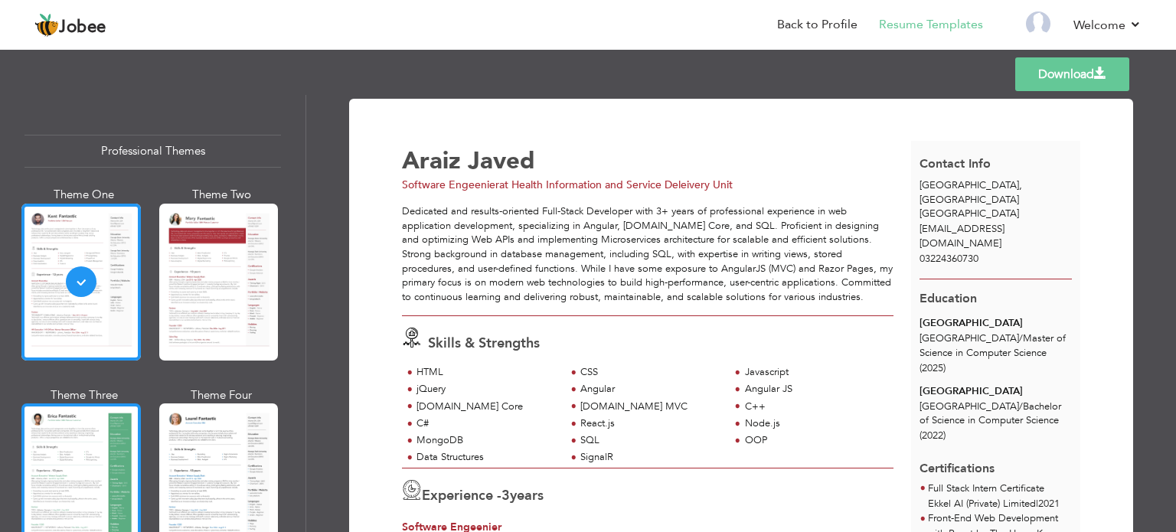
scroll to position [73, 0]
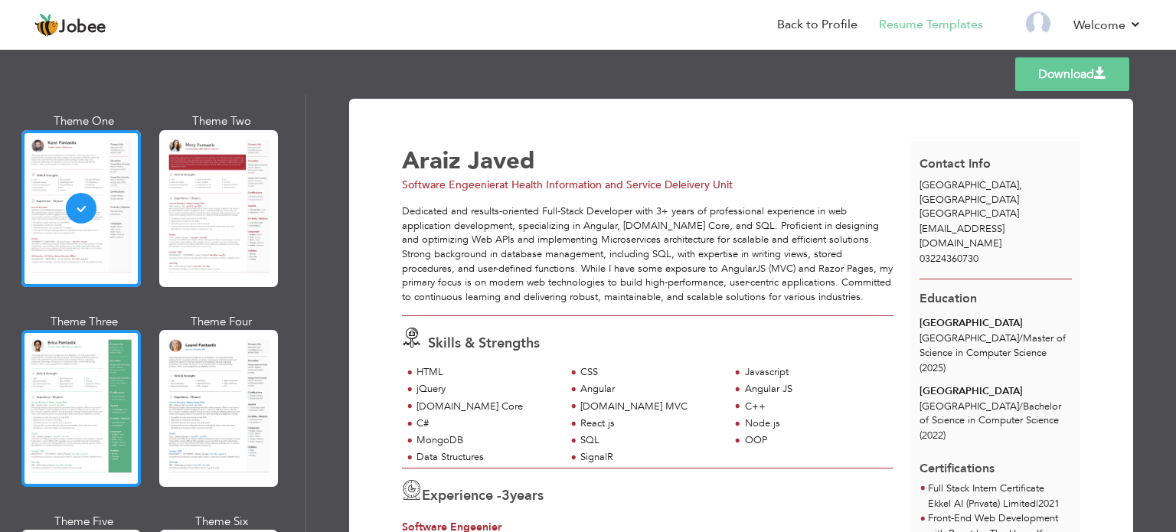
click at [57, 396] on div at bounding box center [80, 408] width 119 height 157
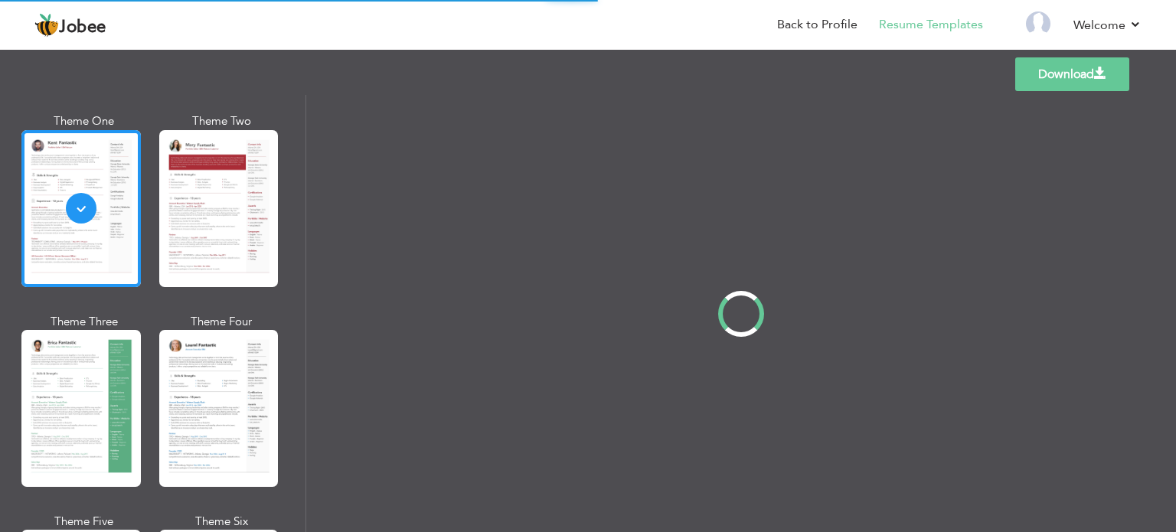
click at [210, 382] on div "Professional Themes Theme One Theme Two Theme Three Theme Four" at bounding box center [588, 313] width 1176 height 437
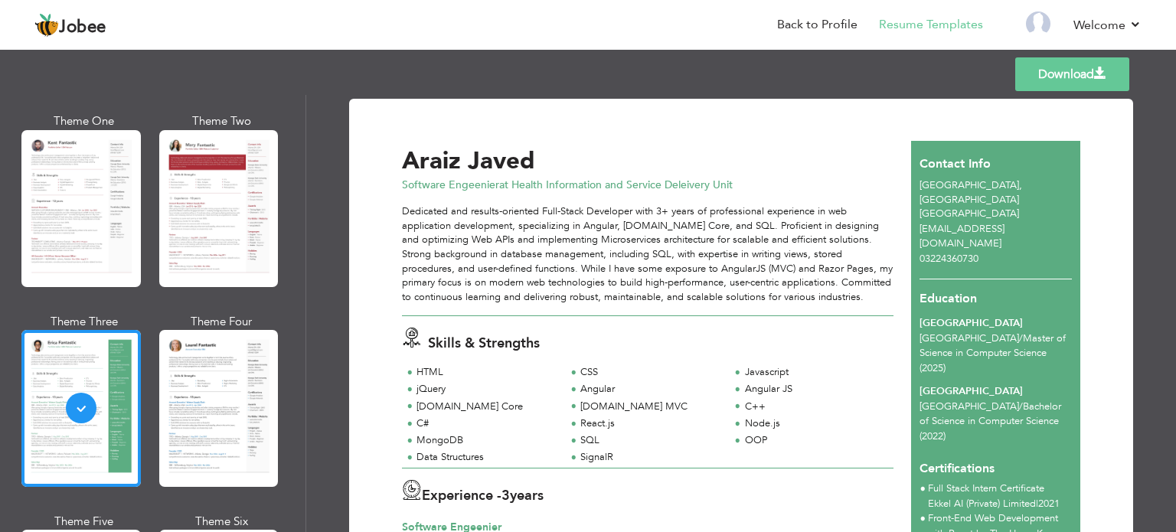
click at [210, 382] on div at bounding box center [218, 408] width 119 height 157
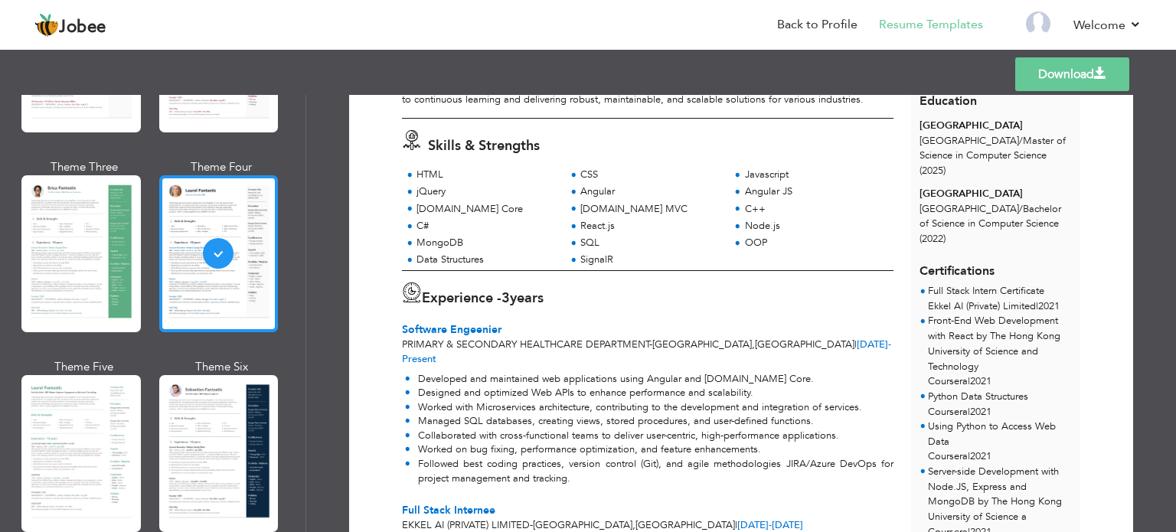
scroll to position [235, 0]
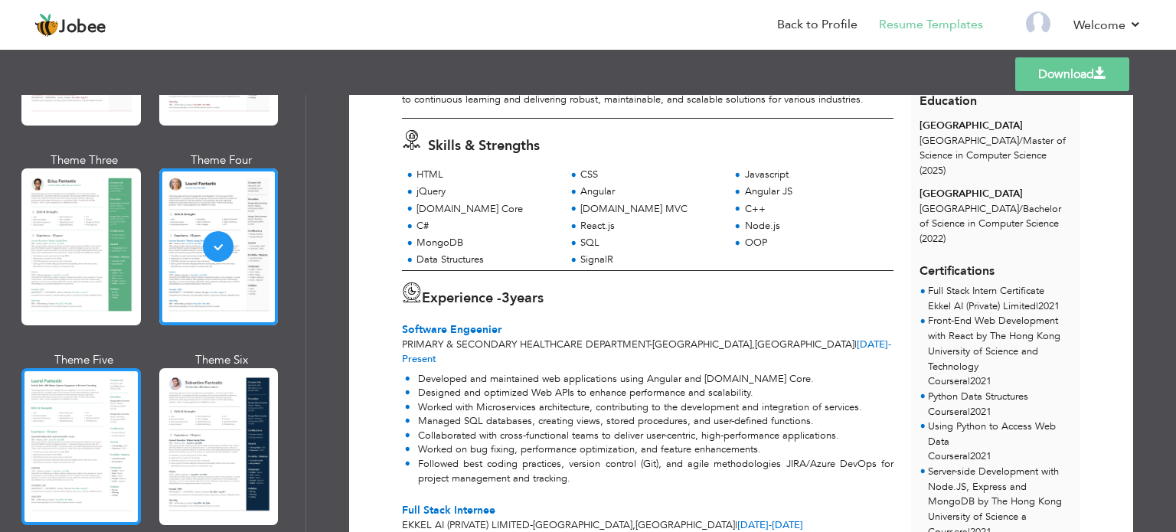
click at [109, 403] on div at bounding box center [80, 446] width 119 height 157
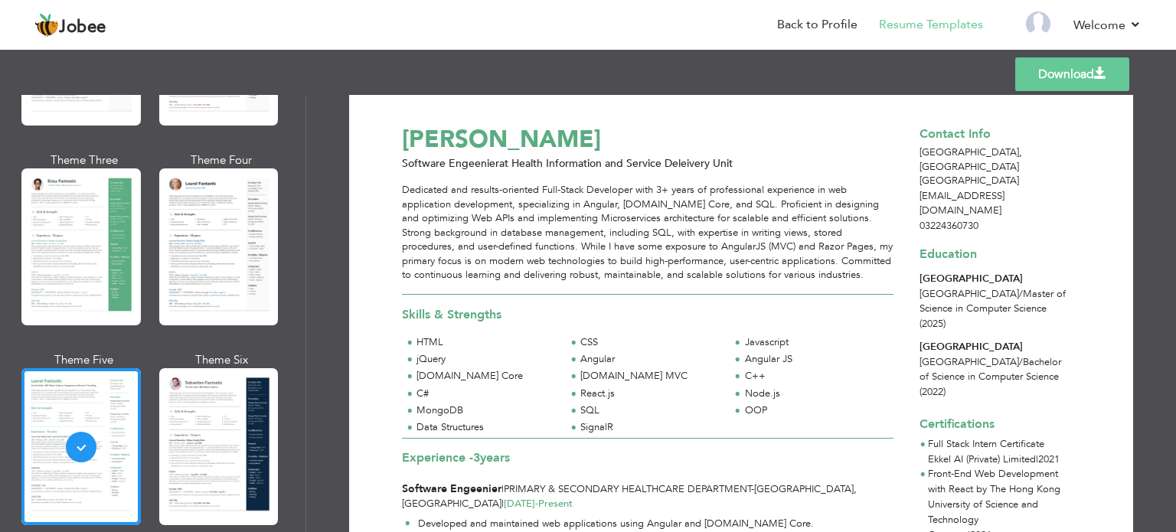
scroll to position [20, 0]
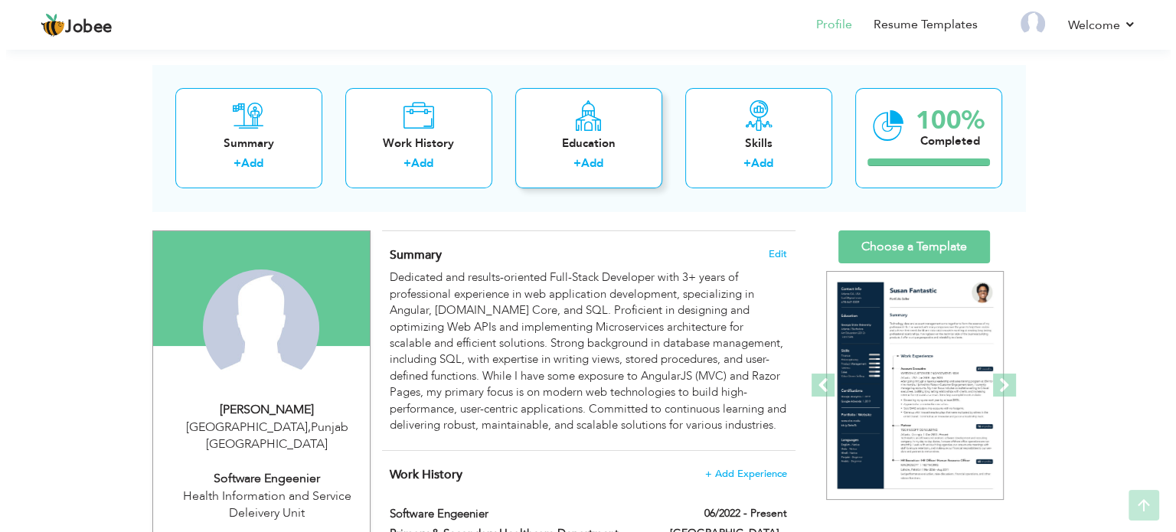
scroll to position [89, 0]
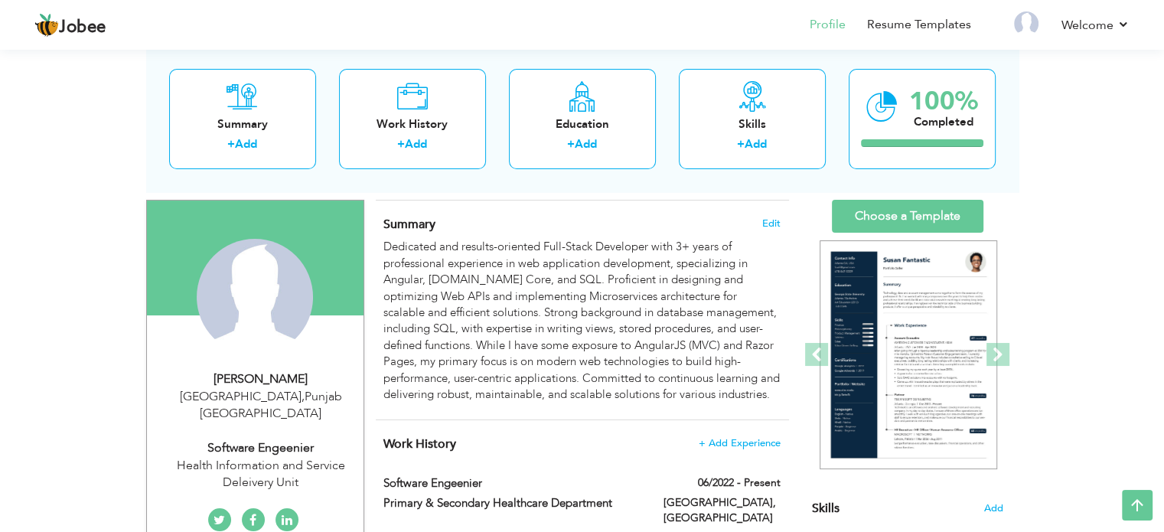
click at [242, 457] on div "Health Information and Service Deleivery Unit" at bounding box center [260, 474] width 205 height 35
type input "Araiz"
type input "Javed"
type input "03224360730"
select select "number:166"
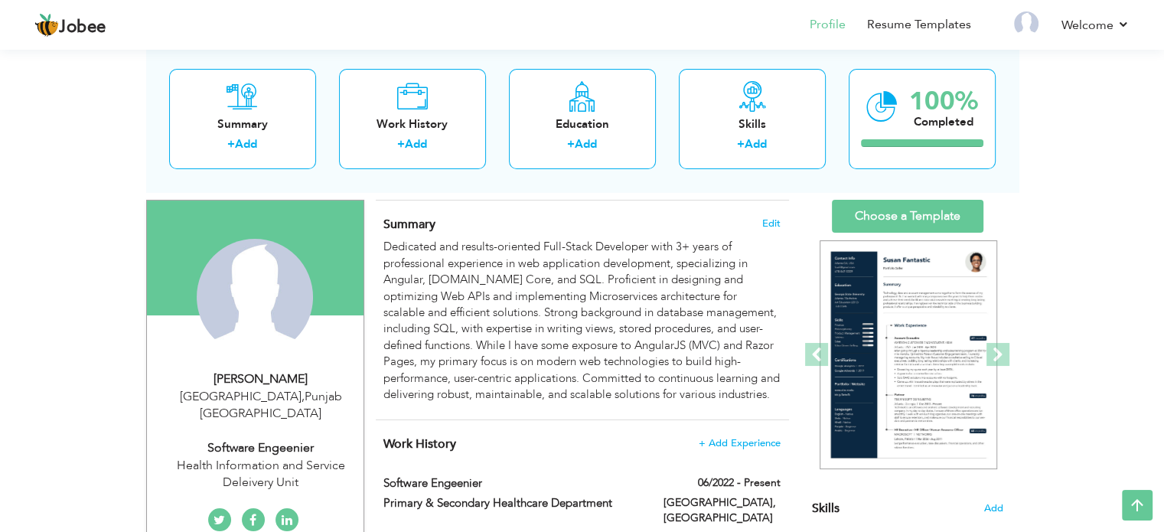
type input "[GEOGRAPHIC_DATA]"
select select "number:5"
type input "Health Information and Service Deleivery Unit"
type input "Software Engeenier"
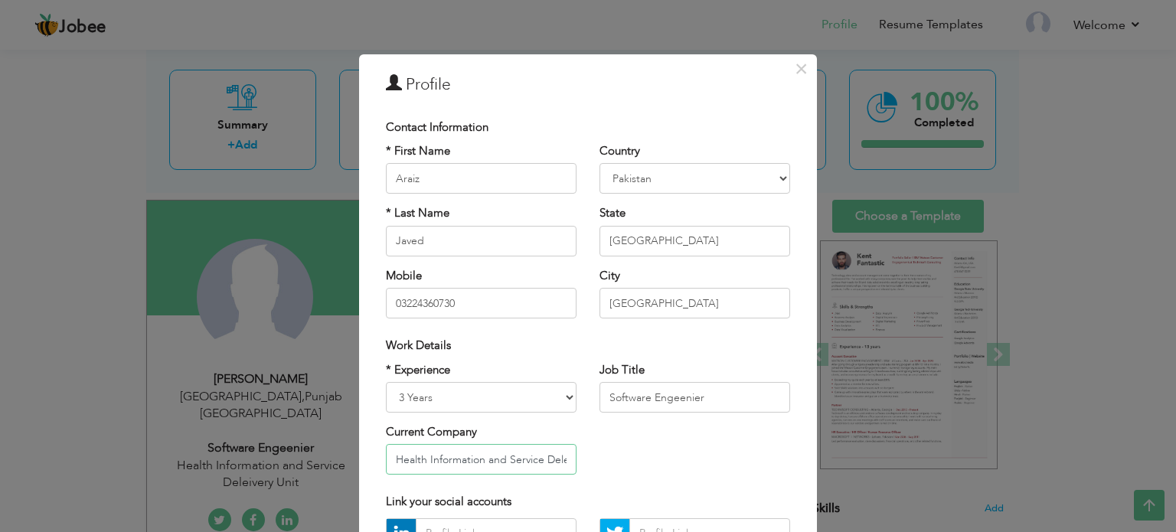
click at [521, 455] on input "Health Information and Service Deleivery Unit" at bounding box center [481, 459] width 191 height 31
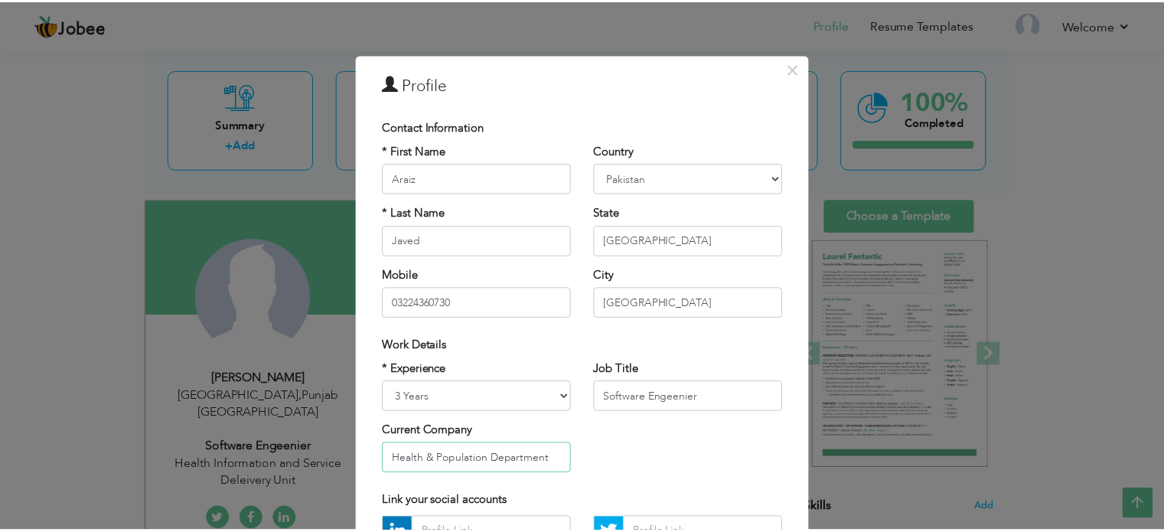
scroll to position [162, 0]
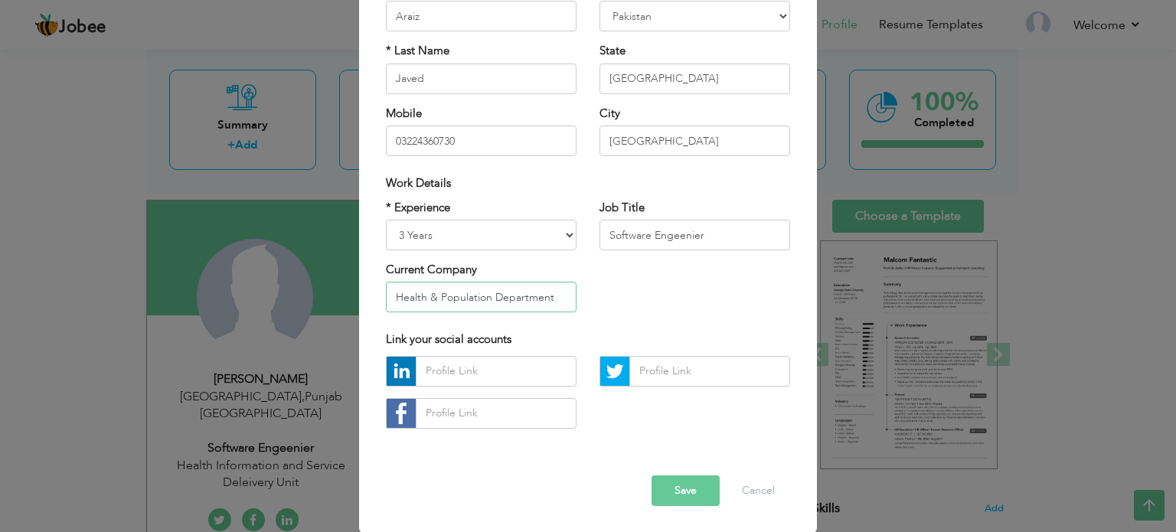
type input "Health & Population Department"
click at [688, 487] on button "Save" at bounding box center [685, 490] width 68 height 31
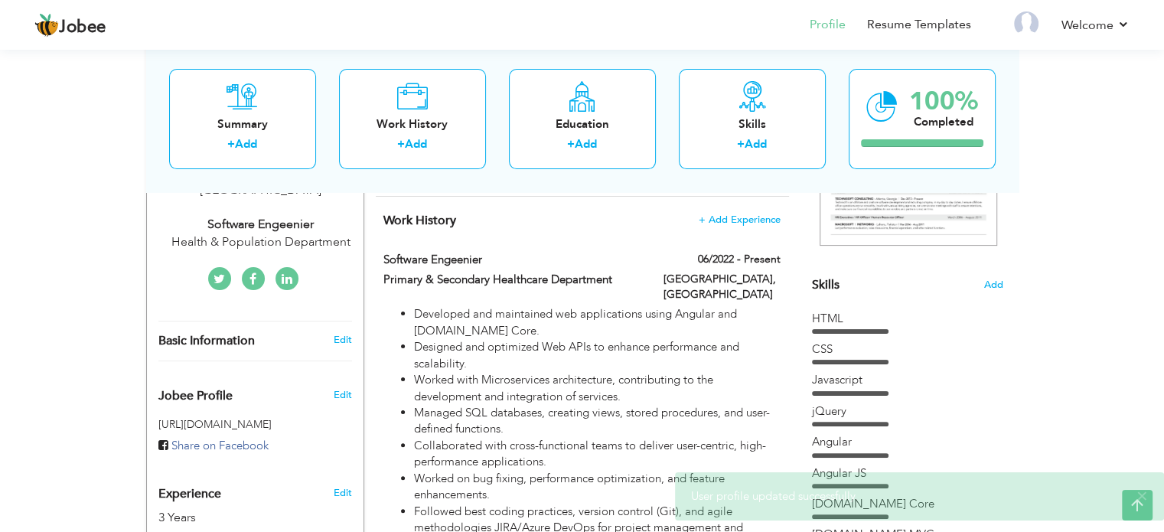
scroll to position [305, 0]
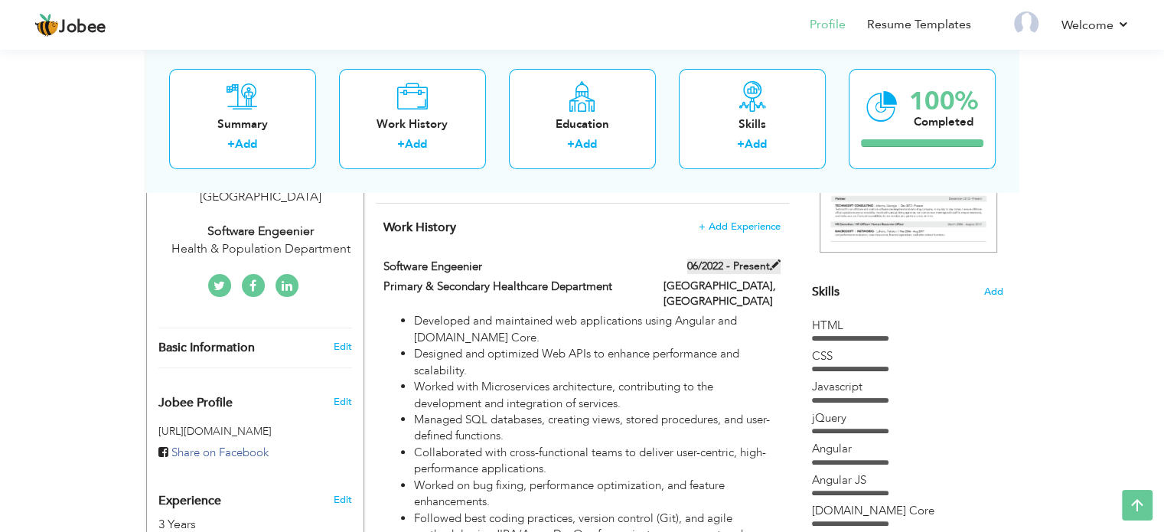
click at [776, 263] on span at bounding box center [775, 264] width 11 height 11
type input "Software Engeenier"
type input "Primary & Secondary Healthcare Department"
type input "06/2022"
type input "[GEOGRAPHIC_DATA]"
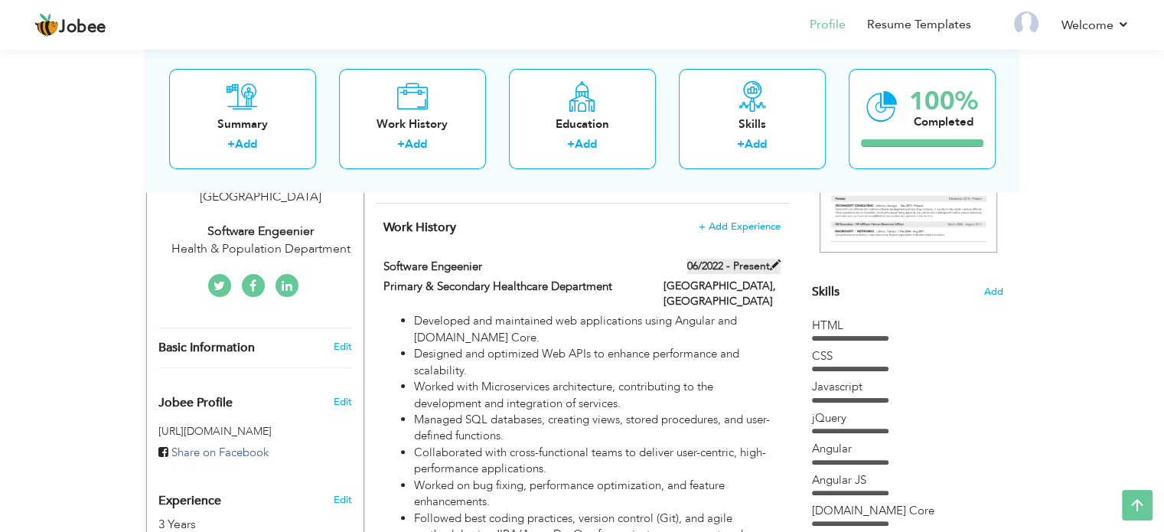
type input "[GEOGRAPHIC_DATA]"
checkbox input "true"
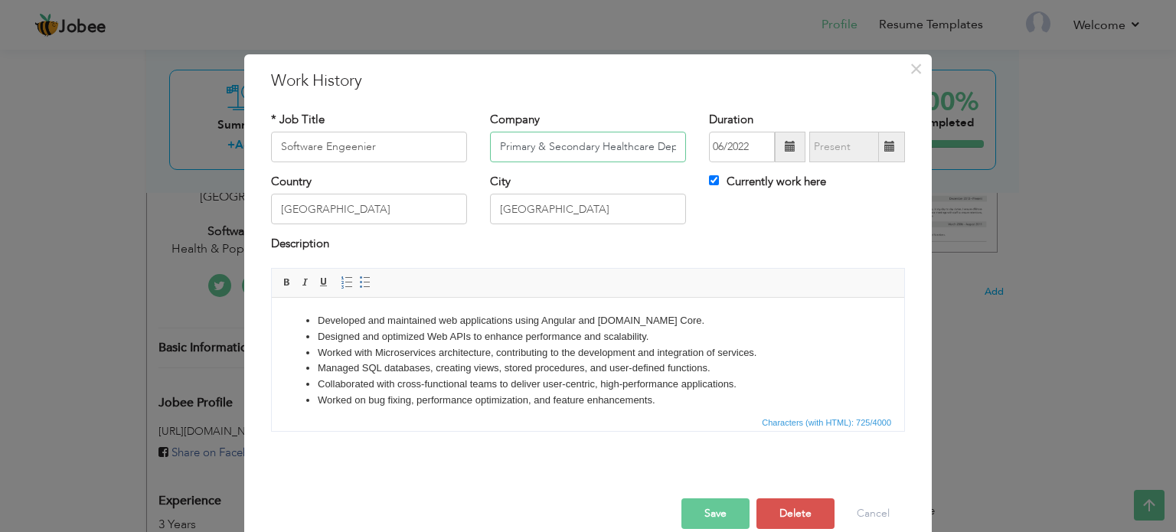
click at [562, 141] on input "Primary & Secondary Healthcare Department" at bounding box center [588, 147] width 196 height 31
paste input "Health & Population"
type input "Health & Population Department"
click at [720, 510] on button "Save" at bounding box center [715, 513] width 68 height 31
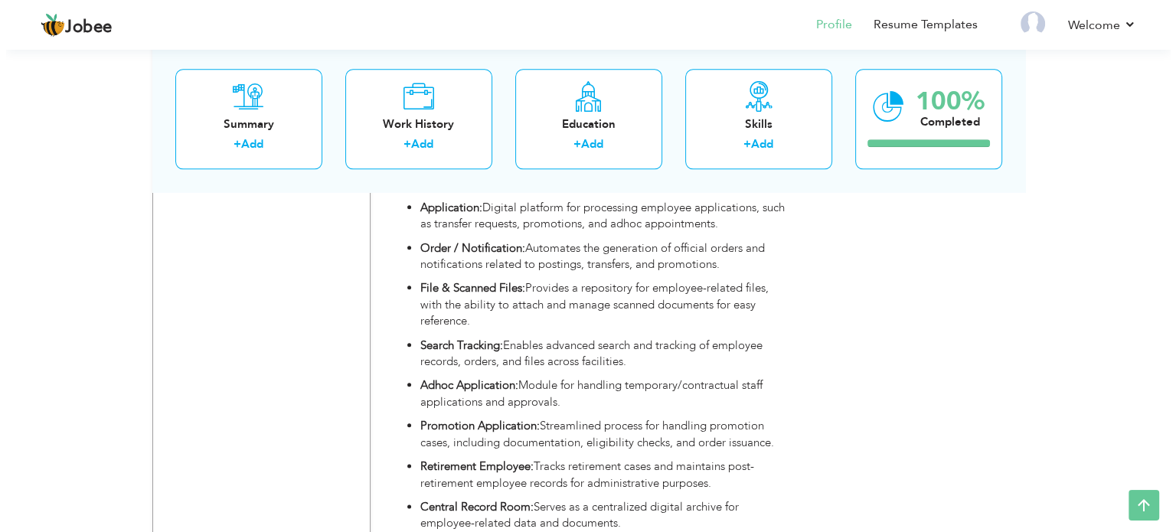
scroll to position [2004, 0]
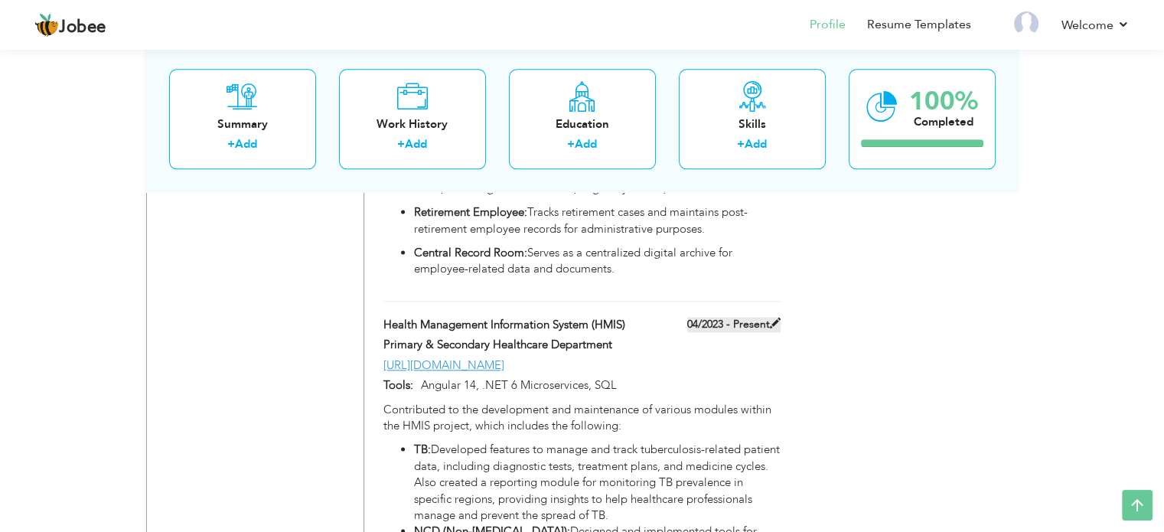
click at [767, 317] on label "04/2023 - Present" at bounding box center [733, 324] width 93 height 15
type input "Health Management Information System (HMIS)"
type input "Primary & Secondary Healthcare Department"
type input "04/2023"
type input "[URL][DOMAIN_NAME]"
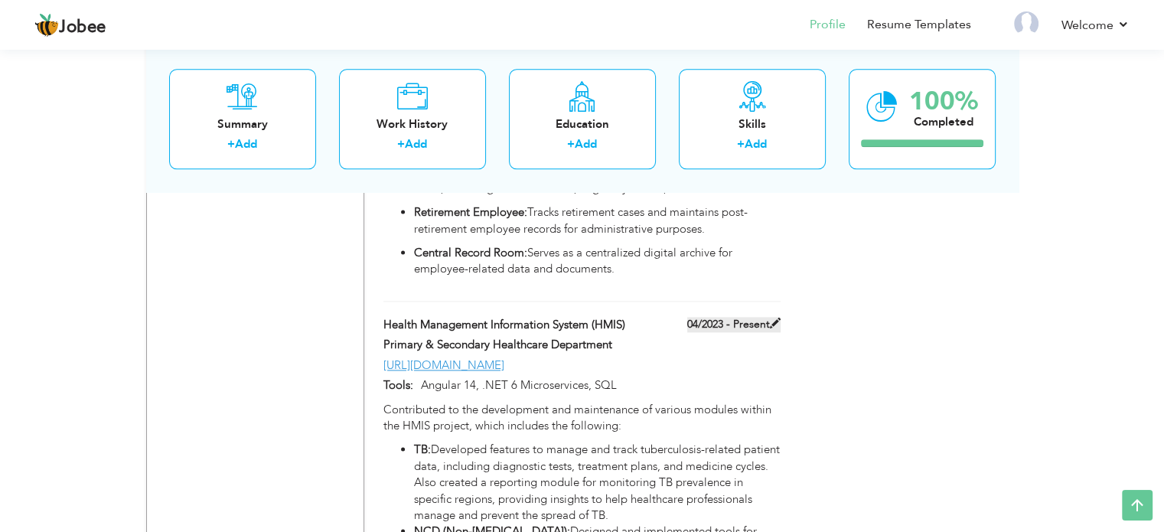
type input "Angular 14, .NET 6 Microservices, SQL"
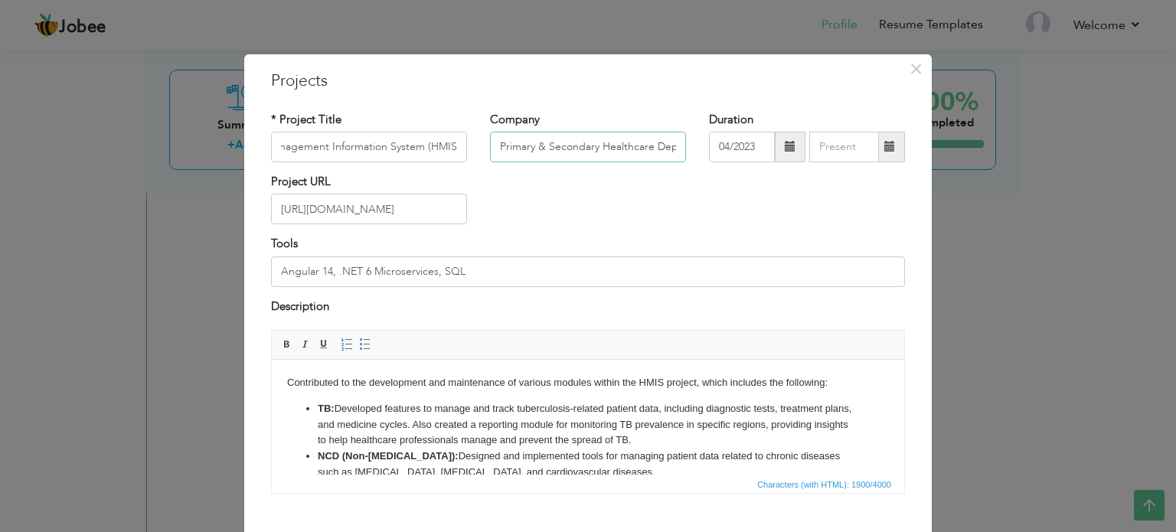
scroll to position [0, 0]
click at [566, 147] on input "Primary & Secondary Healthcare Department" at bounding box center [588, 147] width 196 height 31
paste input "Health & Population"
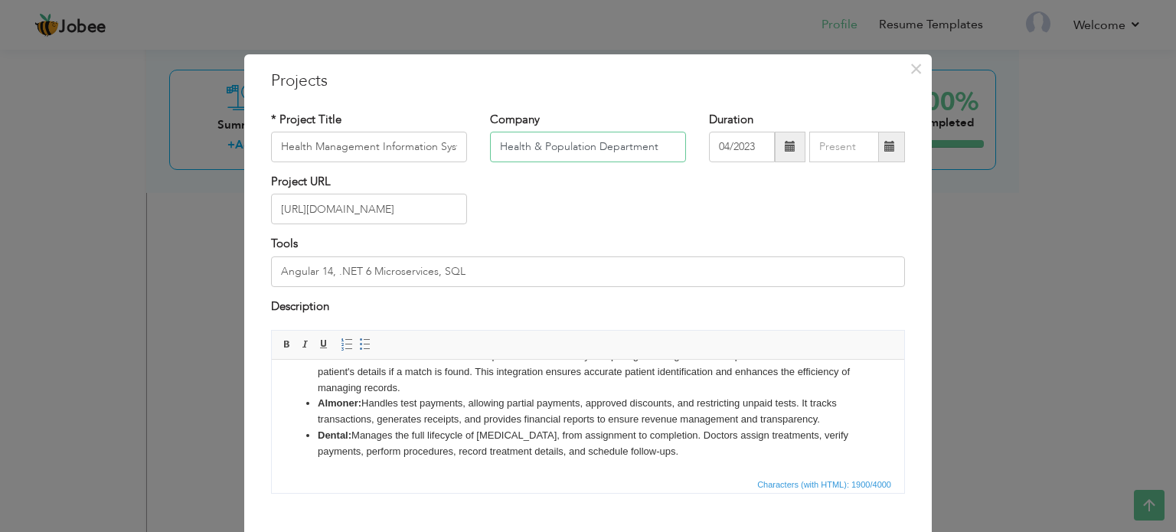
scroll to position [85, 0]
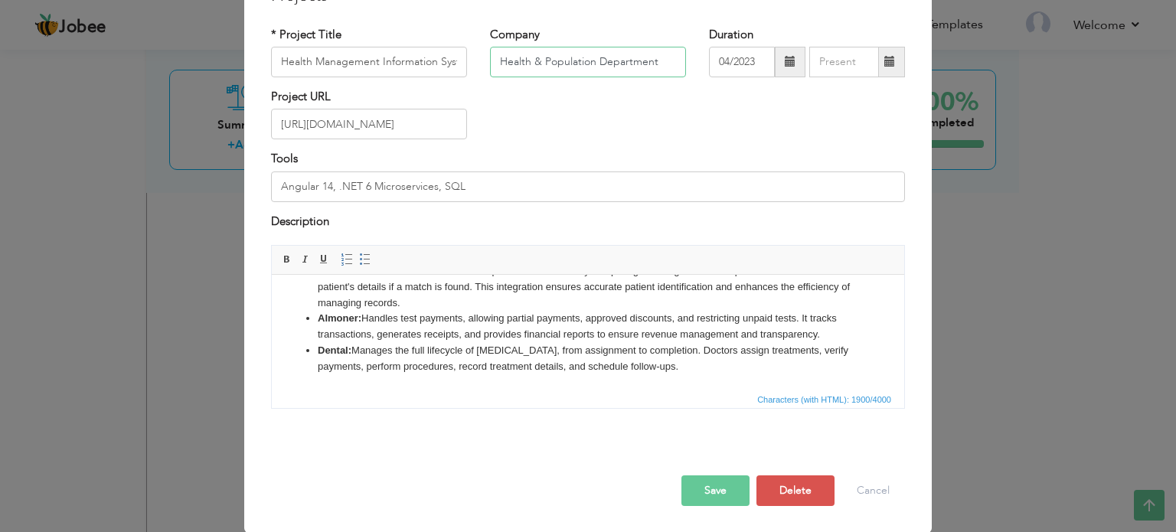
type input "Health & Population Department"
click at [706, 481] on button "Save" at bounding box center [715, 490] width 68 height 31
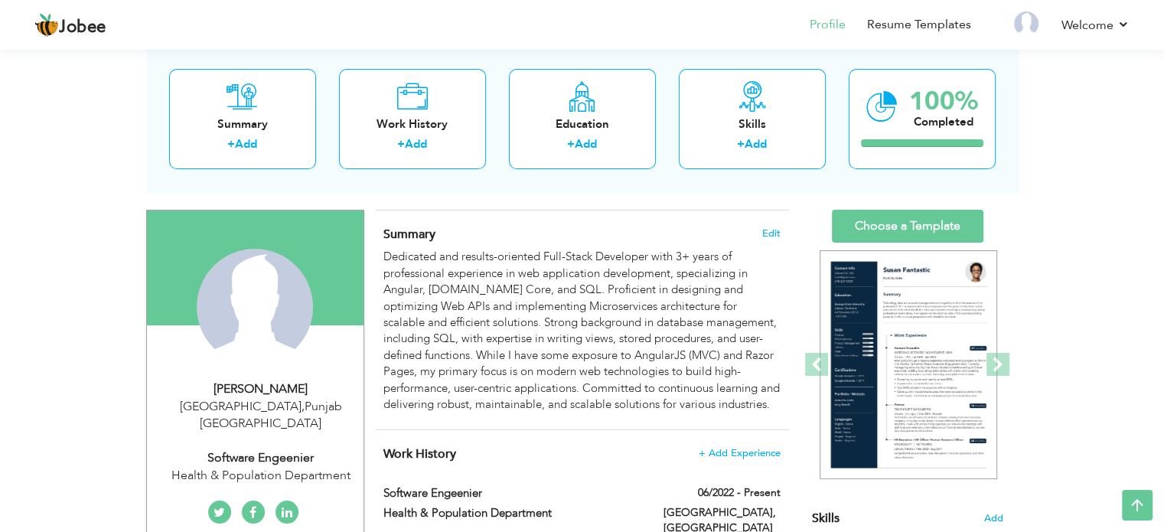
scroll to position [78, 0]
click at [906, 215] on link "Choose a Template" at bounding box center [908, 226] width 152 height 33
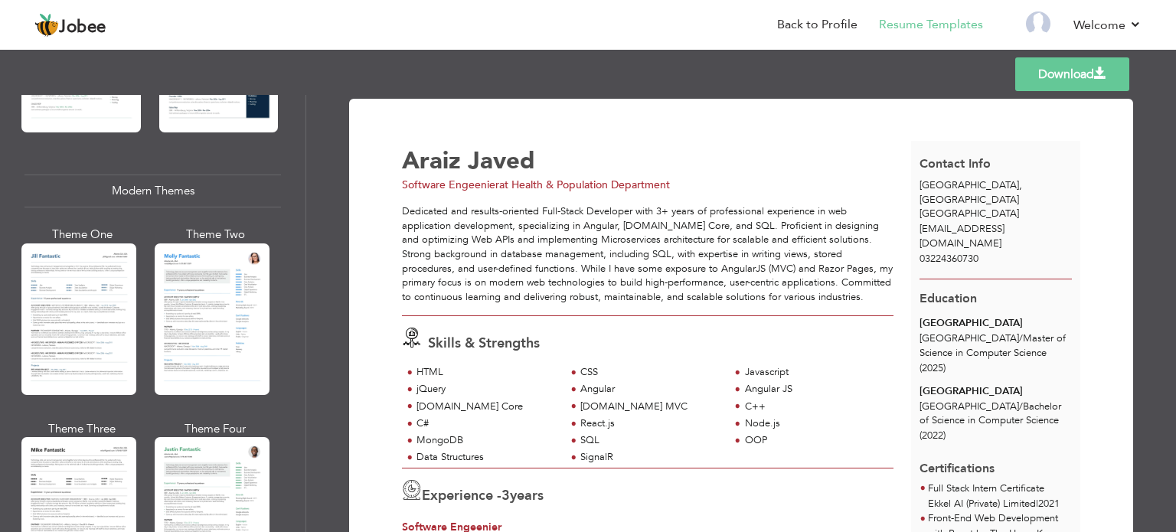
scroll to position [446, 0]
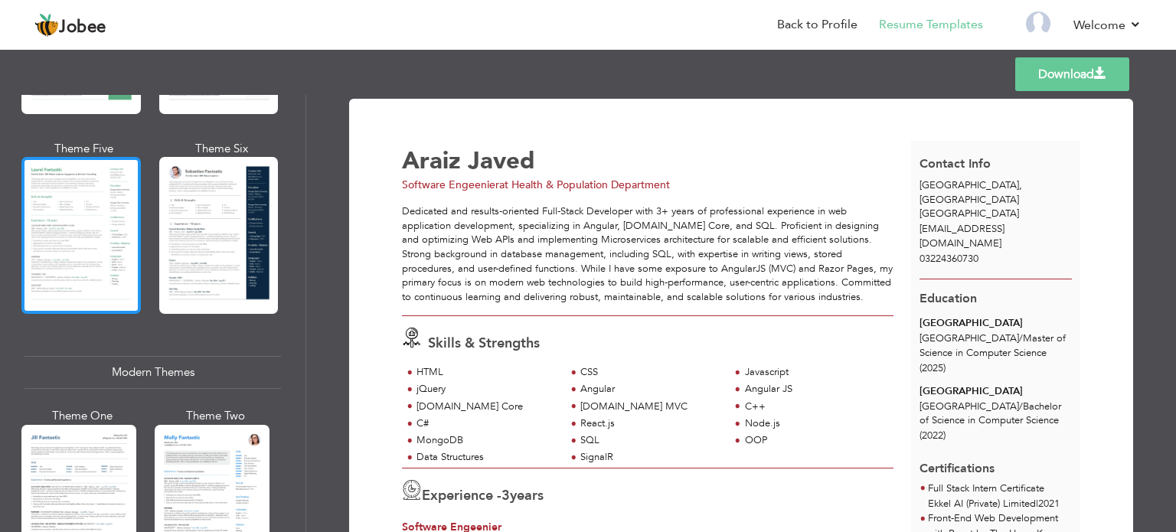
click at [91, 201] on div at bounding box center [80, 235] width 119 height 157
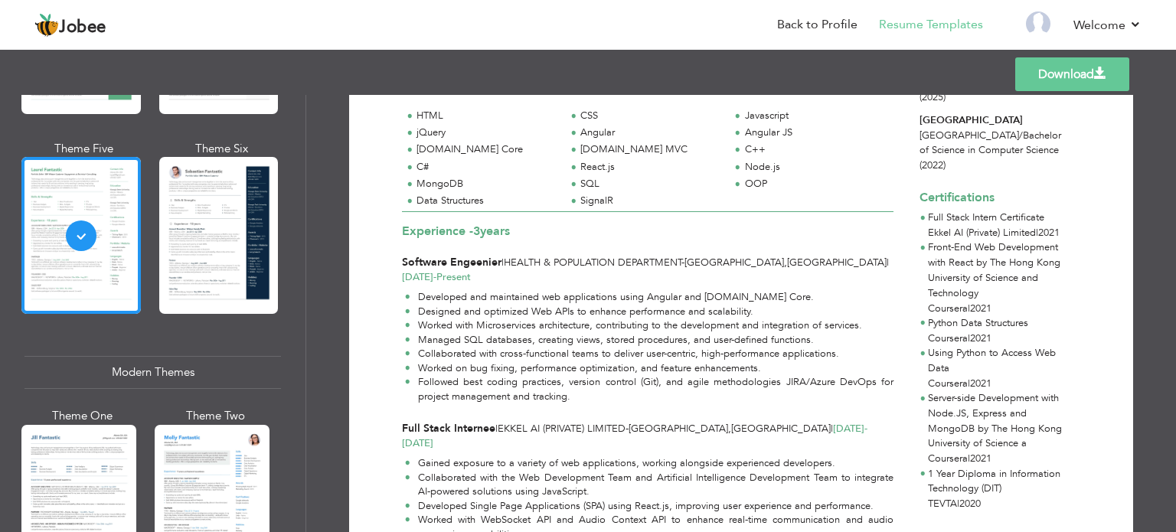
scroll to position [248, 0]
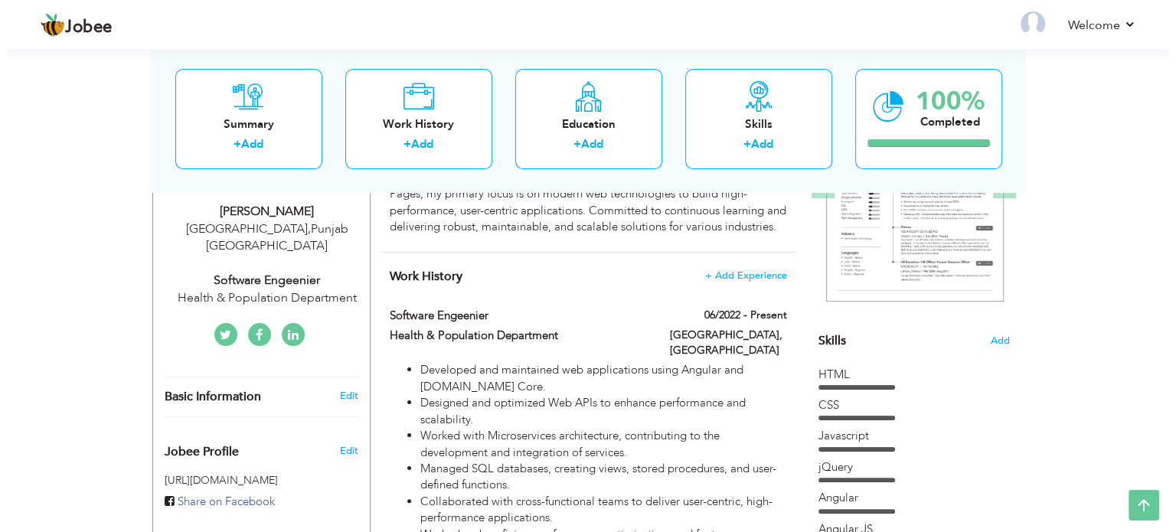
scroll to position [266, 0]
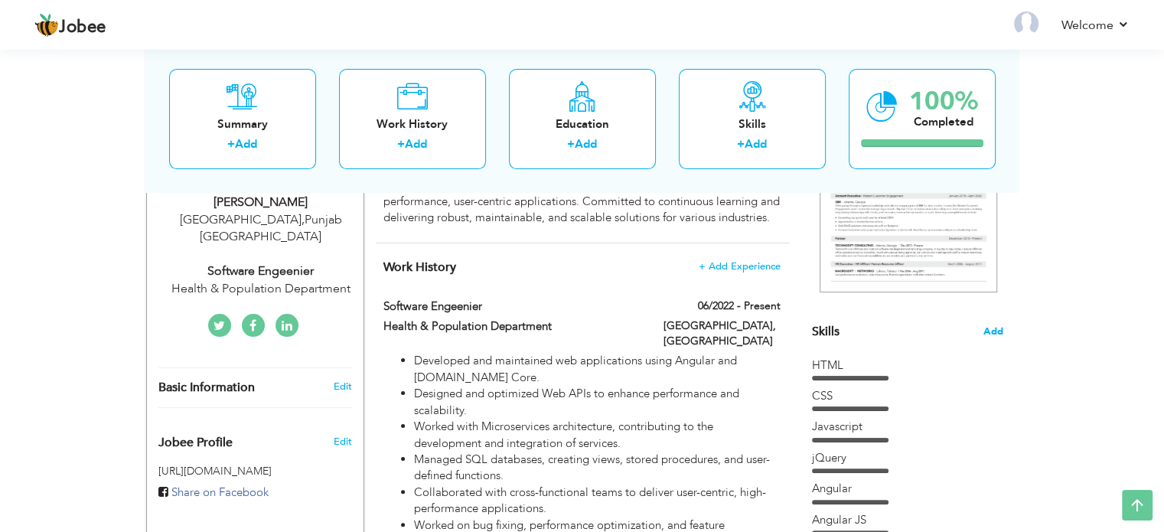
click at [992, 328] on span "Add" at bounding box center [994, 332] width 20 height 15
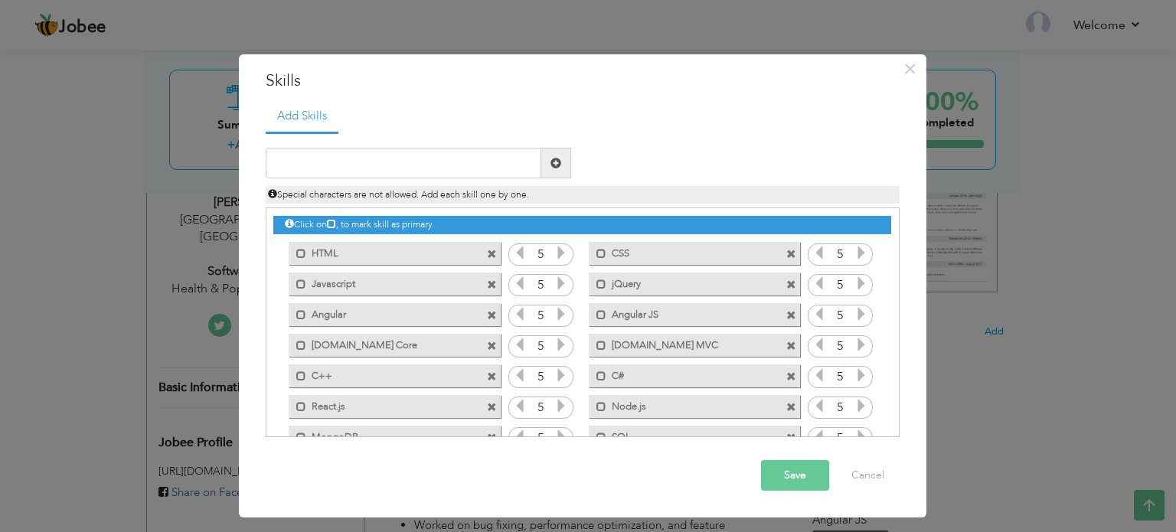
drag, startPoint x: 431, startPoint y: 308, endPoint x: 417, endPoint y: 373, distance: 65.8
click at [417, 373] on div "Click on , to mark skill as primary. Mark as primary skill. HTML 5 CSS 5 Javasc…" at bounding box center [581, 360] width 617 height 305
click at [299, 284] on span at bounding box center [301, 284] width 10 height 10
click at [299, 284] on span at bounding box center [304, 284] width 10 height 10
drag, startPoint x: 299, startPoint y: 284, endPoint x: 299, endPoint y: 308, distance: 24.5
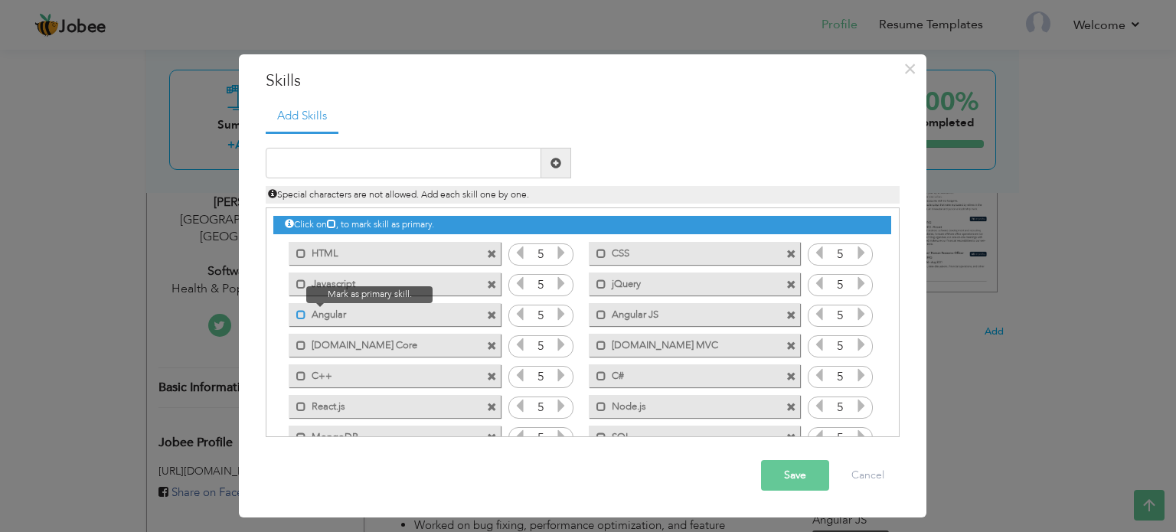
click at [299, 308] on div "Click on , to mark skill as primary. Mark as primary skill. HTML 5 CSS 5 Javasc…" at bounding box center [581, 360] width 617 height 305
drag, startPoint x: 299, startPoint y: 308, endPoint x: 406, endPoint y: 333, distance: 110.7
click at [406, 333] on div "Click on , to mark skill as primary. Mark as primary skill. HTML 5 CSS 5 Javasc…" at bounding box center [581, 360] width 617 height 305
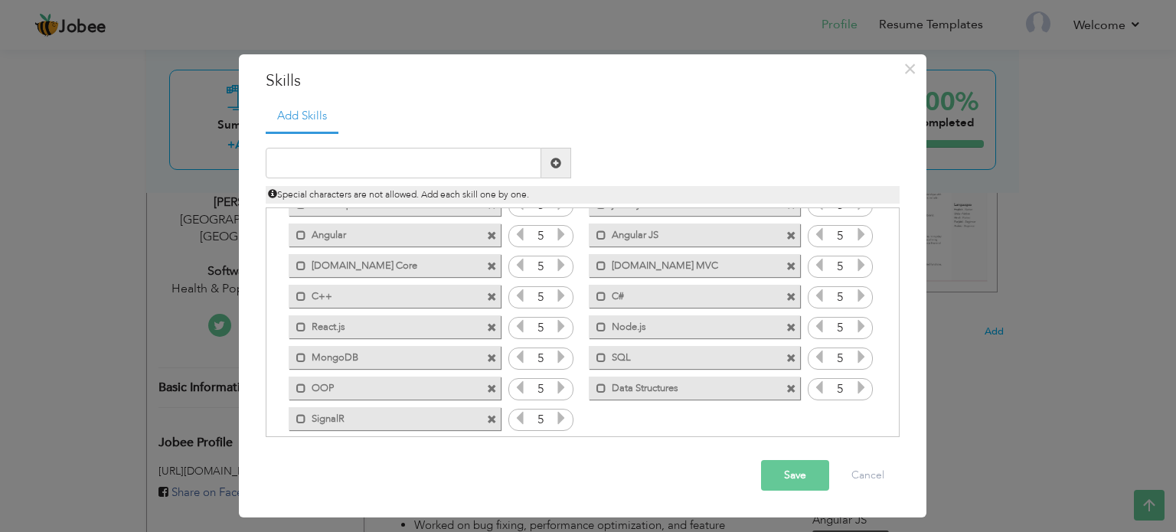
scroll to position [95, 0]
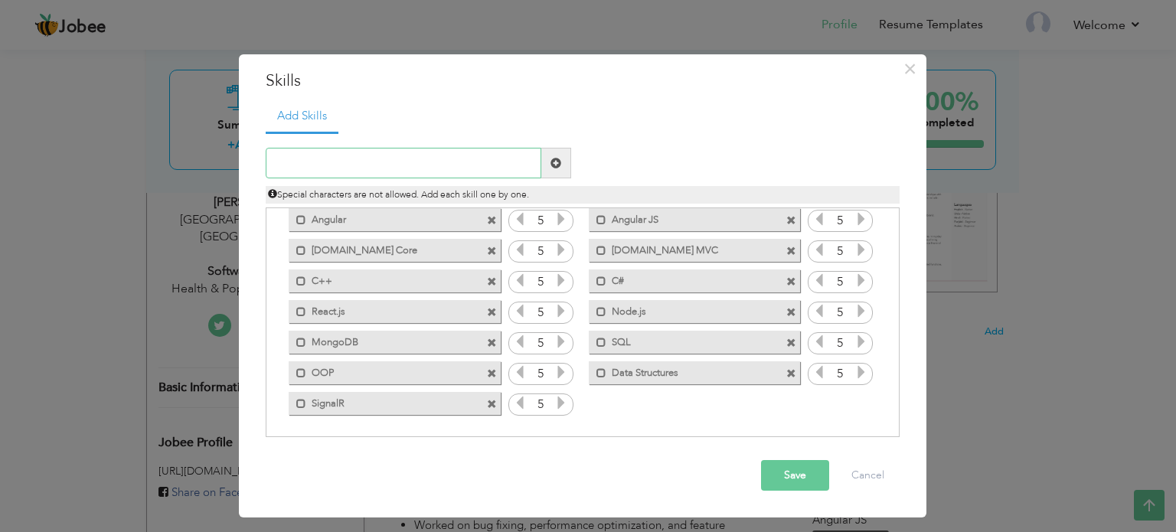
click at [406, 150] on input "text" at bounding box center [404, 163] width 276 height 31
paste input "terial UI"
type input "Material UI"
click at [552, 158] on span at bounding box center [555, 163] width 11 height 11
click at [854, 396] on icon at bounding box center [861, 403] width 14 height 14
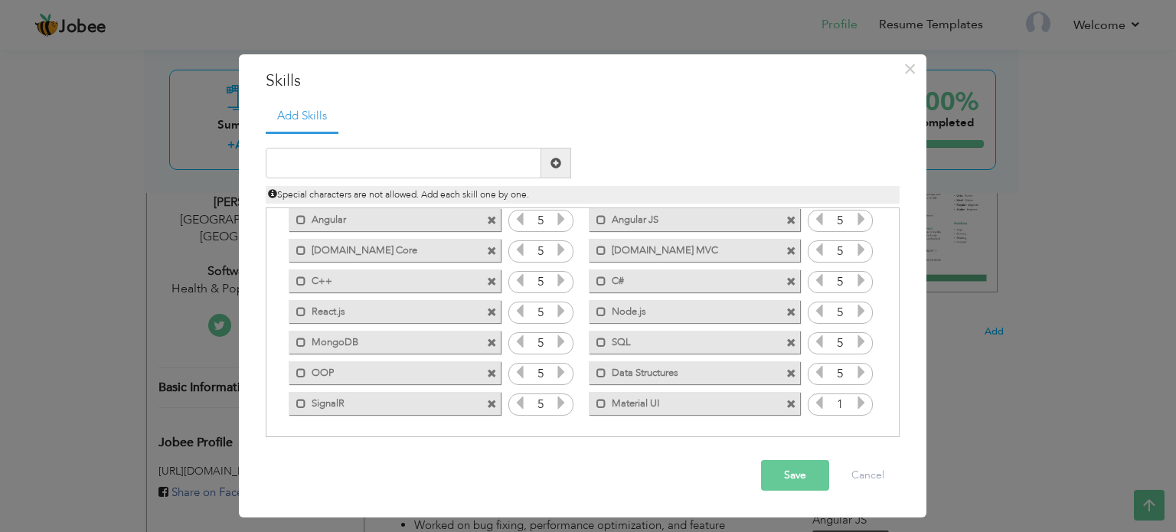
click at [854, 396] on icon at bounding box center [861, 403] width 14 height 14
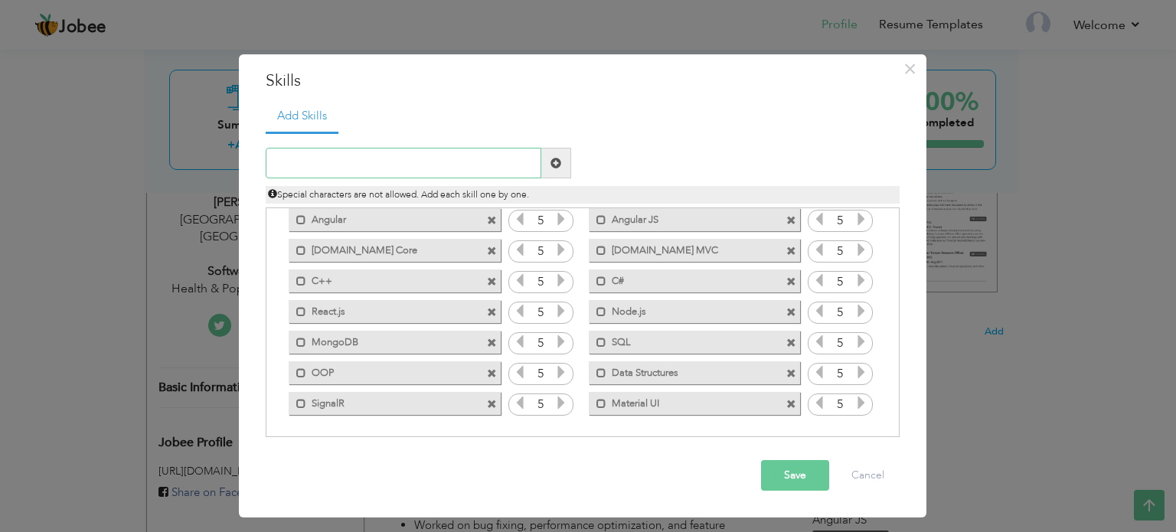
click at [456, 168] on input "text" at bounding box center [404, 163] width 276 height 31
paste input "rimeNG"
type input "PrimeNG"
click at [789, 467] on button "Save" at bounding box center [795, 475] width 68 height 31
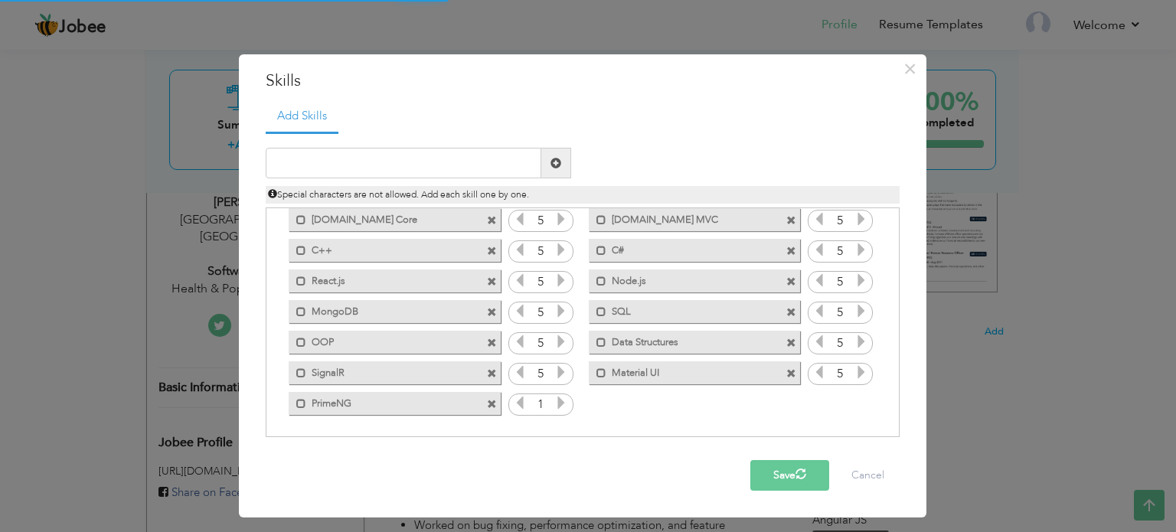
click at [558, 397] on icon at bounding box center [561, 403] width 14 height 14
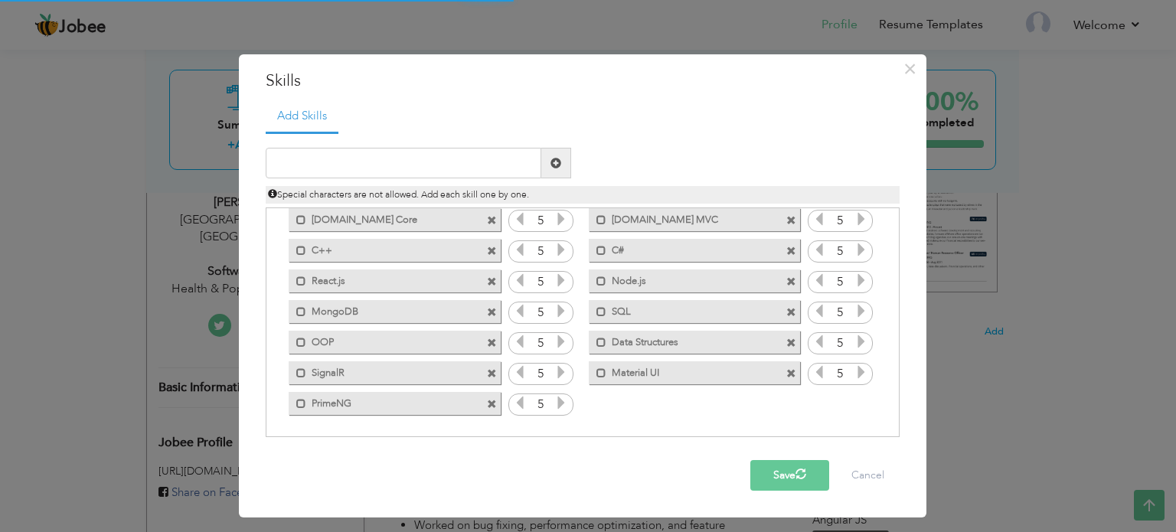
click at [558, 397] on icon at bounding box center [561, 403] width 14 height 14
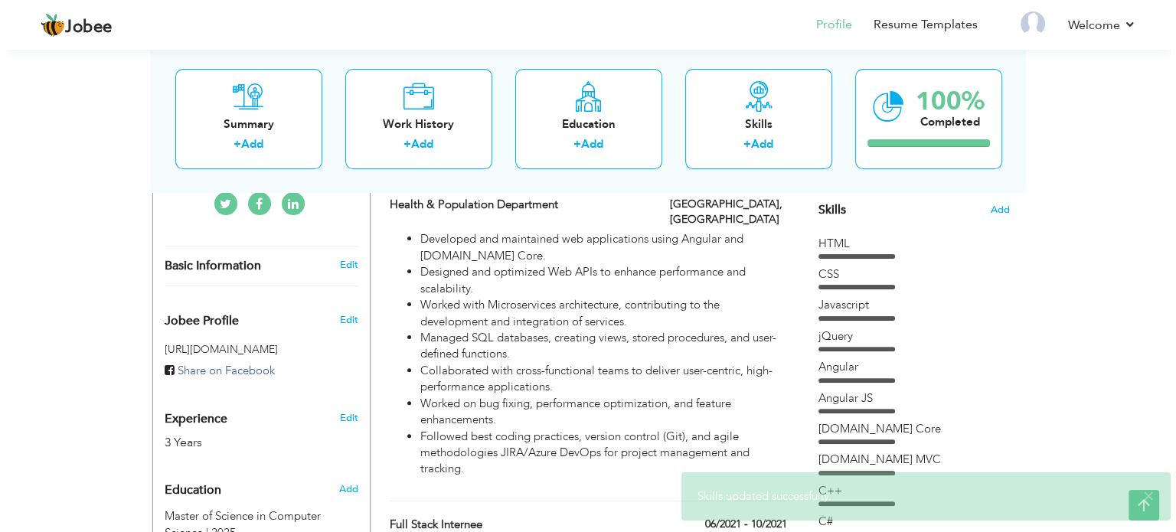
scroll to position [381, 0]
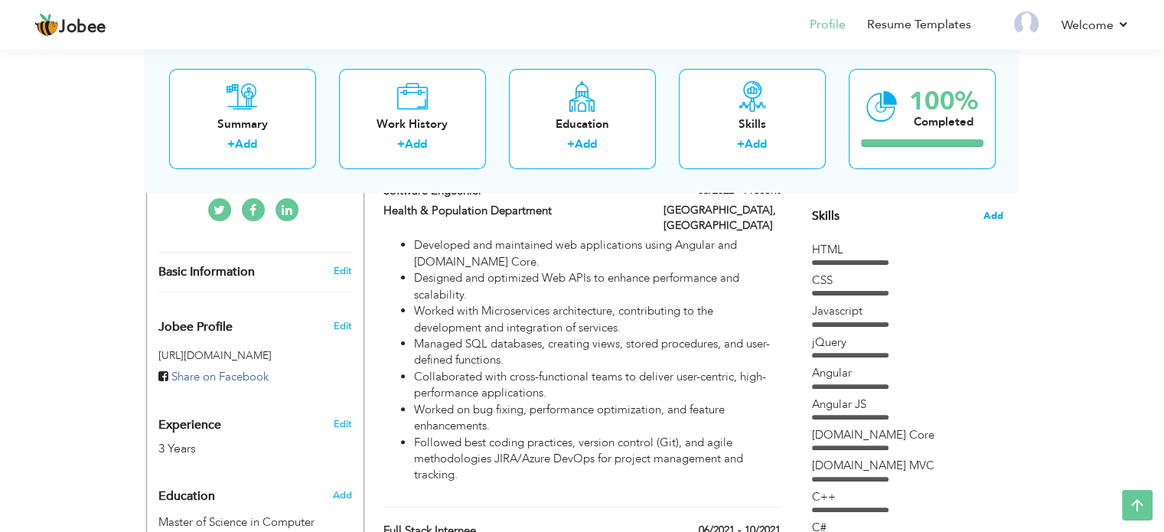
click at [992, 211] on span "Add" at bounding box center [994, 216] width 20 height 15
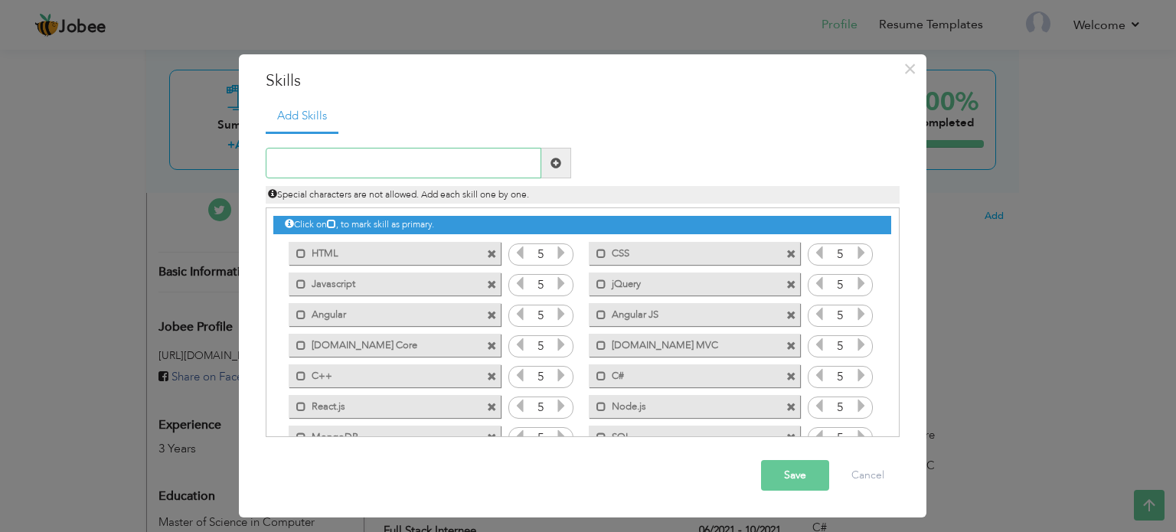
scroll to position [126, 0]
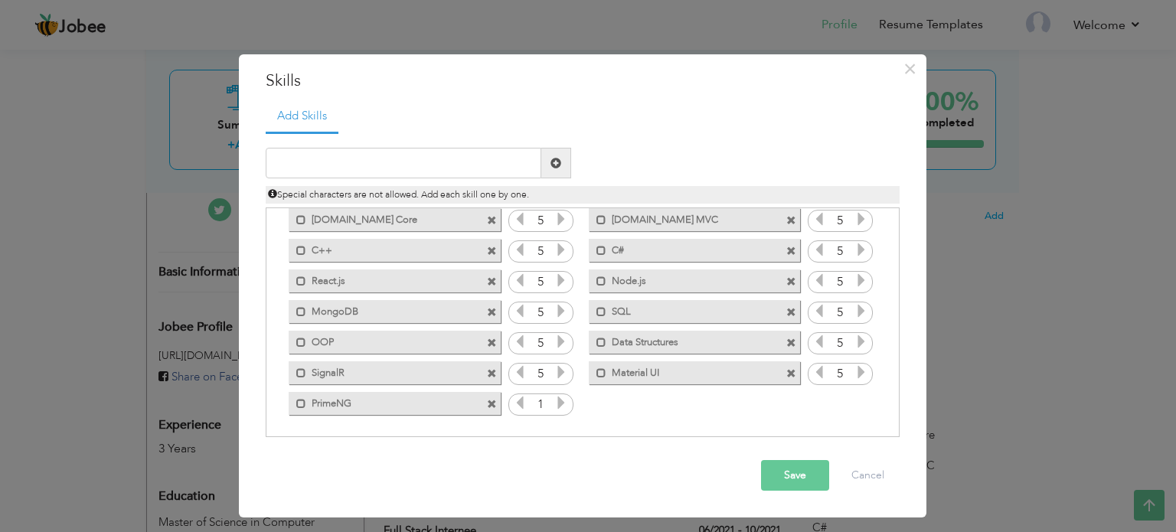
click at [554, 396] on icon at bounding box center [561, 403] width 14 height 14
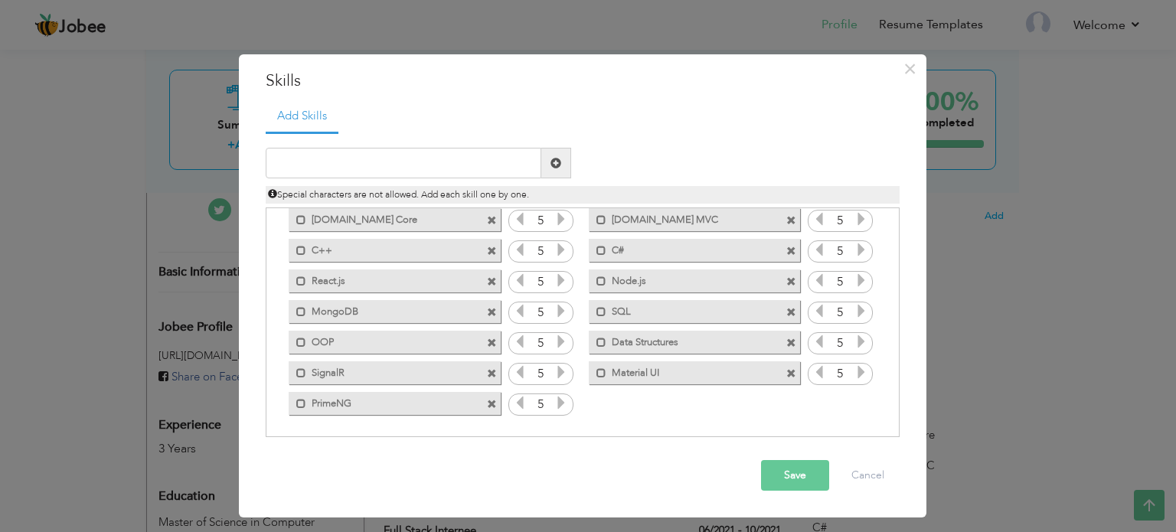
click at [554, 396] on icon at bounding box center [561, 403] width 14 height 14
click at [786, 486] on button "Save" at bounding box center [795, 475] width 68 height 31
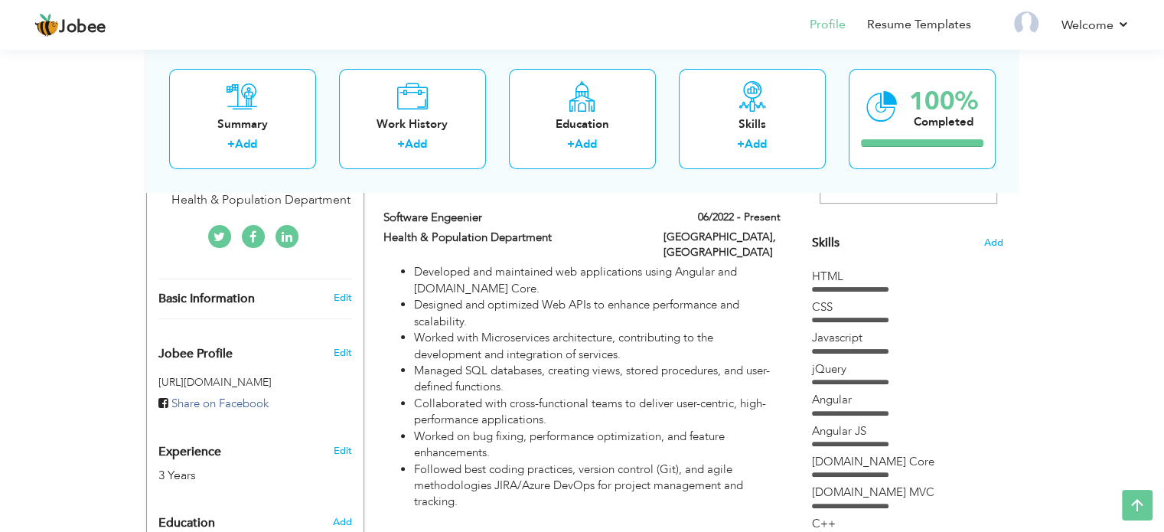
scroll to position [0, 0]
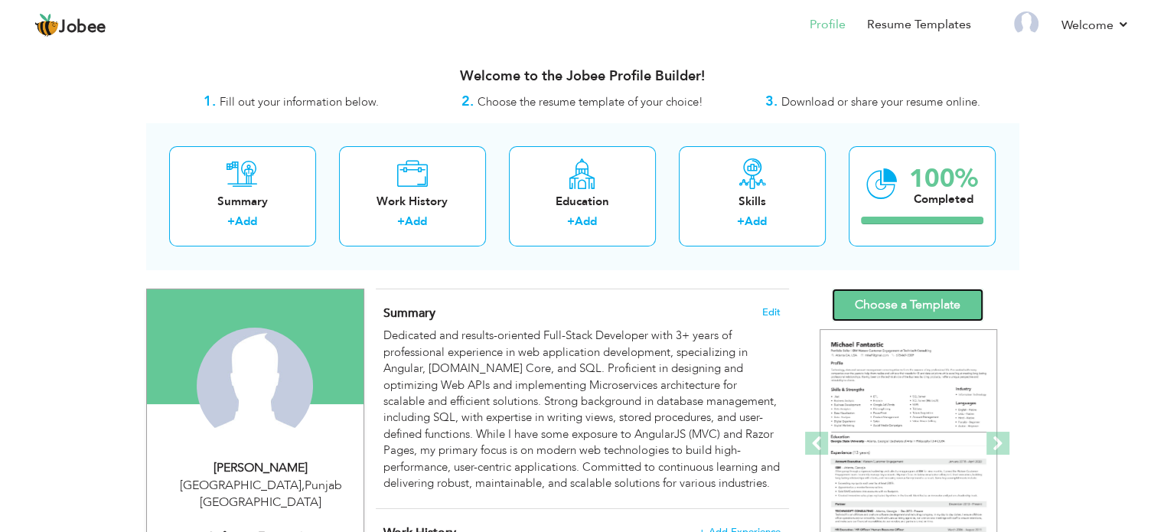
click at [885, 299] on link "Choose a Template" at bounding box center [908, 305] width 152 height 33
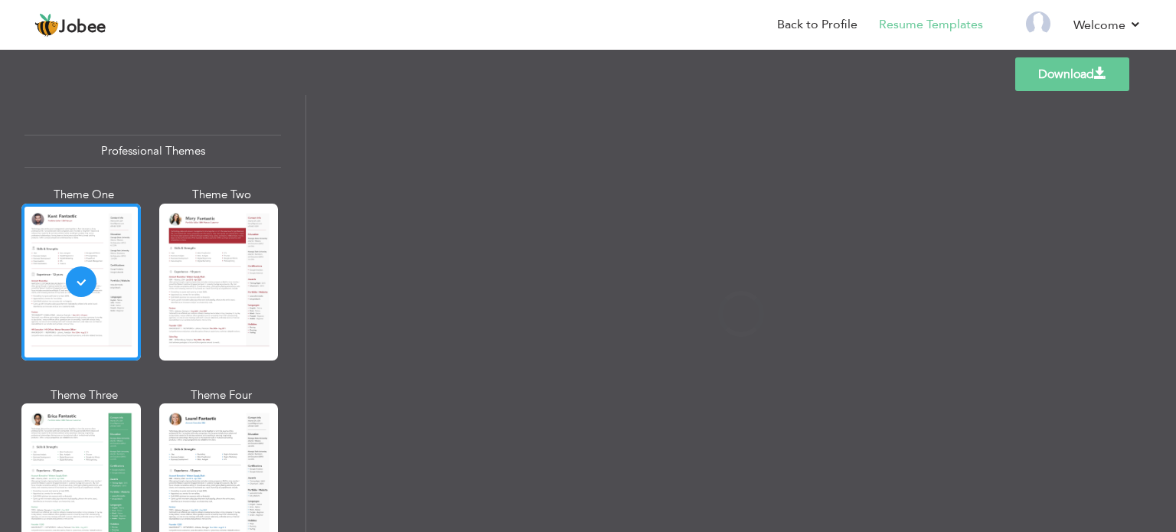
click at [885, 299] on div at bounding box center [741, 313] width 870 height 437
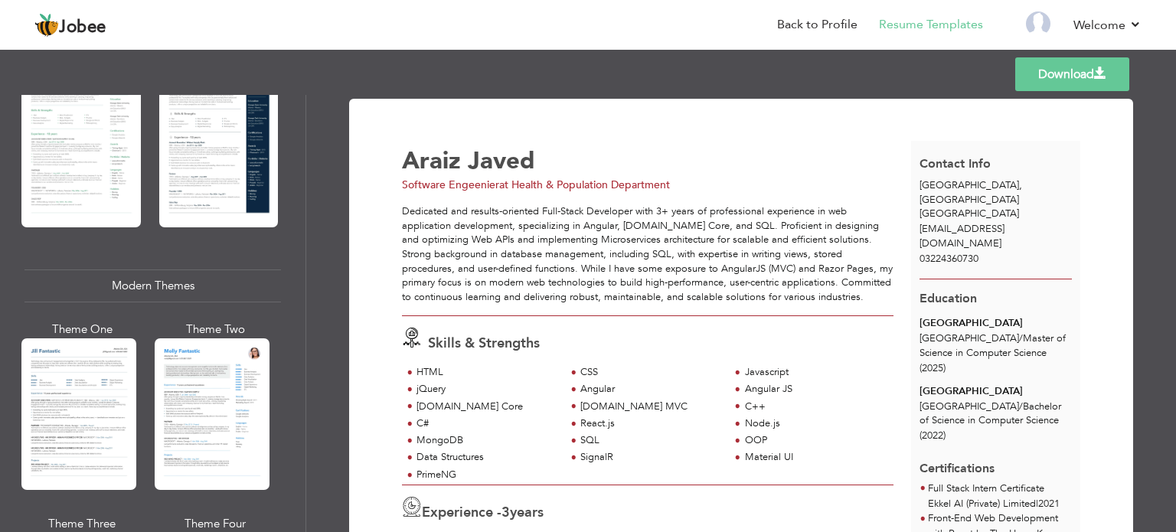
scroll to position [389, 0]
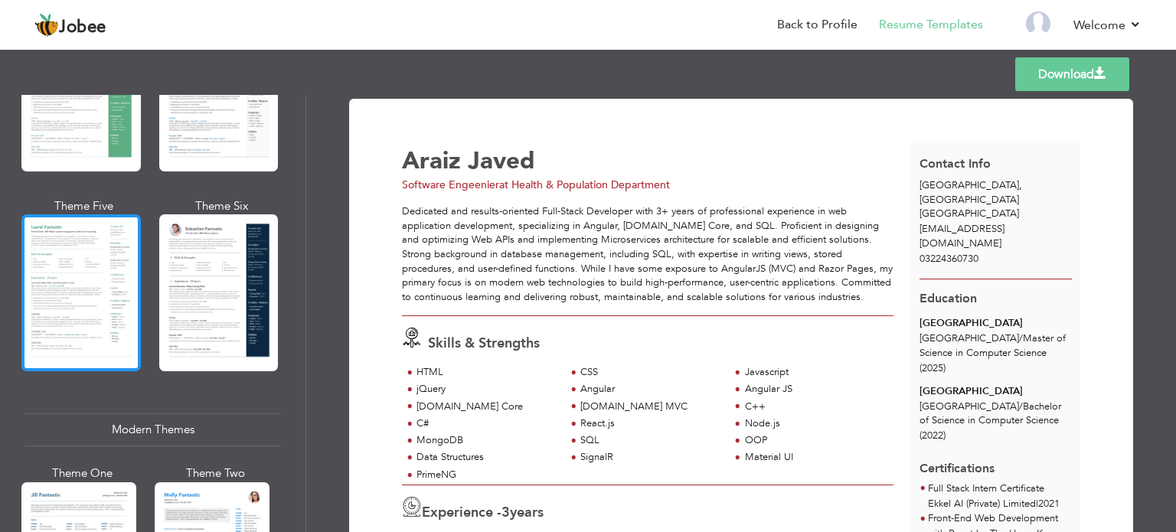
click at [88, 262] on div at bounding box center [80, 292] width 119 height 157
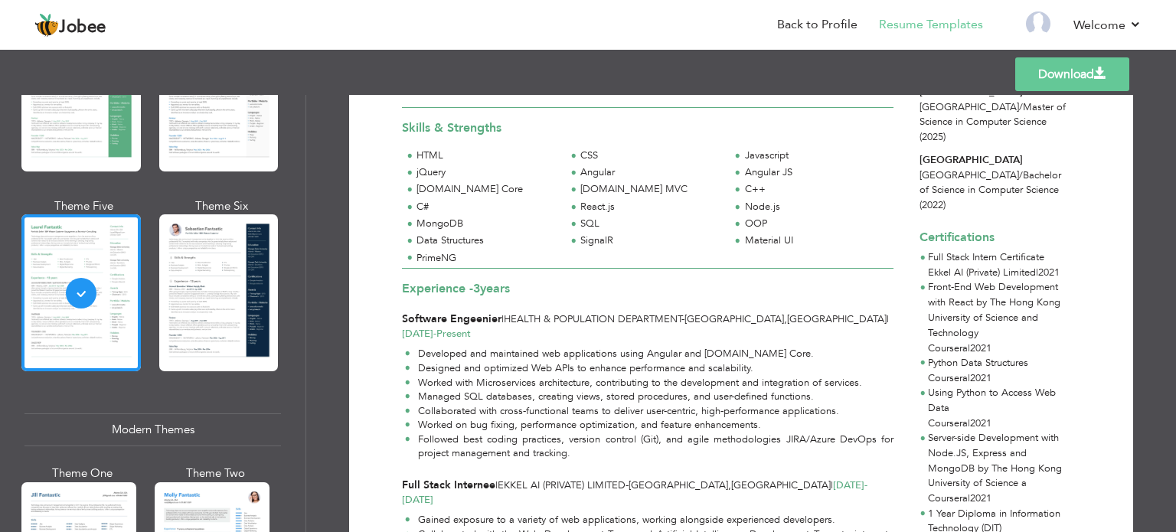
scroll to position [211, 0]
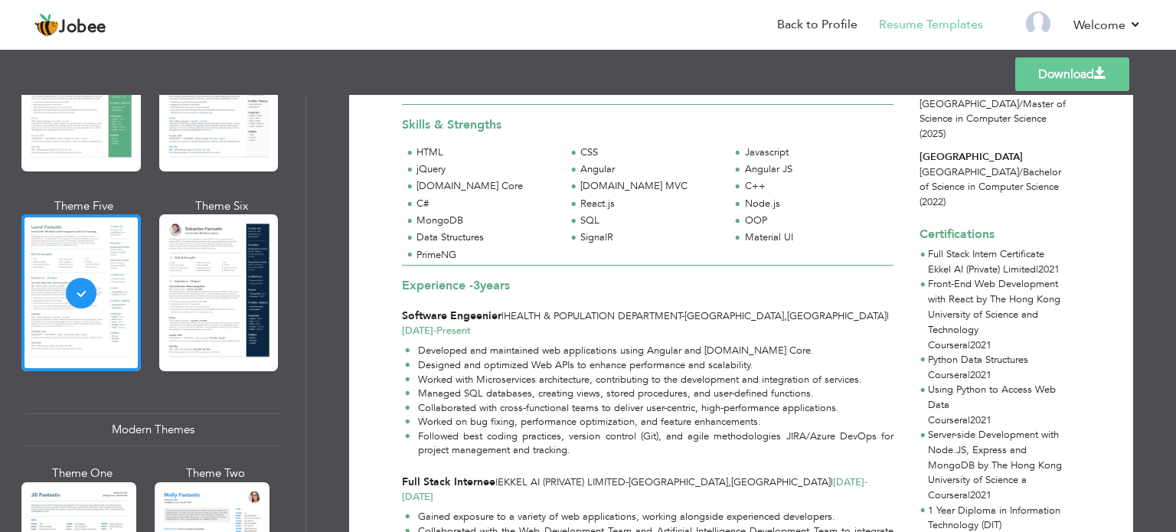
click at [471, 324] on span "[DATE] - Present" at bounding box center [436, 331] width 69 height 14
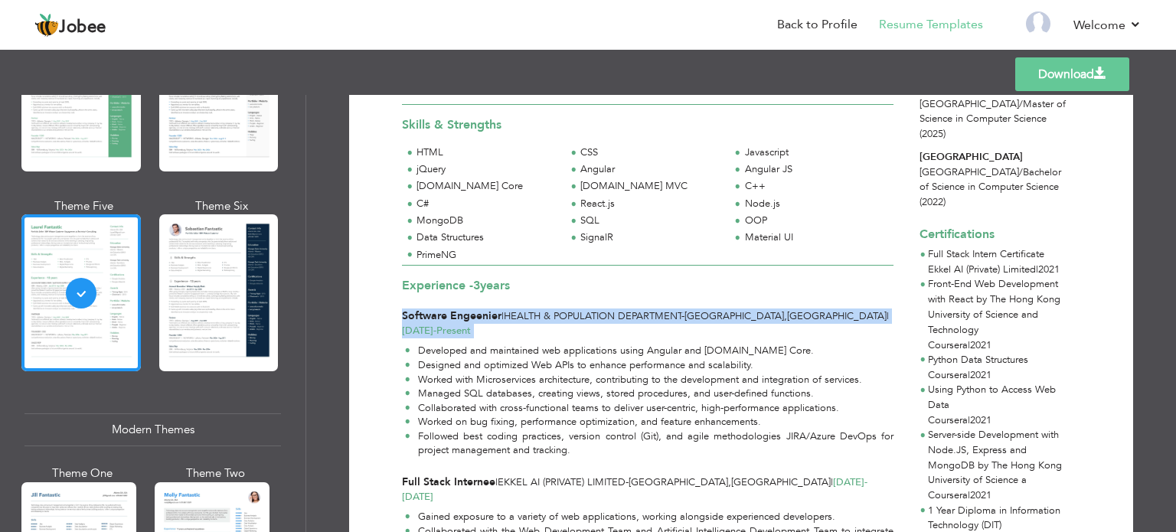
click at [471, 324] on span "[DATE] - Present" at bounding box center [436, 331] width 69 height 14
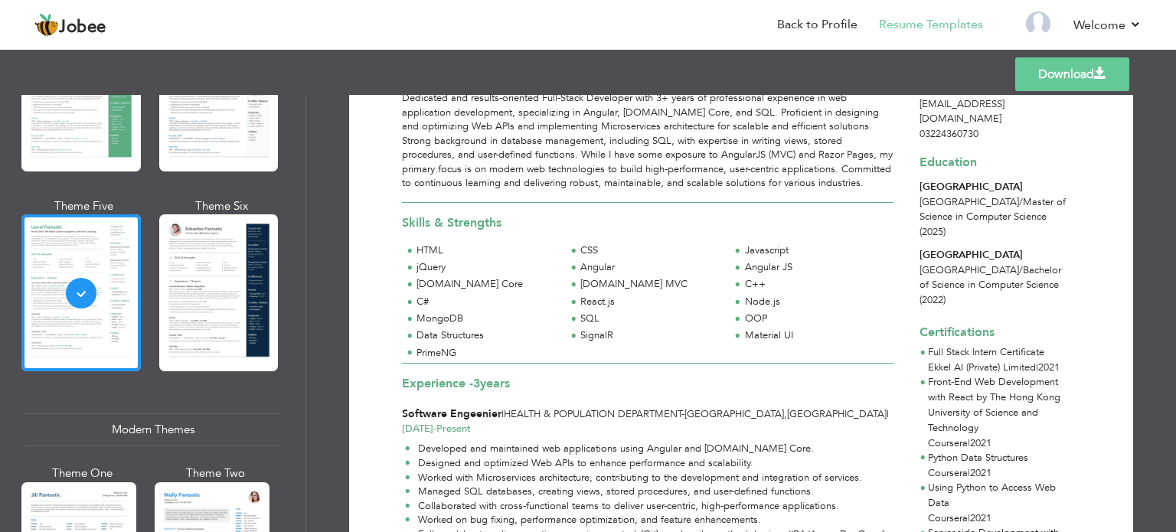
scroll to position [129, 0]
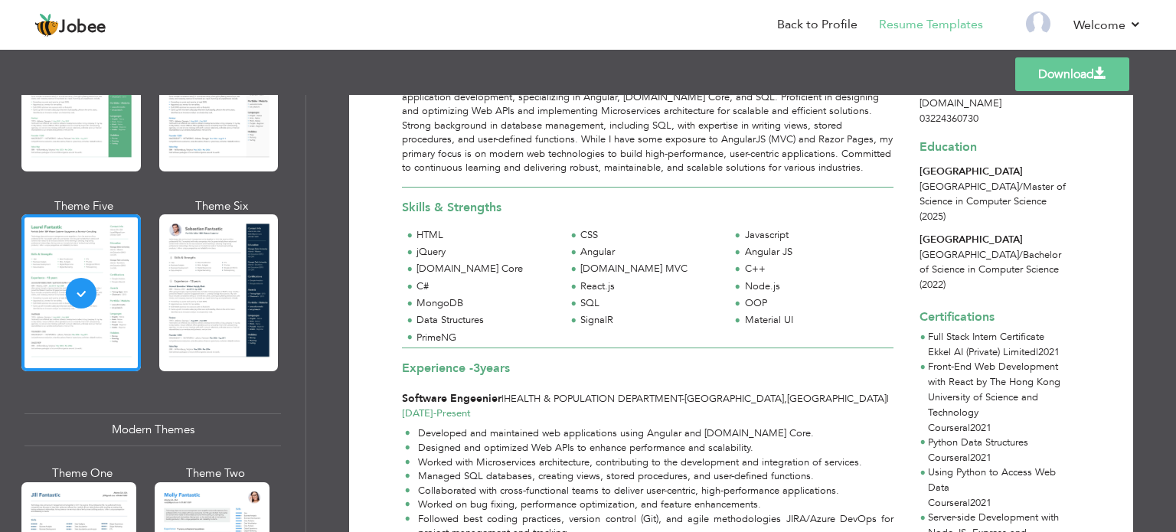
click at [1069, 71] on link "Download" at bounding box center [1072, 74] width 114 height 34
click at [1059, 233] on div "[GEOGRAPHIC_DATA]" at bounding box center [995, 240] width 152 height 15
click at [1051, 73] on link "Download" at bounding box center [1072, 74] width 114 height 34
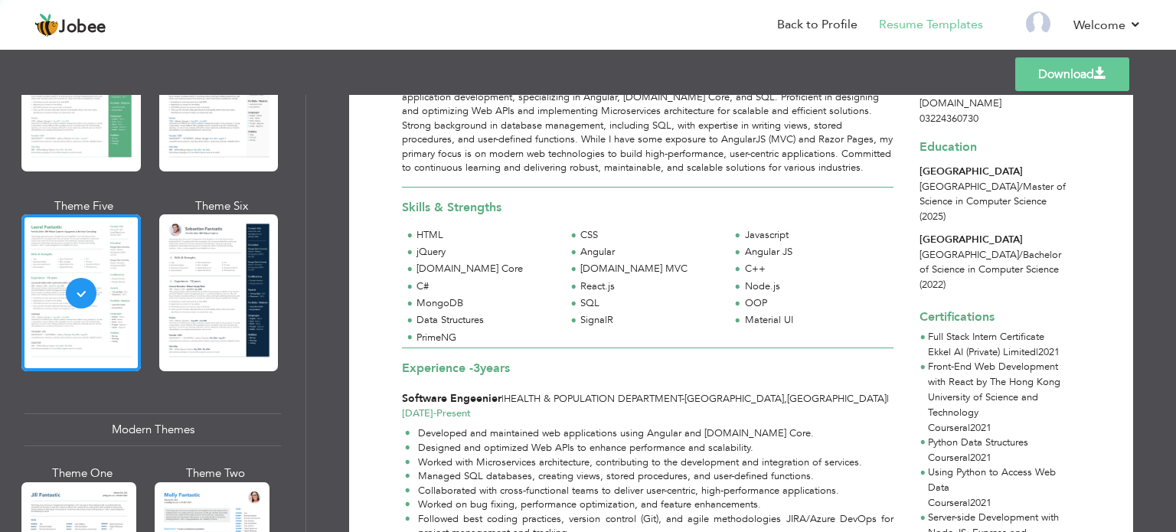
click at [1051, 73] on link "Download" at bounding box center [1072, 74] width 114 height 34
